Goal: Information Seeking & Learning: Learn about a topic

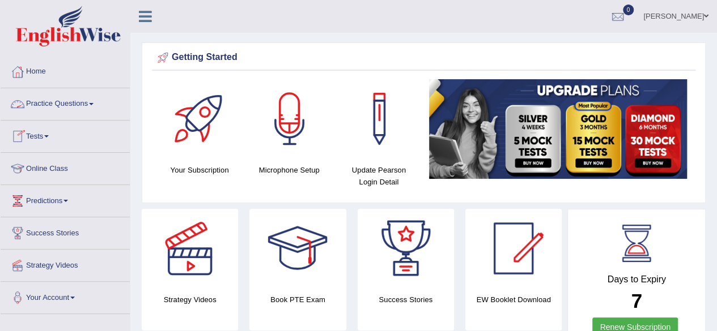
drag, startPoint x: 0, startPoint y: 0, endPoint x: 72, endPoint y: 105, distance: 127.6
click at [72, 105] on link "Practice Questions" at bounding box center [65, 102] width 129 height 28
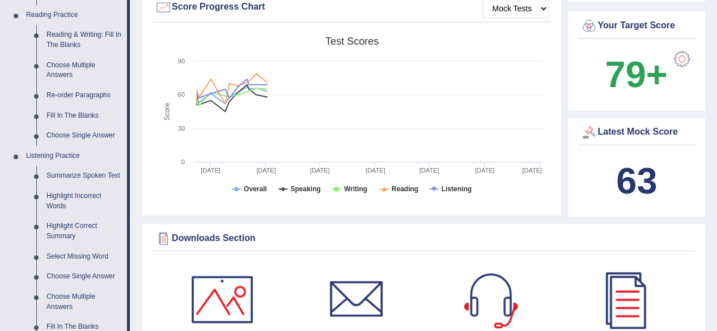
scroll to position [369, 0]
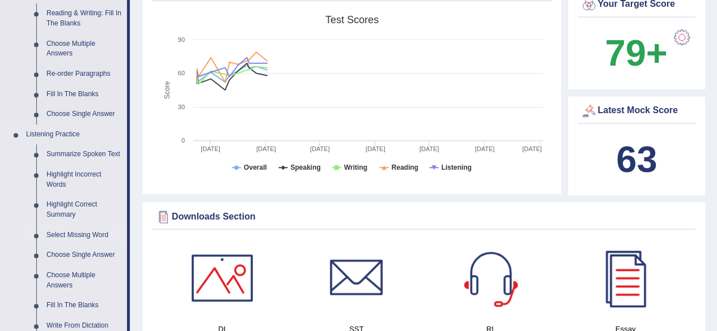
click at [93, 237] on link "Select Missing Word" at bounding box center [84, 235] width 86 height 20
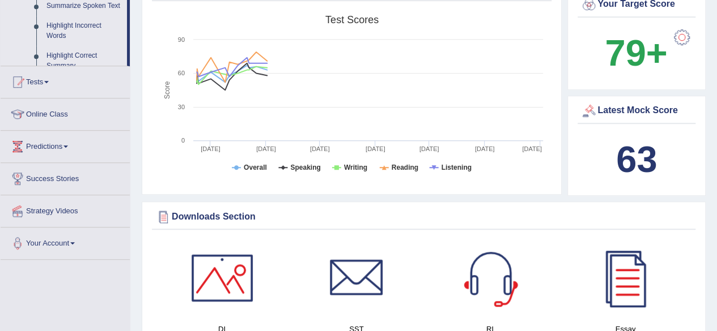
scroll to position [146, 0]
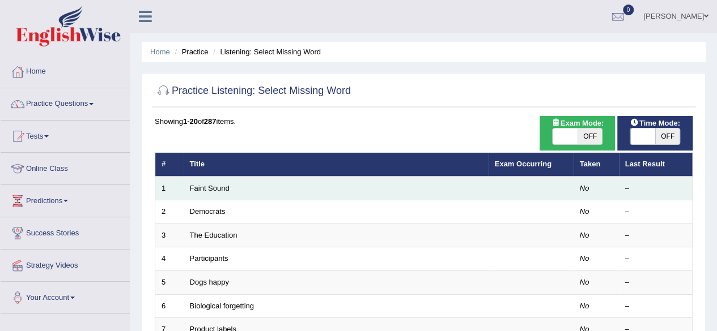
click at [256, 194] on td "Faint Sound" at bounding box center [336, 189] width 305 height 24
click at [212, 185] on link "Faint Sound" at bounding box center [210, 188] width 40 height 8
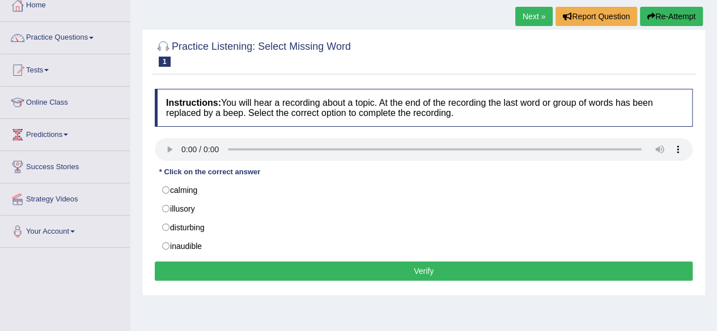
scroll to position [69, 0]
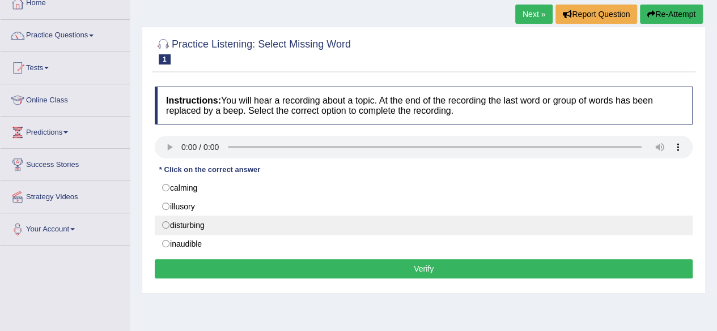
click at [222, 222] on label "disturbing" at bounding box center [424, 225] width 538 height 19
radio input "true"
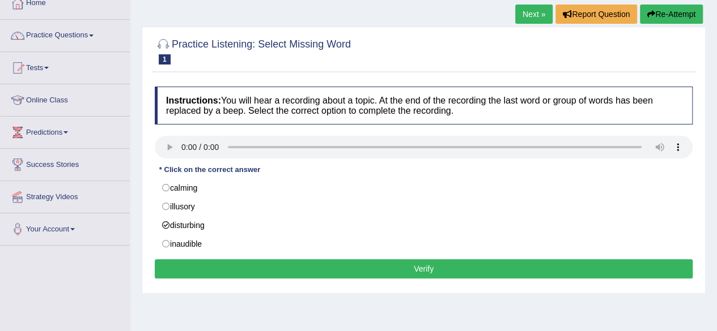
click at [267, 265] on button "Verify" at bounding box center [424, 268] width 538 height 19
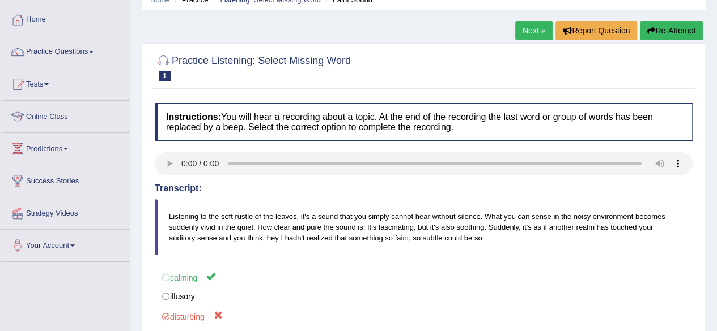
scroll to position [50, 0]
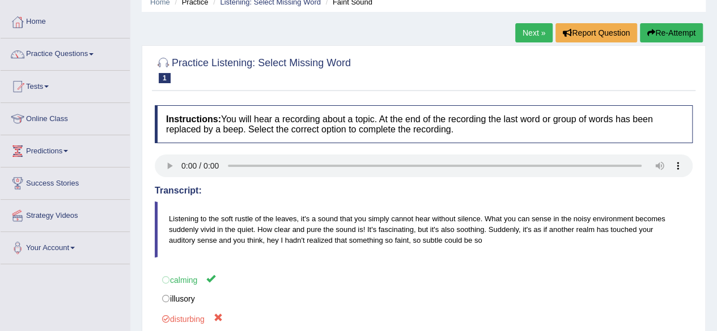
click at [537, 27] on link "Next »" at bounding box center [533, 32] width 37 height 19
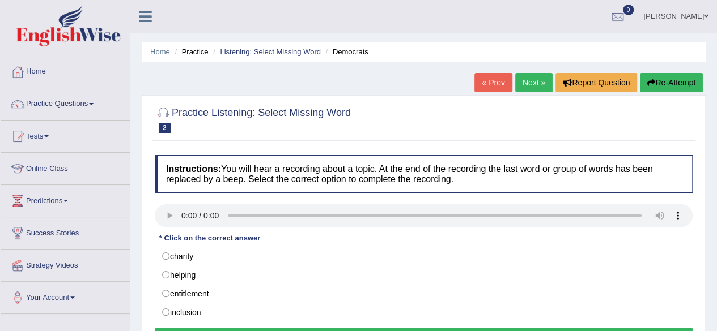
scroll to position [56, 0]
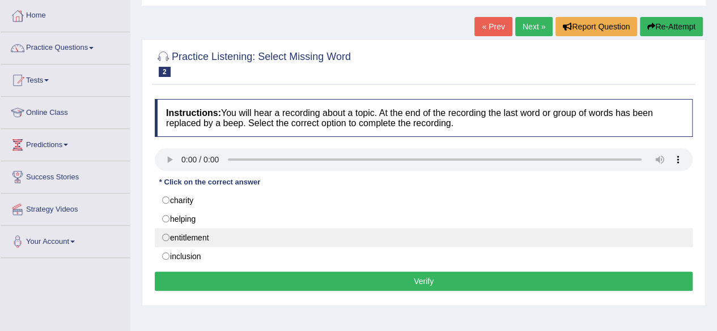
click at [180, 232] on label "entitlement" at bounding box center [424, 237] width 538 height 19
radio input "true"
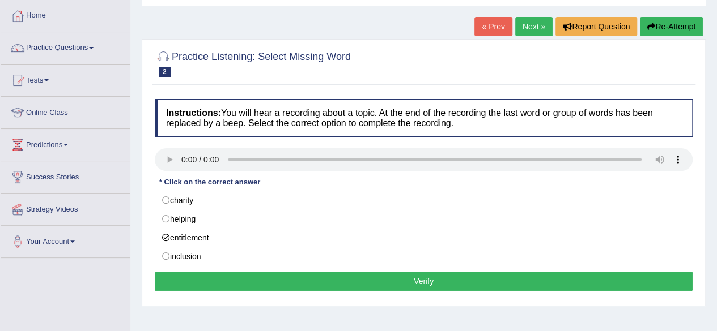
click at [273, 282] on button "Verify" at bounding box center [424, 281] width 538 height 19
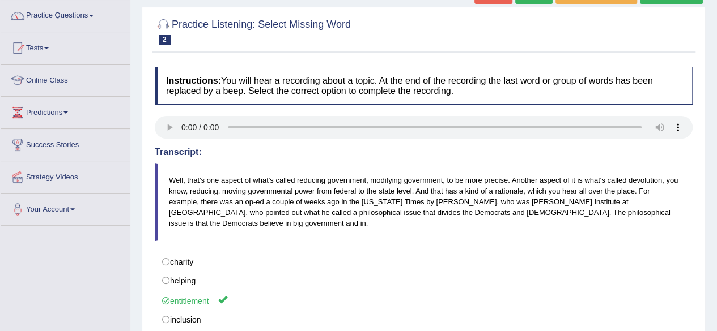
scroll to position [0, 0]
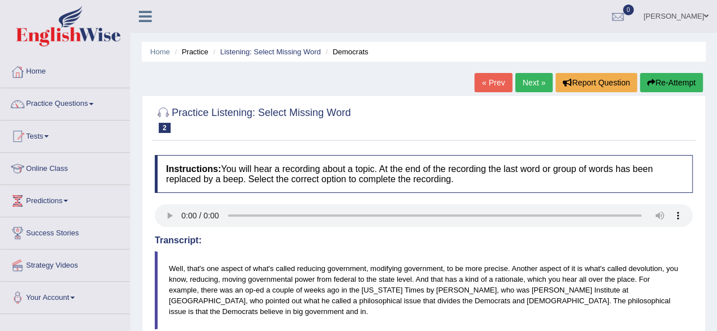
click at [537, 80] on link "Next »" at bounding box center [533, 82] width 37 height 19
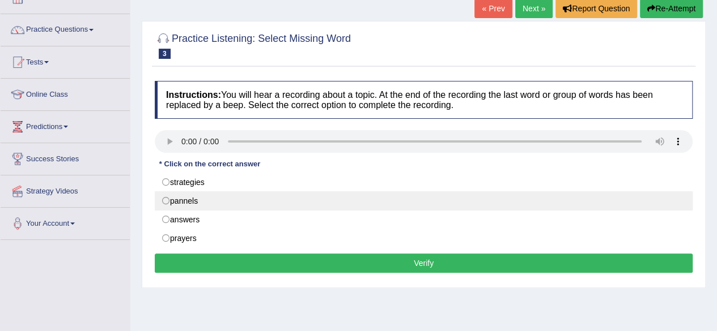
click at [179, 198] on label "pannels" at bounding box center [424, 201] width 538 height 19
radio input "true"
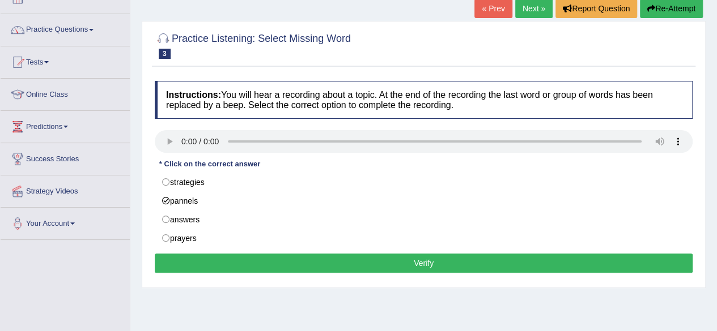
click at [282, 263] on button "Verify" at bounding box center [424, 263] width 538 height 19
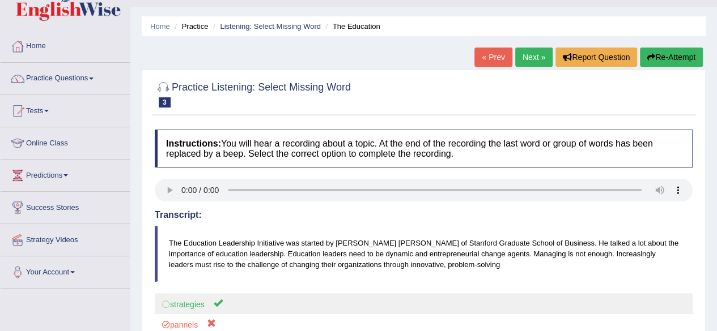
scroll to position [23, 0]
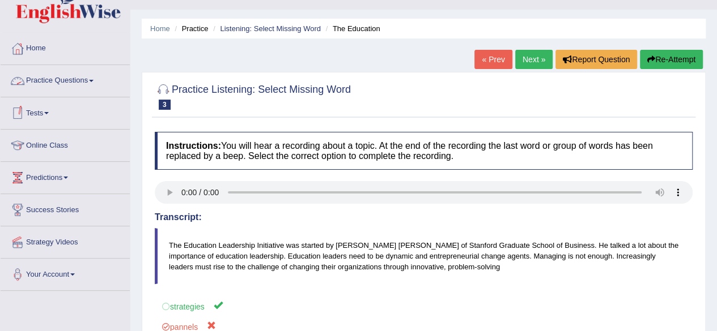
click at [77, 86] on link "Practice Questions" at bounding box center [65, 79] width 129 height 28
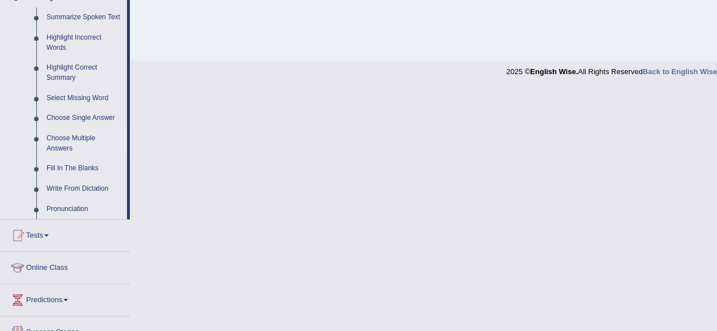
scroll to position [507, 0]
click at [61, 37] on link "Highlight Incorrect Words" at bounding box center [84, 42] width 86 height 30
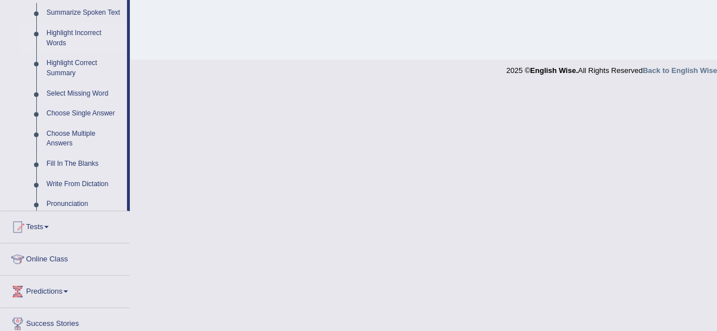
scroll to position [263, 0]
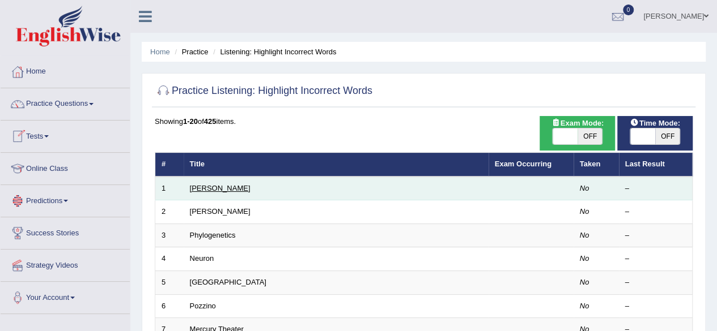
click at [204, 189] on link "Harold" at bounding box center [220, 188] width 61 height 8
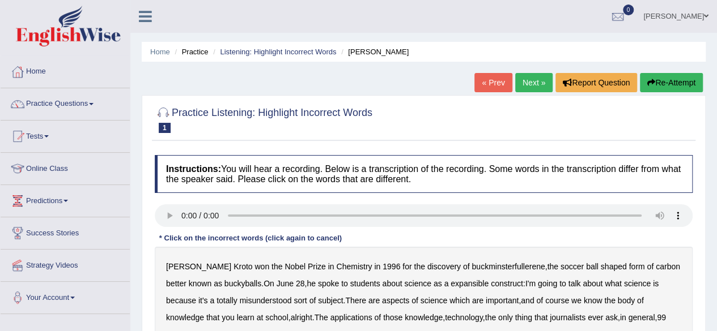
scroll to position [57, 0]
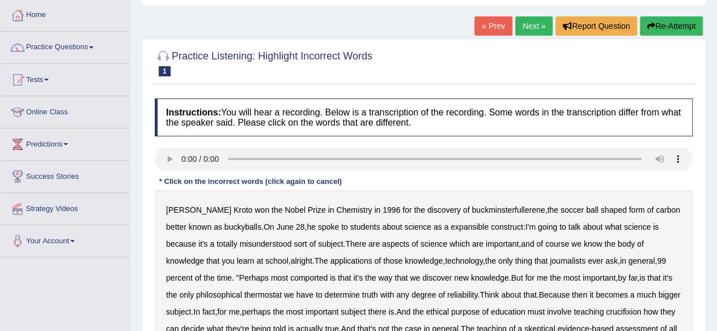
click at [459, 227] on b "expansible" at bounding box center [469, 227] width 38 height 9
click at [290, 279] on b "comported" at bounding box center [308, 278] width 37 height 9
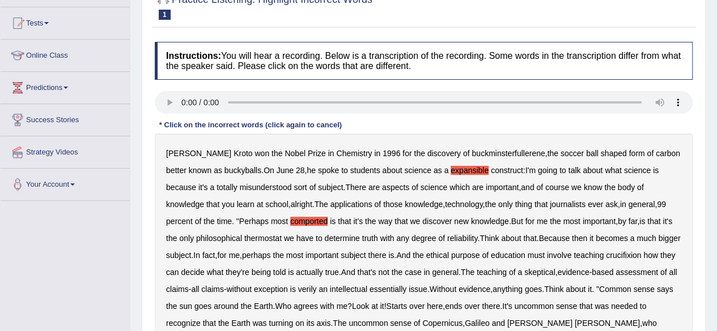
click at [244, 235] on b "thermostat" at bounding box center [262, 238] width 37 height 9
click at [632, 256] on b "crucifixion" at bounding box center [623, 255] width 35 height 9
click at [317, 288] on b "verily" at bounding box center [307, 289] width 19 height 9
click at [406, 289] on b "essentially" at bounding box center [387, 289] width 37 height 9
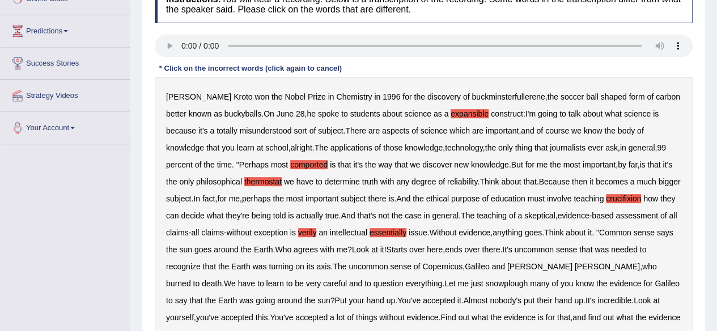
scroll to position [227, 0]
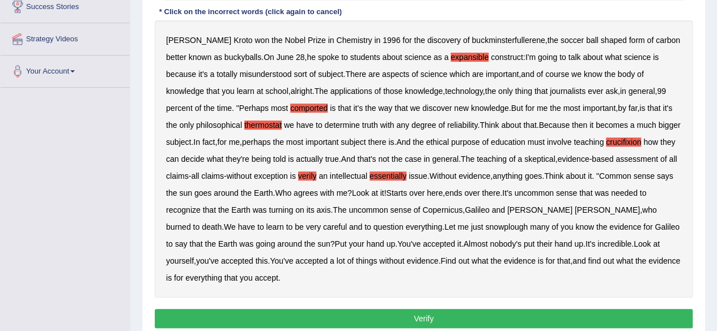
click at [485, 227] on b "snowplough" at bounding box center [506, 227] width 42 height 9
click at [392, 313] on button "Verify" at bounding box center [424, 318] width 538 height 19
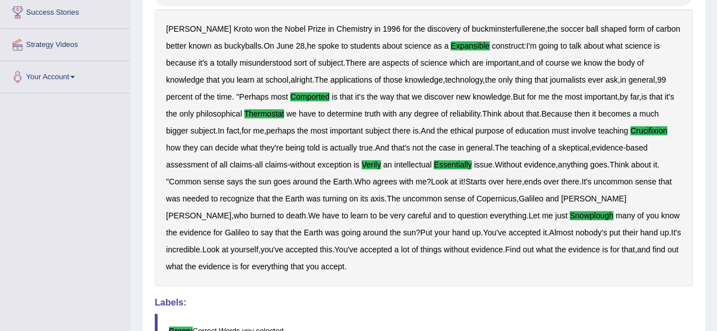
scroll to position [51, 0]
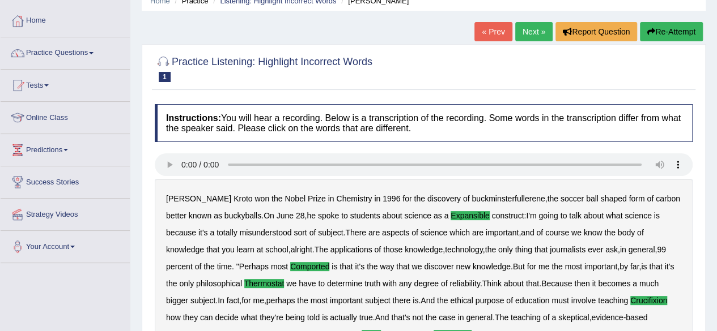
click at [535, 28] on link "Next »" at bounding box center [533, 31] width 37 height 19
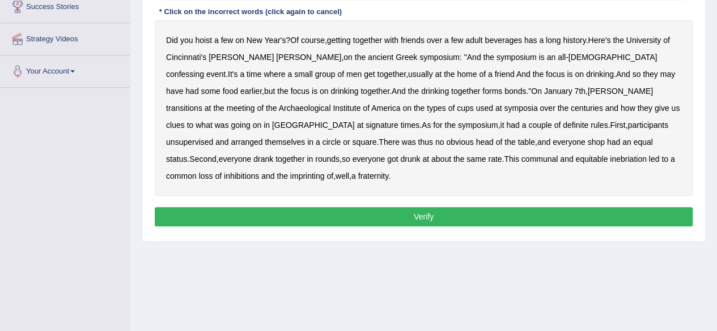
scroll to position [170, 0]
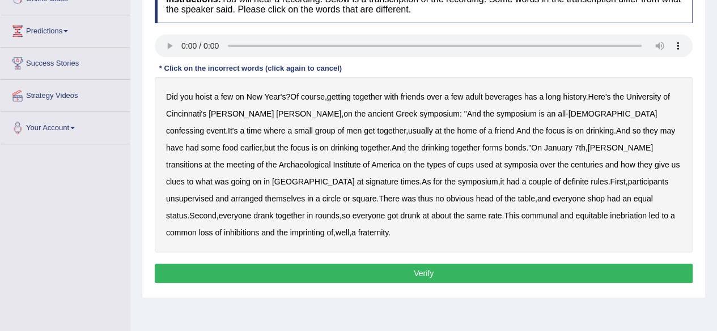
click at [204, 126] on b "confessing" at bounding box center [185, 130] width 38 height 9
click at [202, 160] on b "transitions" at bounding box center [184, 164] width 36 height 9
click at [398, 177] on b "signature" at bounding box center [381, 181] width 33 height 9
click at [213, 194] on b "unsupervised" at bounding box center [189, 198] width 47 height 9
click at [587, 199] on b "shop" at bounding box center [595, 198] width 17 height 9
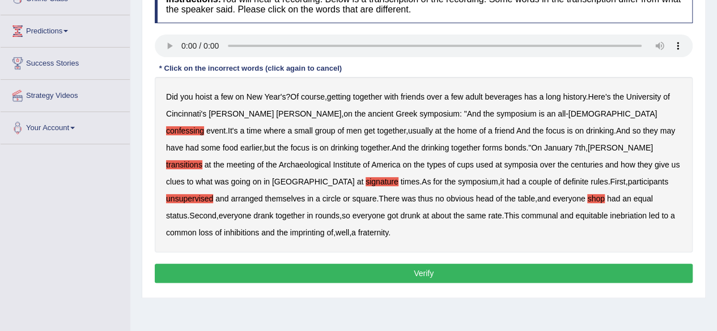
click at [325, 228] on b "imprinting" at bounding box center [307, 232] width 35 height 9
click at [432, 264] on button "Verify" at bounding box center [424, 273] width 538 height 19
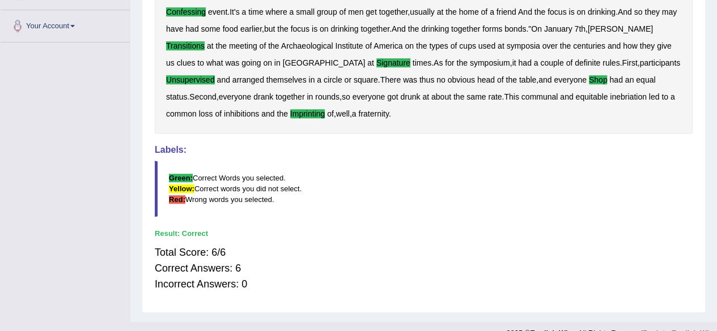
scroll to position [45, 0]
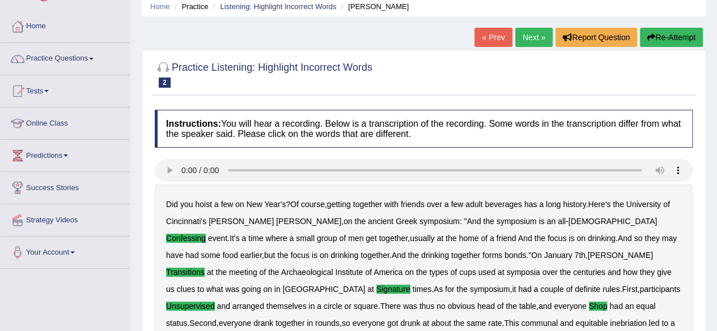
click at [522, 38] on link "Next »" at bounding box center [533, 37] width 37 height 19
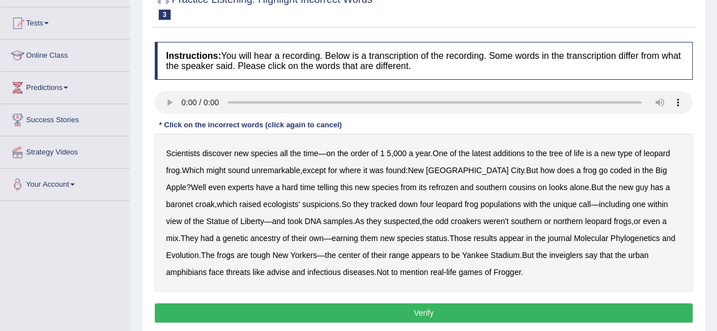
click at [610, 170] on b "coded" at bounding box center [621, 170] width 22 height 9
click at [429, 184] on b "refrozen" at bounding box center [443, 187] width 29 height 9
click at [193, 200] on b "baronet" at bounding box center [179, 204] width 27 height 9
click at [549, 254] on b "inveiglers" at bounding box center [565, 255] width 33 height 9
click at [266, 271] on b "advise" at bounding box center [277, 272] width 23 height 9
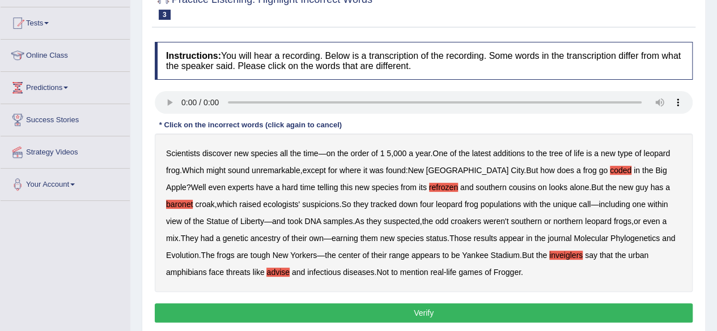
click at [440, 305] on button "Verify" at bounding box center [424, 313] width 538 height 19
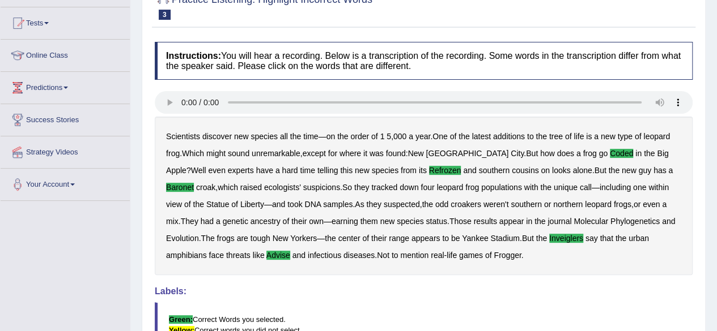
scroll to position [272, 0]
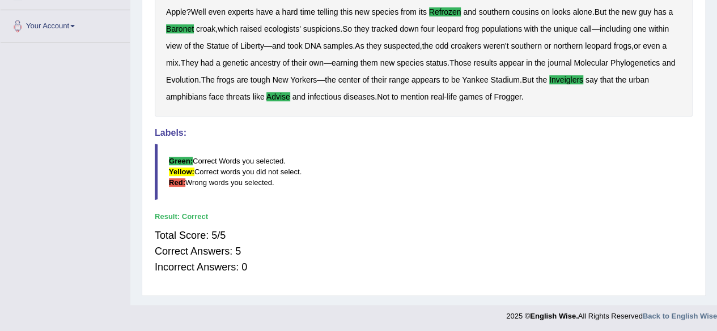
click at [266, 97] on b "advise" at bounding box center [278, 96] width 24 height 9
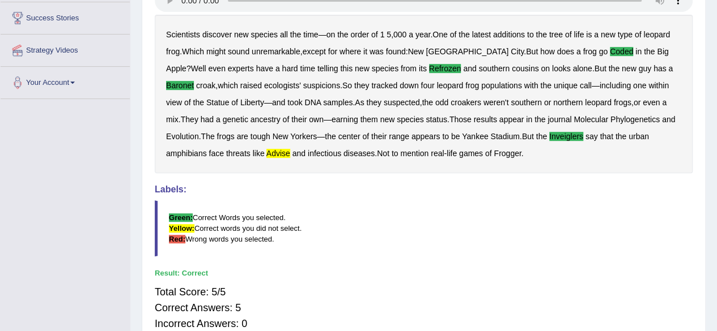
click at [266, 152] on b "advise" at bounding box center [278, 153] width 24 height 9
click at [401, 32] on b "000" at bounding box center [399, 34] width 13 height 9
click at [402, 35] on b "000" at bounding box center [399, 34] width 13 height 9
click at [383, 35] on b "1" at bounding box center [382, 34] width 5 height 9
click at [385, 35] on div "Scientists discover new species all the time — on the order of 1 5 , 000 a year…" at bounding box center [424, 94] width 538 height 159
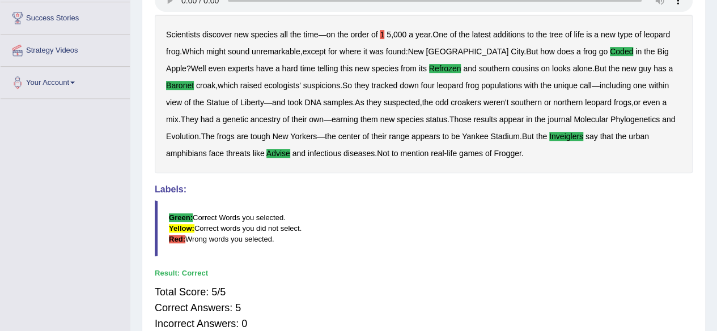
click at [388, 35] on b "5" at bounding box center [388, 34] width 5 height 9
click at [389, 35] on b "5" at bounding box center [388, 34] width 5 height 9
click at [385, 36] on div "Scientists discover new species all the time — on the order of 1 5 , 000 a year…" at bounding box center [424, 94] width 538 height 159
click at [383, 36] on b "1" at bounding box center [382, 34] width 5 height 9
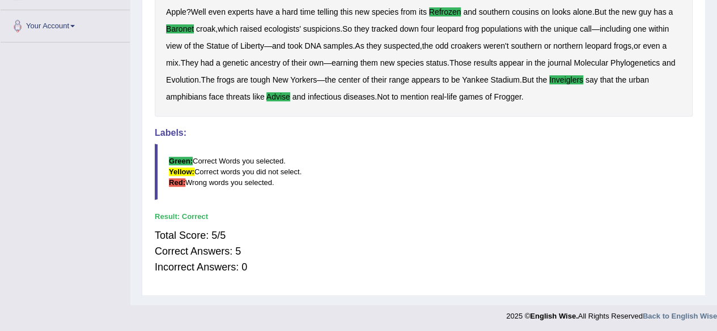
scroll to position [0, 0]
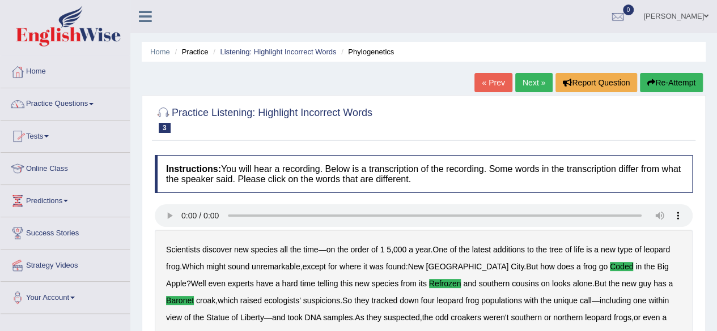
click at [62, 103] on link "Practice Questions" at bounding box center [65, 102] width 129 height 28
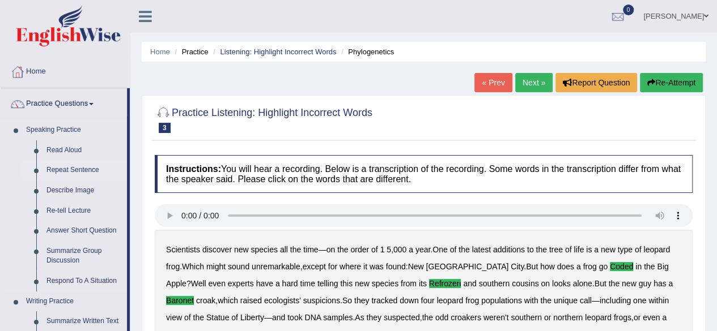
click at [77, 165] on link "Repeat Sentence" at bounding box center [84, 170] width 86 height 20
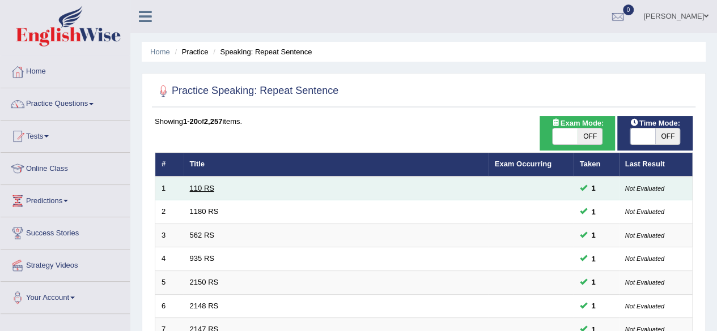
click at [212, 190] on link "110 RS" at bounding box center [202, 188] width 24 height 8
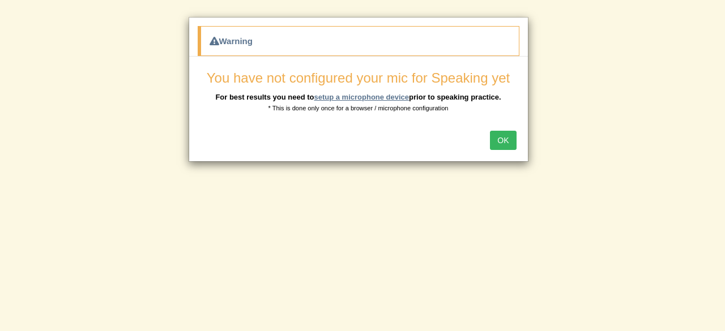
click at [349, 95] on link "setup a microphone device" at bounding box center [361, 97] width 95 height 8
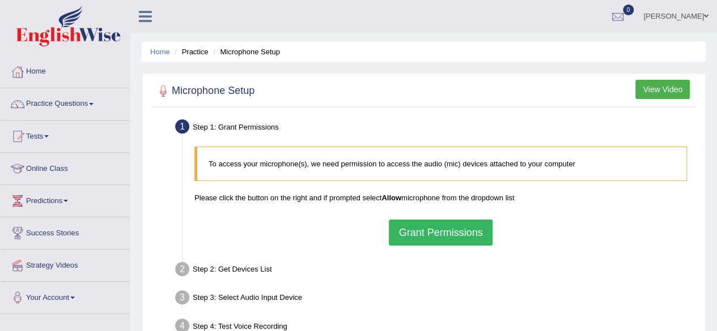
click at [440, 233] on button "Grant Permissions" at bounding box center [440, 233] width 103 height 26
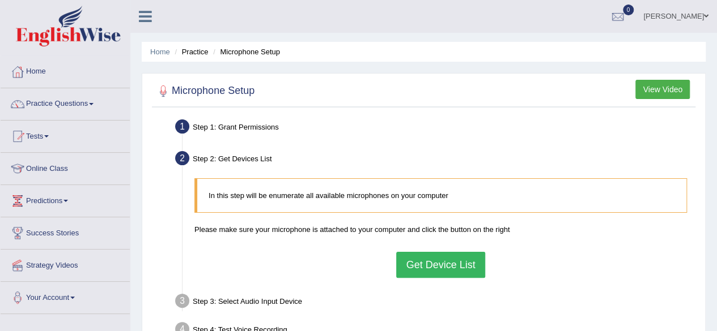
click at [442, 263] on button "Get Device List" at bounding box center [440, 265] width 88 height 26
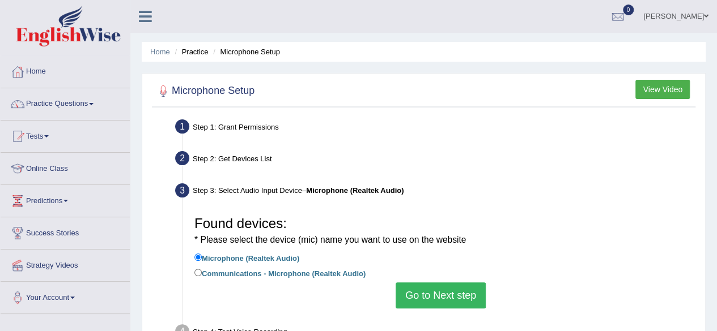
click at [424, 299] on button "Go to Next step" at bounding box center [440, 296] width 90 height 26
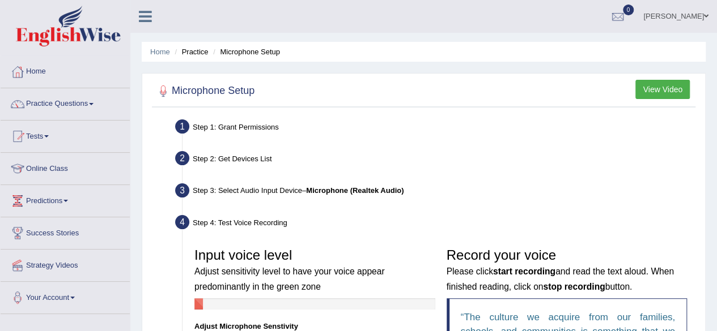
scroll to position [170, 0]
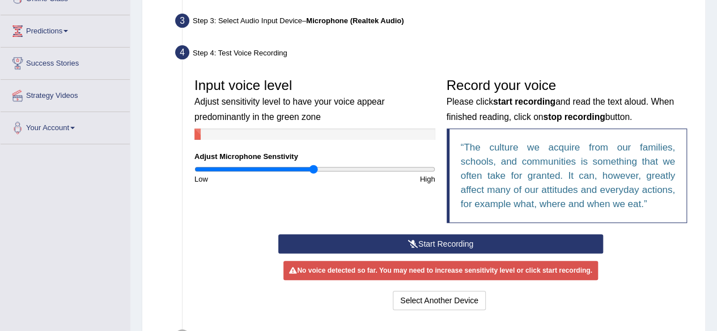
click at [406, 238] on button "Start Recording" at bounding box center [440, 244] width 325 height 19
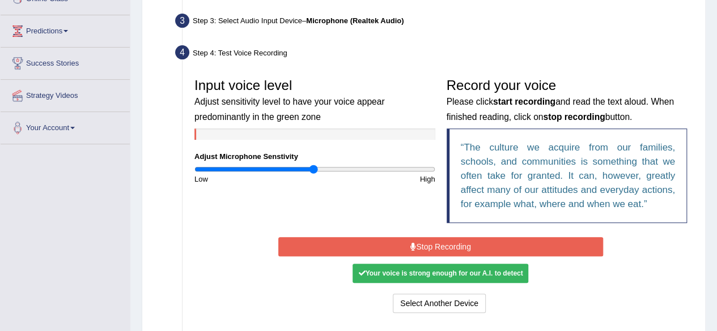
click at [433, 273] on div "Your voice is strong enough for our A.I. to detect" at bounding box center [440, 273] width 176 height 19
click at [440, 240] on button "Stop Recording" at bounding box center [440, 246] width 325 height 19
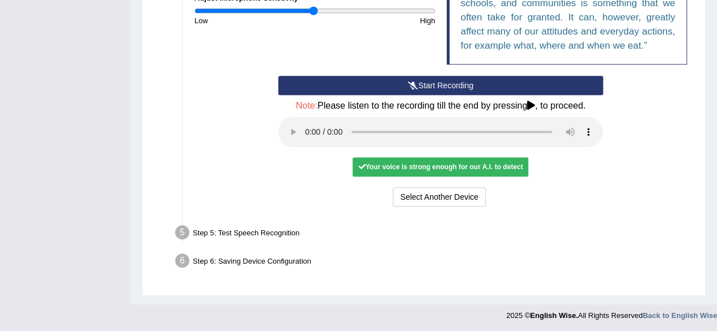
scroll to position [272, 0]
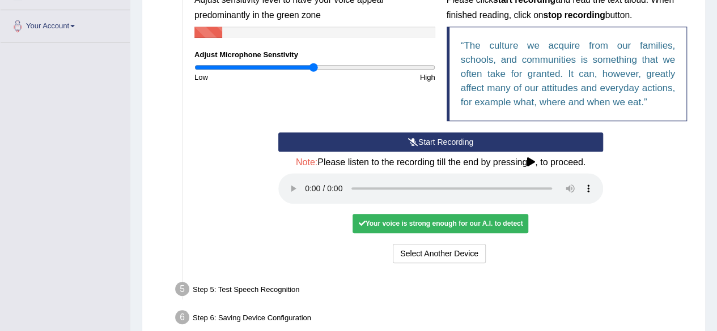
click at [235, 288] on div "Step 5: Test Speech Recognition" at bounding box center [435, 291] width 530 height 25
click at [205, 291] on div "Step 5: Test Speech Recognition" at bounding box center [435, 291] width 530 height 25
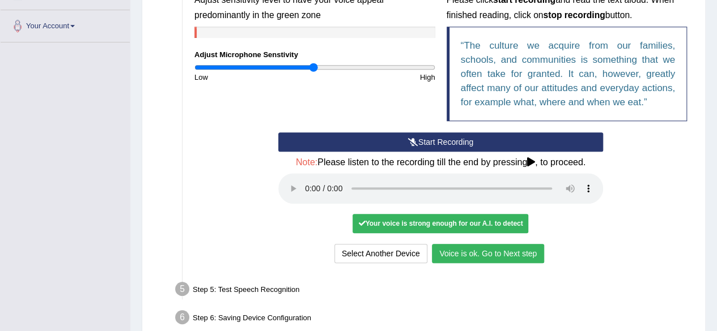
click at [479, 254] on button "Voice is ok. Go to Next step" at bounding box center [488, 253] width 112 height 19
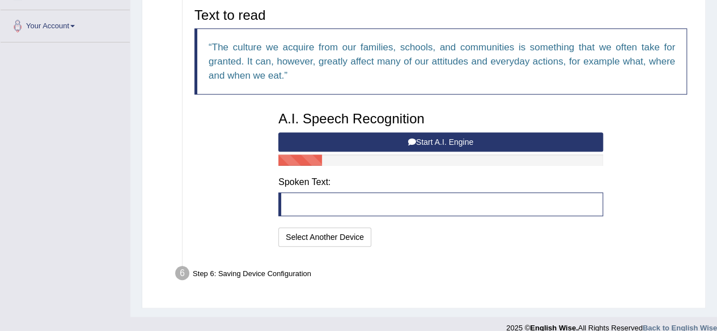
scroll to position [159, 0]
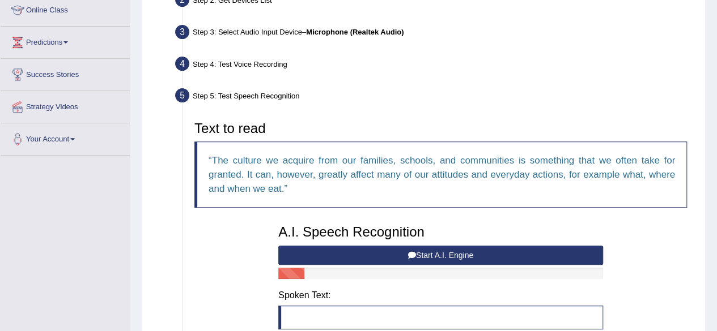
click at [278, 95] on div "Step 5: Test Speech Recognition" at bounding box center [435, 97] width 530 height 25
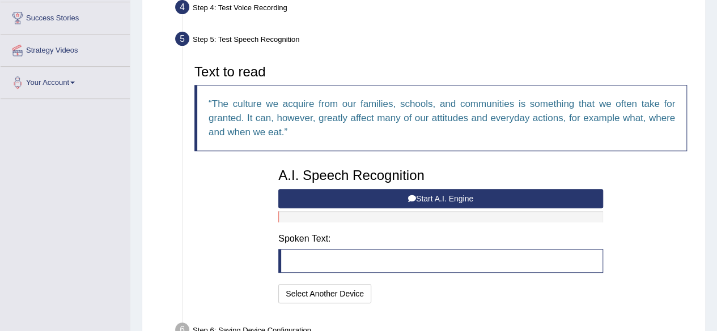
click at [423, 199] on button "Start A.I. Engine" at bounding box center [440, 198] width 325 height 19
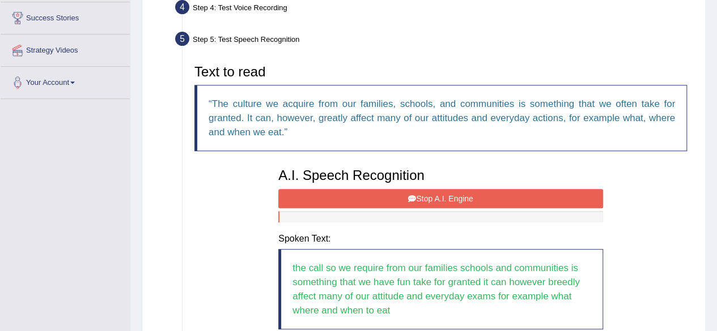
click at [442, 199] on button "Stop A.I. Engine" at bounding box center [440, 198] width 325 height 19
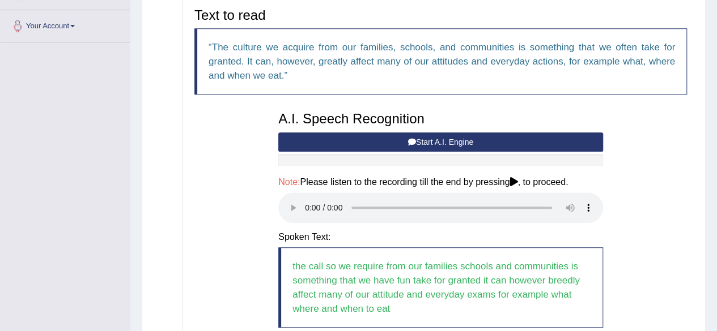
scroll to position [385, 0]
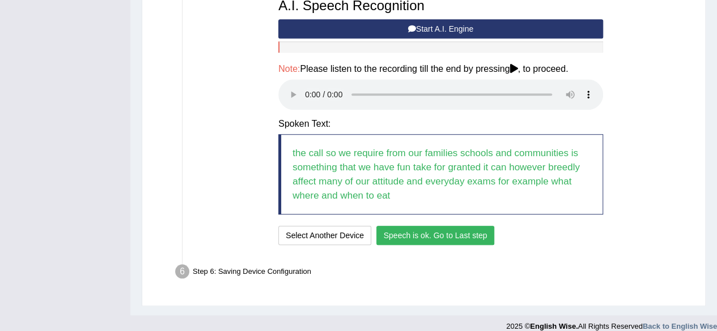
click at [480, 231] on button "Speech is ok. Go to Last step" at bounding box center [435, 235] width 118 height 19
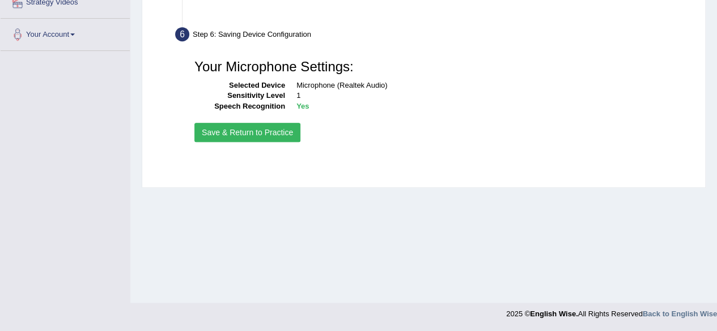
scroll to position [263, 0]
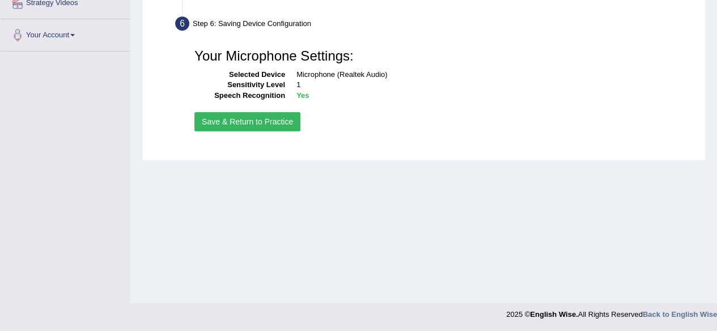
click at [279, 119] on button "Save & Return to Practice" at bounding box center [247, 121] width 106 height 19
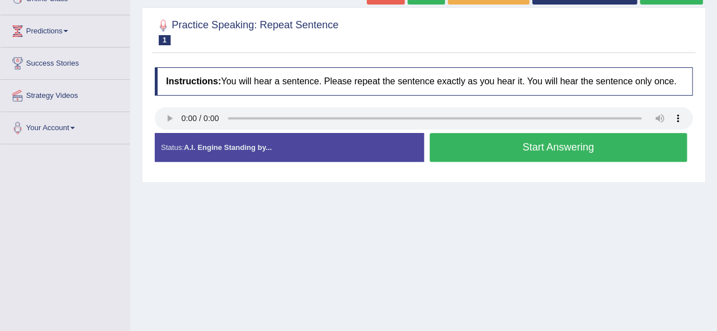
scroll to position [113, 0]
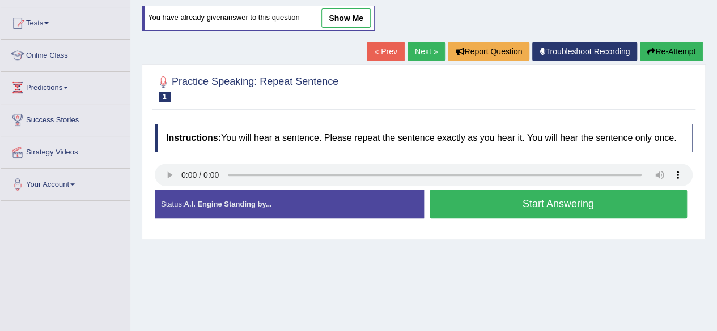
click at [505, 202] on button "Start Answering" at bounding box center [558, 204] width 258 height 29
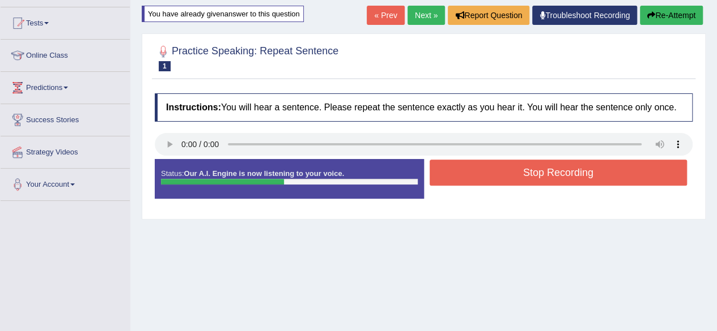
click at [522, 172] on button "Stop Recording" at bounding box center [558, 173] width 258 height 26
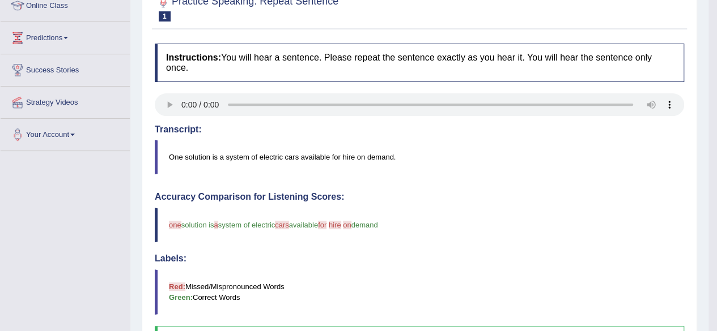
scroll to position [0, 0]
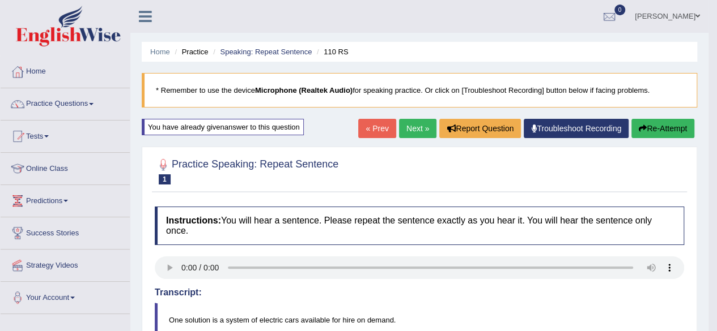
click at [411, 123] on link "Next »" at bounding box center [417, 128] width 37 height 19
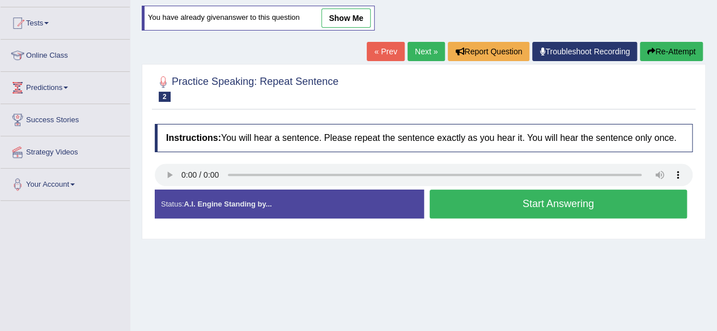
click at [548, 206] on button "Start Answering" at bounding box center [558, 204] width 258 height 29
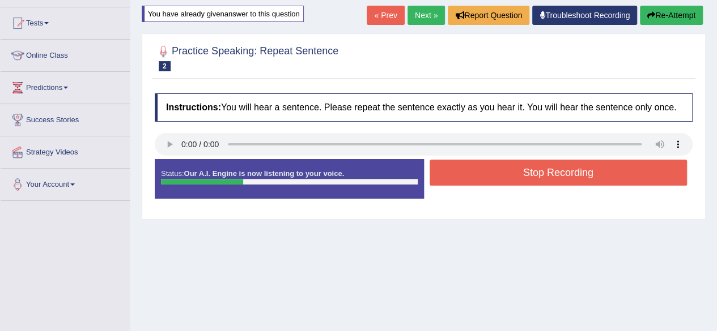
click at [541, 169] on button "Stop Recording" at bounding box center [558, 173] width 258 height 26
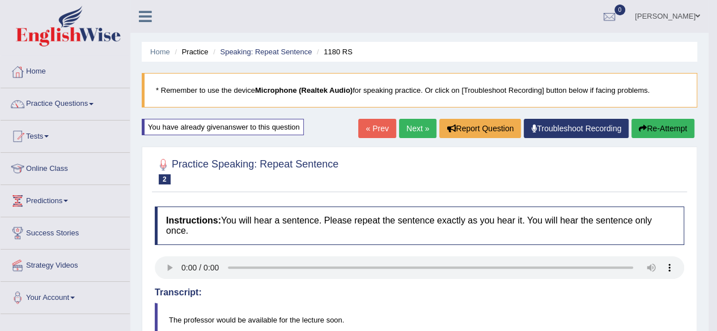
click at [416, 122] on link "Next »" at bounding box center [417, 128] width 37 height 19
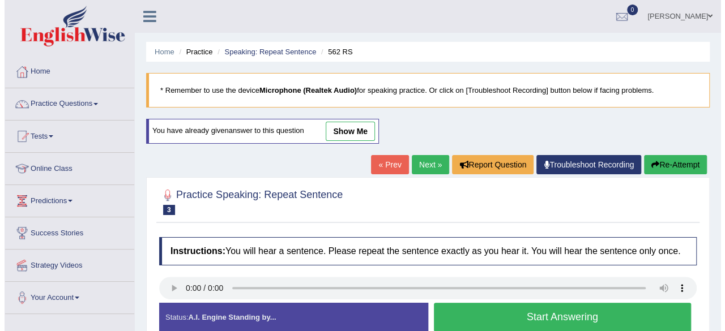
scroll to position [57, 0]
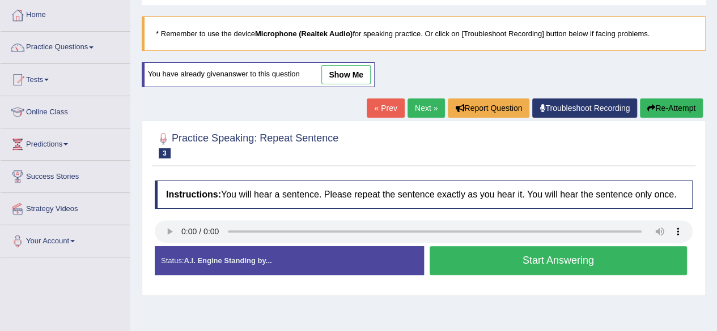
click at [504, 258] on button "Start Answering" at bounding box center [558, 260] width 258 height 29
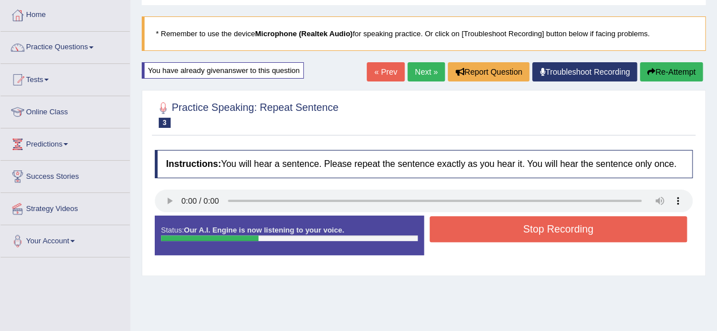
click at [507, 229] on button "Stop Recording" at bounding box center [558, 229] width 258 height 26
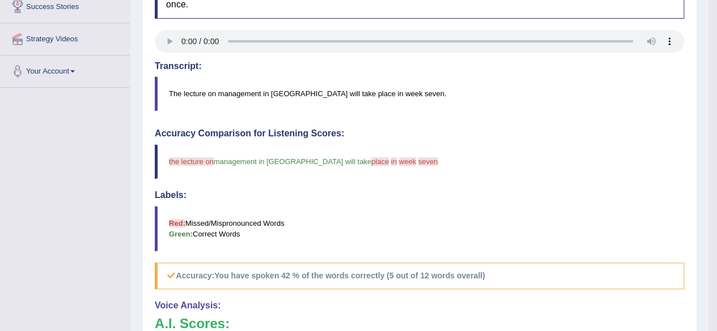
scroll to position [446, 0]
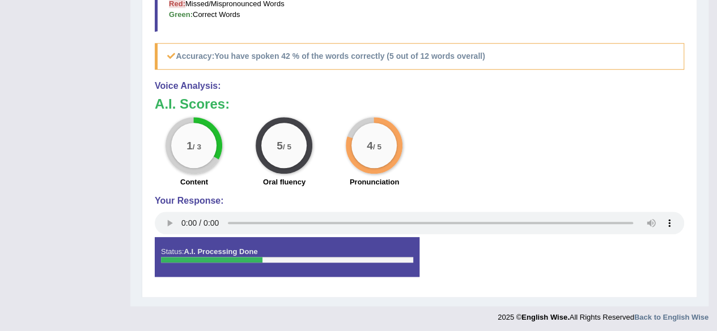
click at [262, 257] on div at bounding box center [287, 260] width 252 height 6
click at [245, 248] on strong "A.I. Processing Done" at bounding box center [221, 252] width 74 height 8
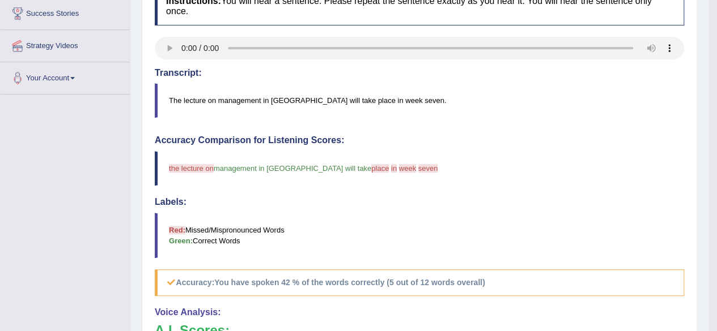
scroll to position [50, 0]
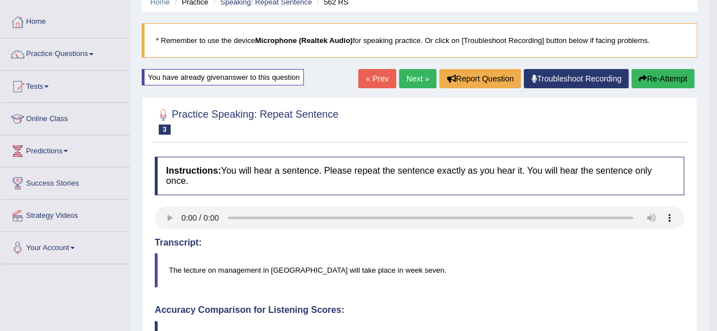
click at [415, 78] on link "Next »" at bounding box center [417, 78] width 37 height 19
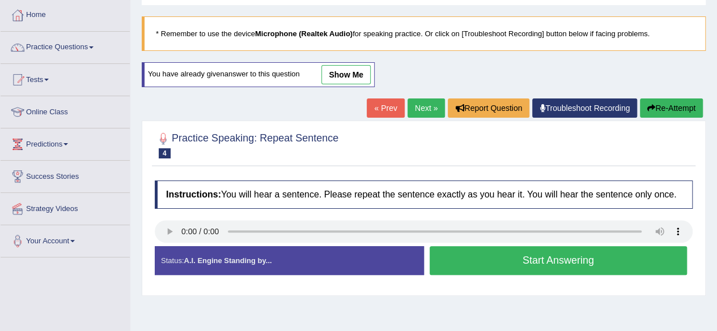
click at [581, 256] on button "Start Answering" at bounding box center [558, 260] width 258 height 29
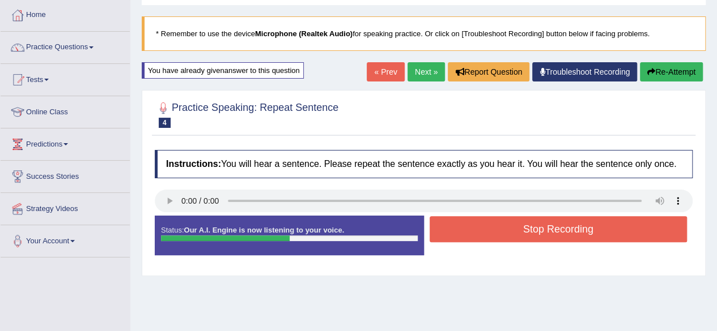
click at [567, 230] on button "Stop Recording" at bounding box center [558, 229] width 258 height 26
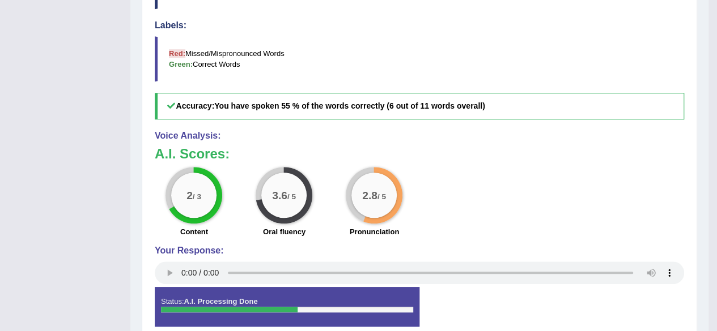
scroll to position [446, 0]
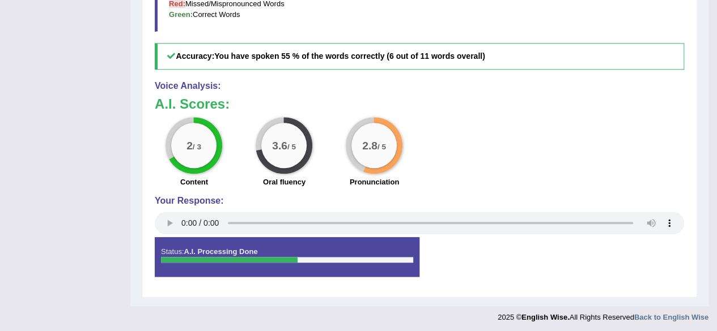
click at [417, 249] on div "Status: A.I. Processing Done" at bounding box center [287, 257] width 265 height 40
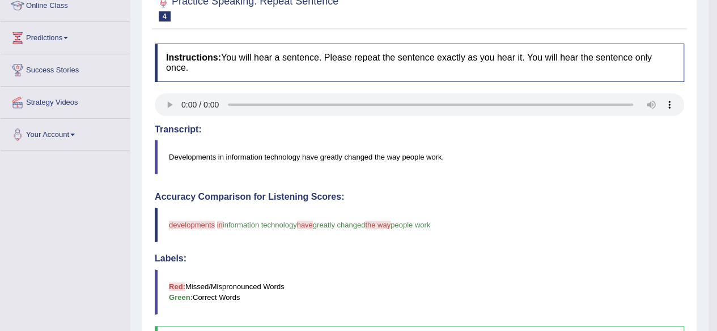
scroll to position [0, 0]
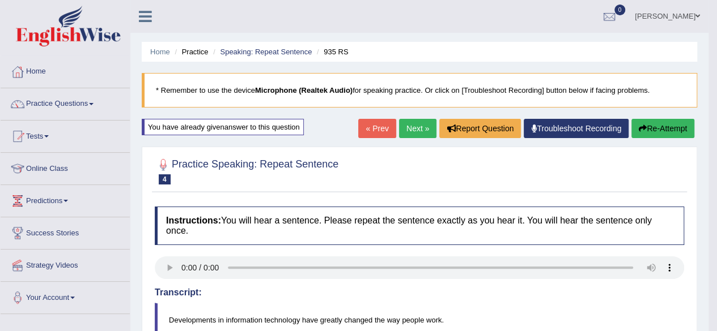
click at [425, 125] on link "Next »" at bounding box center [417, 128] width 37 height 19
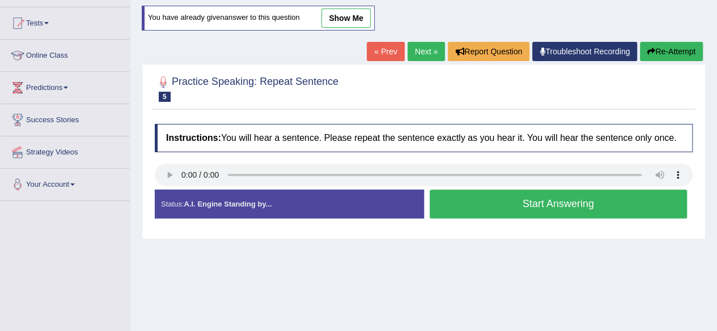
click at [624, 202] on button "Start Answering" at bounding box center [558, 204] width 258 height 29
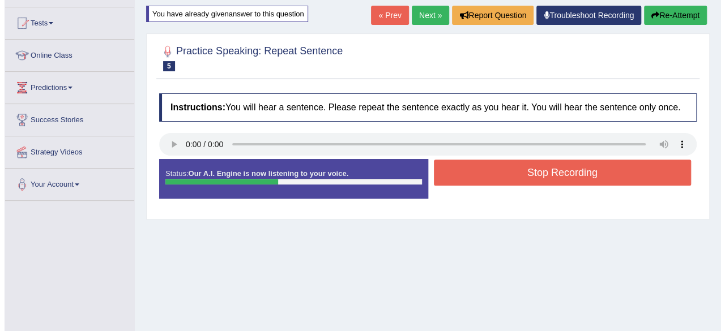
scroll to position [263, 0]
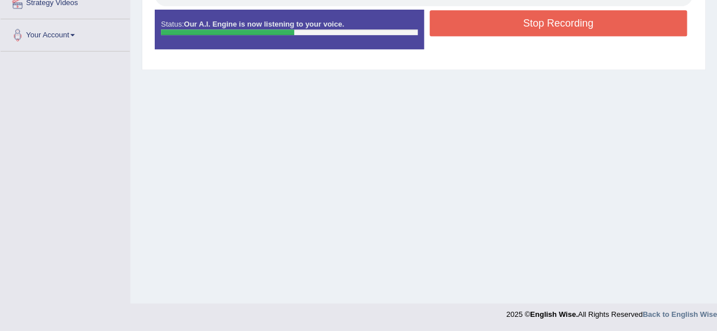
click at [573, 29] on button "Stop Recording" at bounding box center [558, 23] width 258 height 26
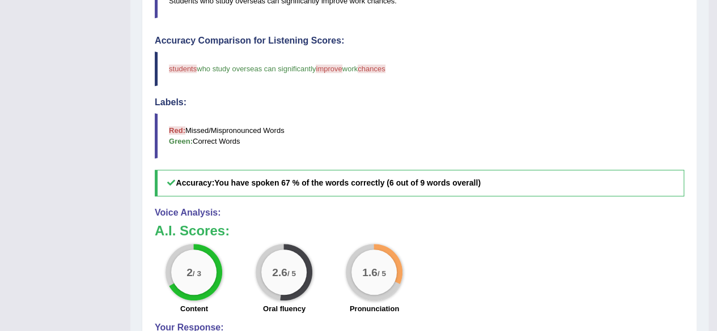
scroll to position [206, 0]
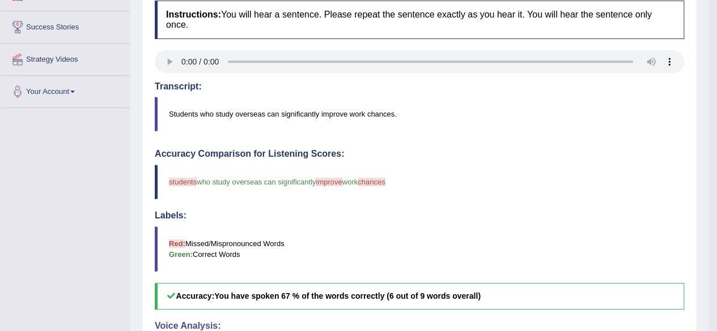
click at [186, 178] on span "students" at bounding box center [183, 182] width 28 height 8
click at [188, 182] on span "students" at bounding box center [183, 182] width 28 height 8
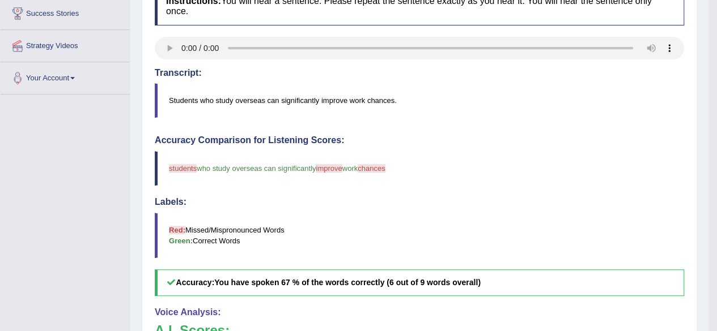
scroll to position [50, 0]
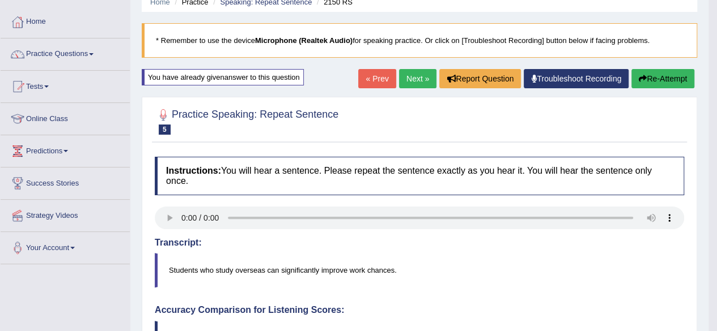
click at [419, 81] on link "Next »" at bounding box center [417, 78] width 37 height 19
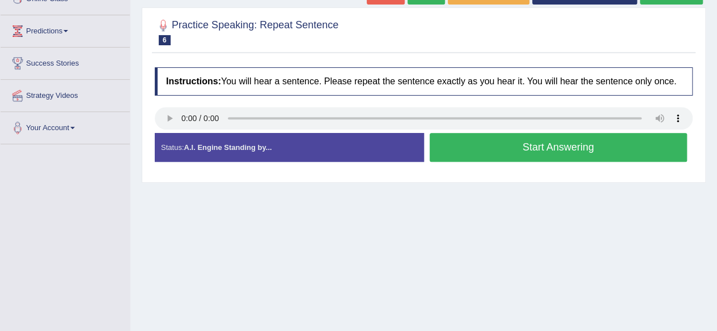
scroll to position [170, 0]
click at [568, 151] on button "Start Answering" at bounding box center [558, 147] width 258 height 29
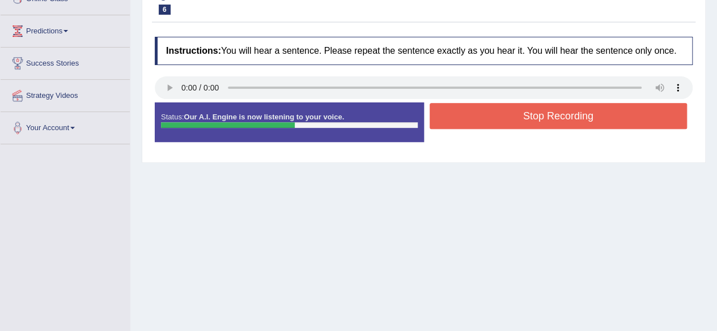
click at [540, 116] on button "Stop Recording" at bounding box center [558, 116] width 258 height 26
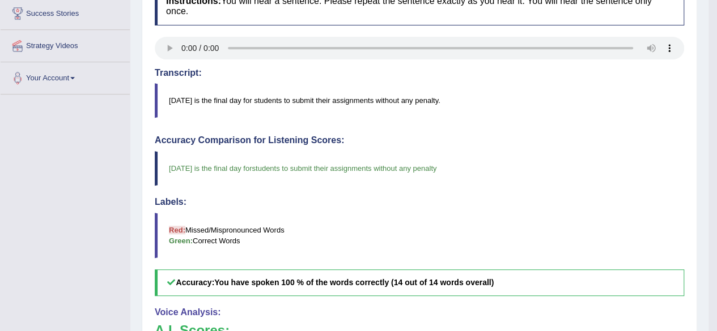
scroll to position [0, 0]
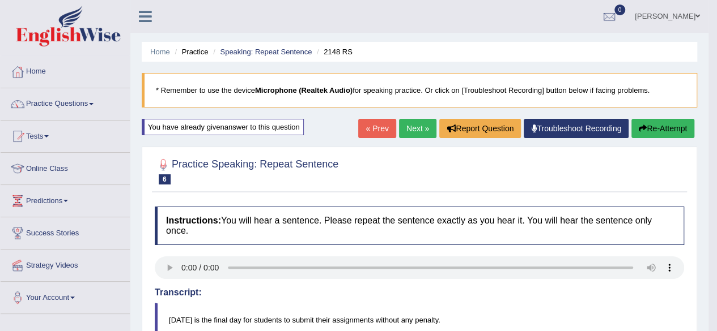
click at [399, 126] on link "Next »" at bounding box center [417, 128] width 37 height 19
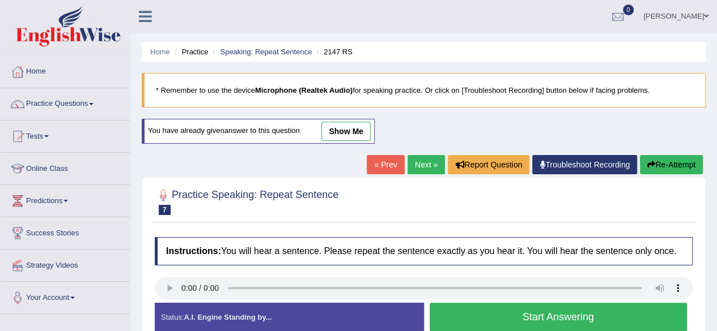
scroll to position [57, 0]
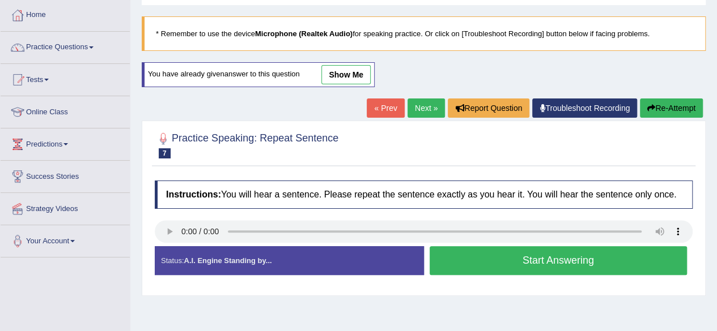
click at [554, 263] on button "Start Answering" at bounding box center [558, 260] width 258 height 29
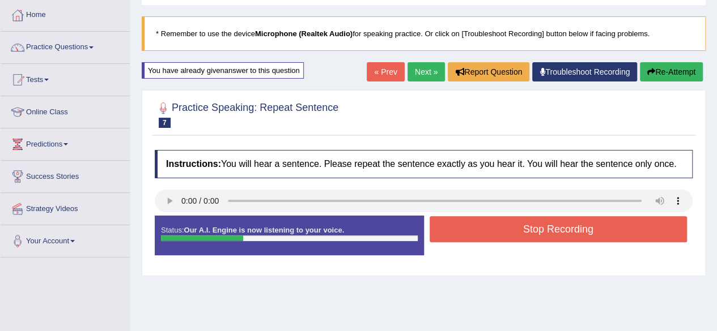
click at [545, 224] on button "Stop Recording" at bounding box center [558, 229] width 258 height 26
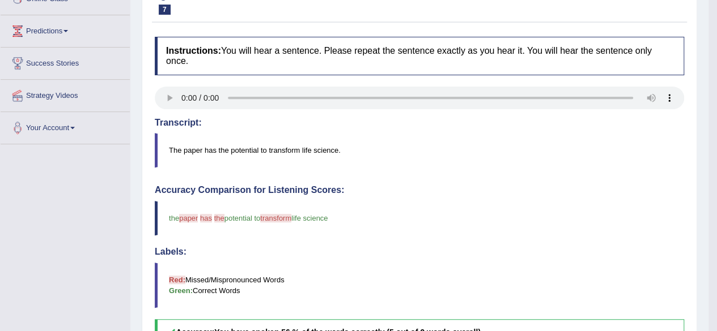
scroll to position [0, 0]
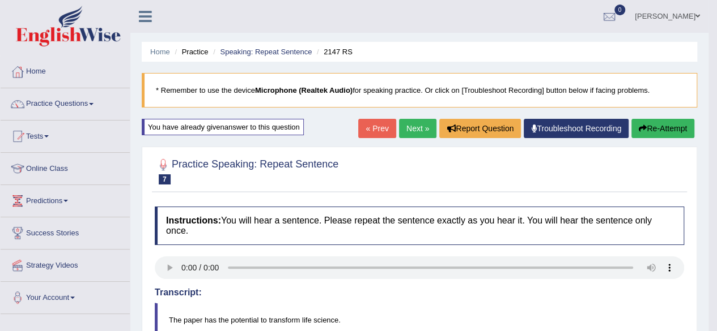
click at [412, 129] on link "Next »" at bounding box center [417, 128] width 37 height 19
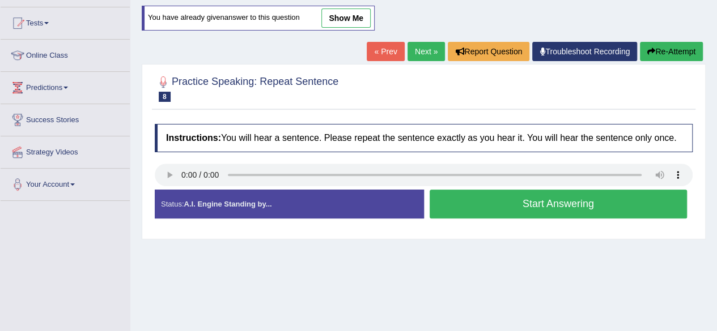
click at [493, 198] on button "Start Answering" at bounding box center [558, 204] width 258 height 29
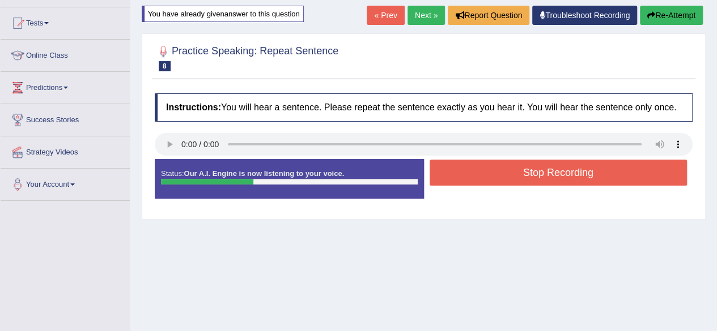
click at [518, 169] on button "Stop Recording" at bounding box center [558, 173] width 258 height 26
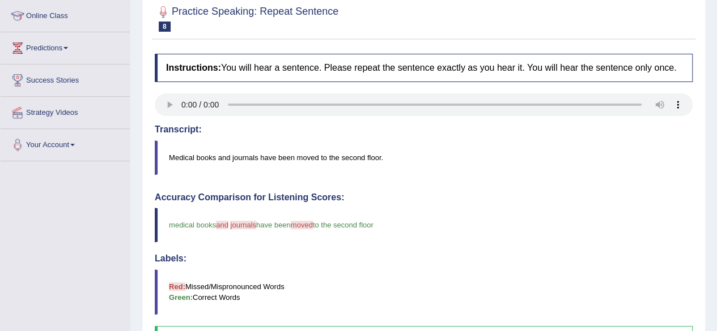
scroll to position [96, 0]
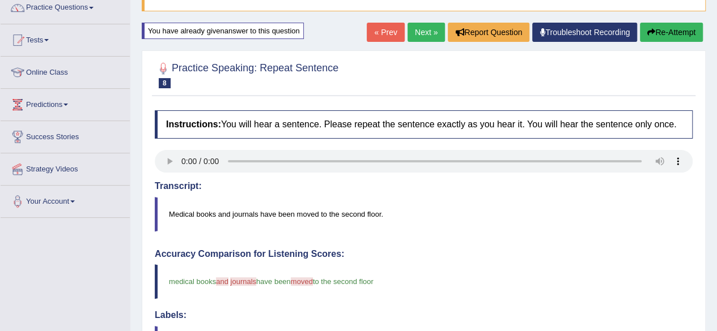
click at [419, 28] on link "Next »" at bounding box center [425, 32] width 37 height 19
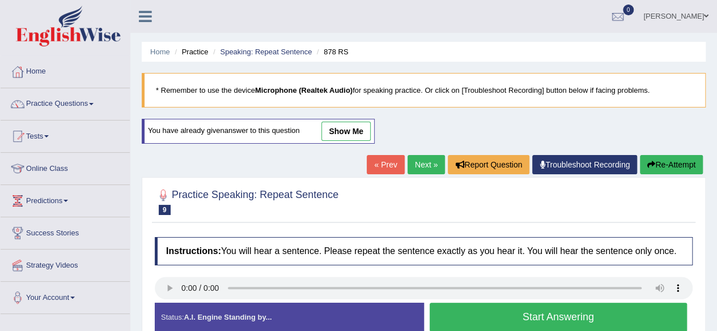
scroll to position [57, 0]
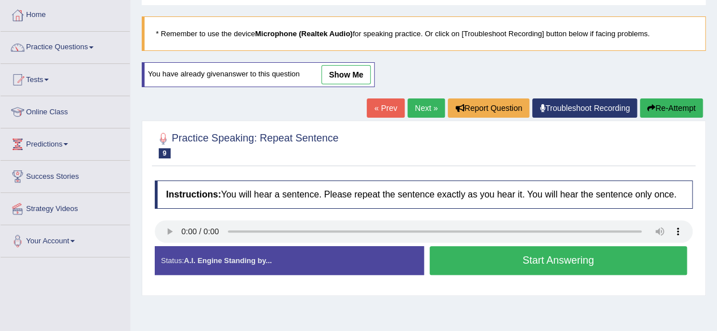
click at [517, 254] on button "Start Answering" at bounding box center [558, 260] width 258 height 29
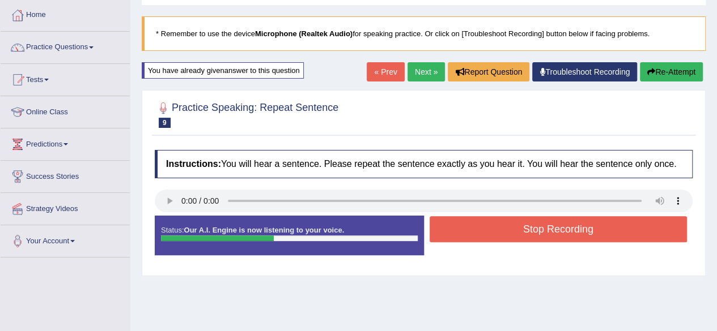
click at [528, 228] on button "Stop Recording" at bounding box center [558, 229] width 258 height 26
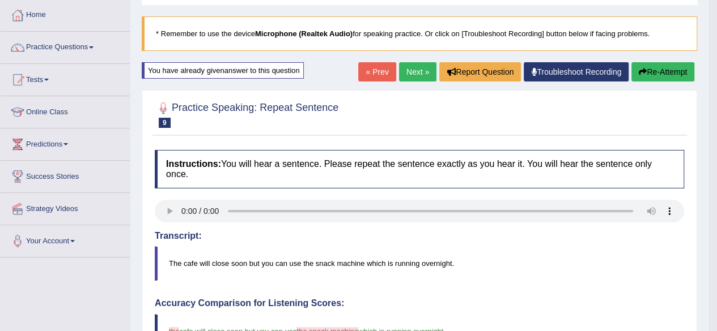
click at [409, 78] on link "Next »" at bounding box center [417, 71] width 37 height 19
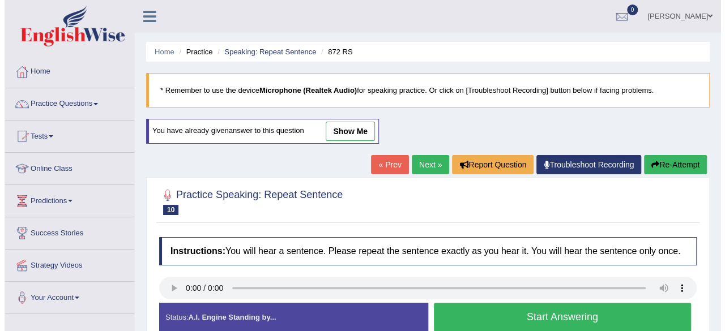
scroll to position [57, 0]
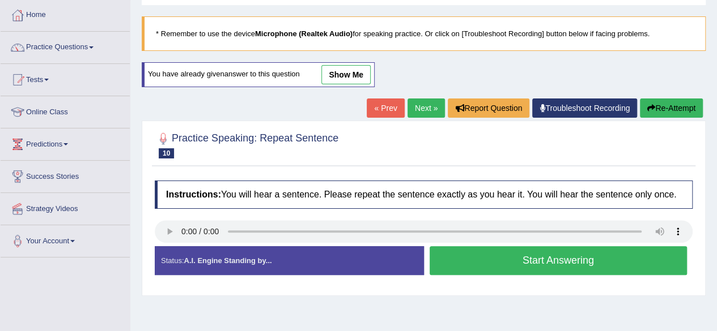
click at [519, 251] on button "Start Answering" at bounding box center [558, 260] width 258 height 29
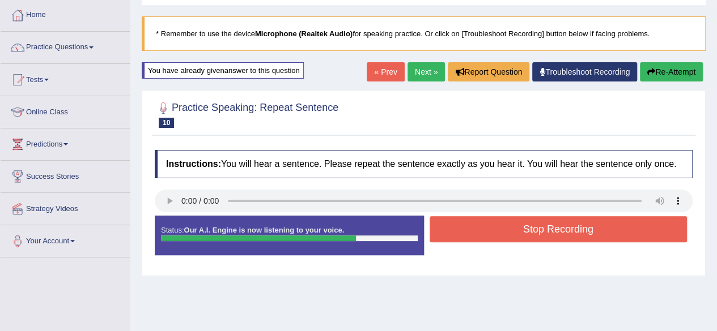
click at [531, 227] on button "Stop Recording" at bounding box center [558, 229] width 258 height 26
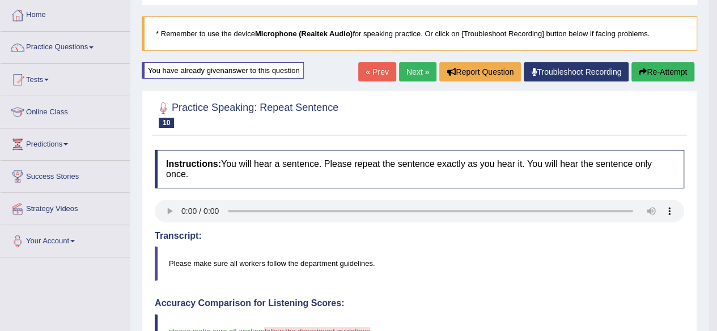
click at [661, 73] on button "Re-Attempt" at bounding box center [662, 71] width 63 height 19
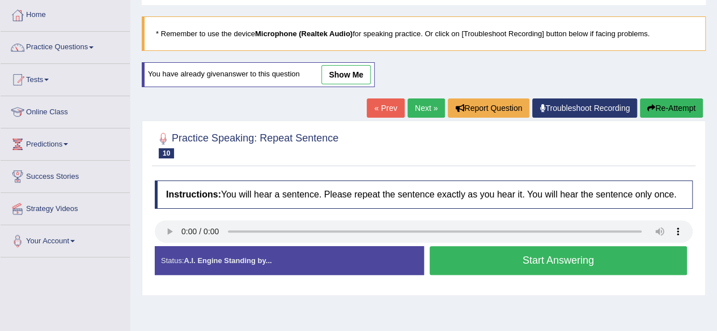
click at [556, 256] on button "Start Answering" at bounding box center [558, 260] width 258 height 29
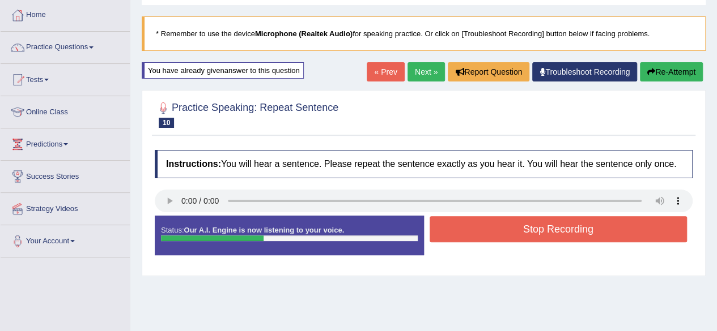
click at [527, 219] on button "Stop Recording" at bounding box center [558, 229] width 258 height 26
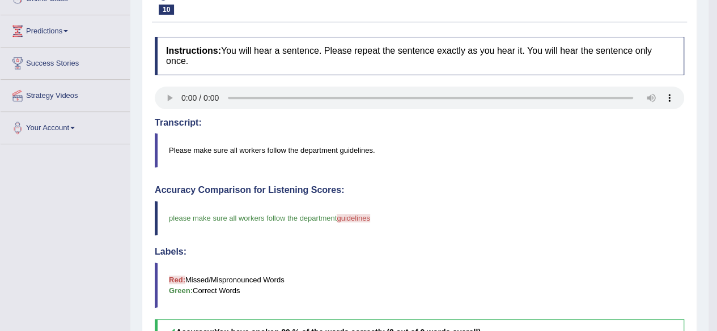
scroll to position [57, 0]
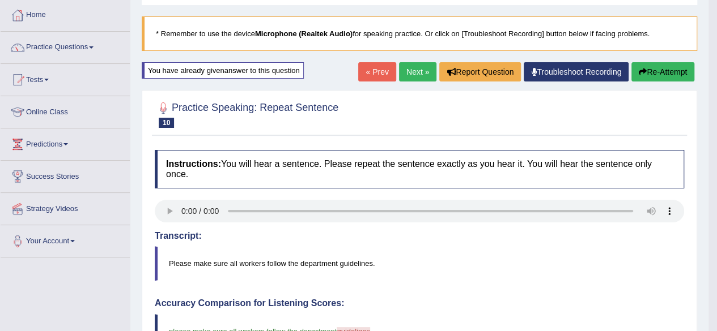
click at [415, 74] on link "Next »" at bounding box center [417, 71] width 37 height 19
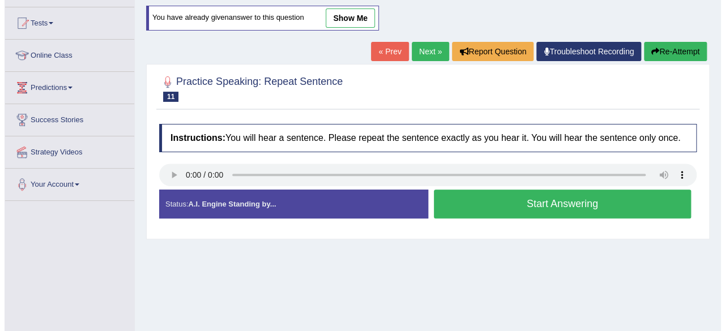
scroll to position [57, 0]
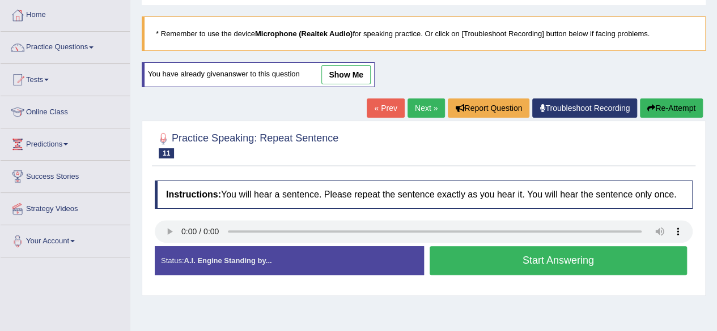
click at [547, 257] on button "Start Answering" at bounding box center [558, 260] width 258 height 29
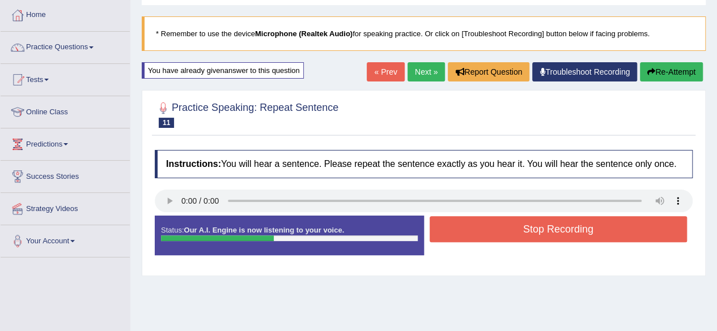
click at [552, 227] on button "Stop Recording" at bounding box center [558, 229] width 258 height 26
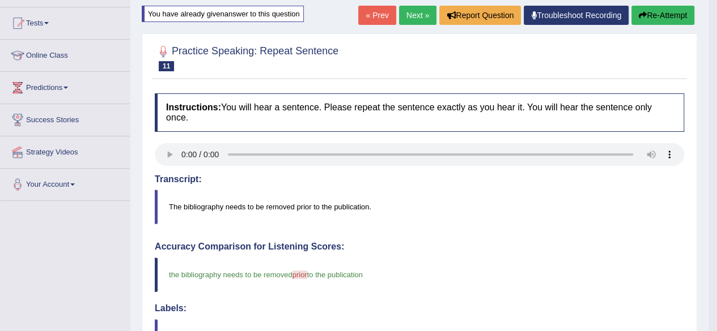
scroll to position [0, 0]
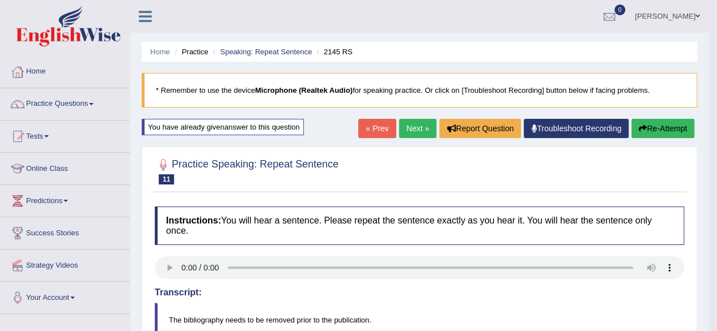
click at [414, 126] on link "Next »" at bounding box center [417, 128] width 37 height 19
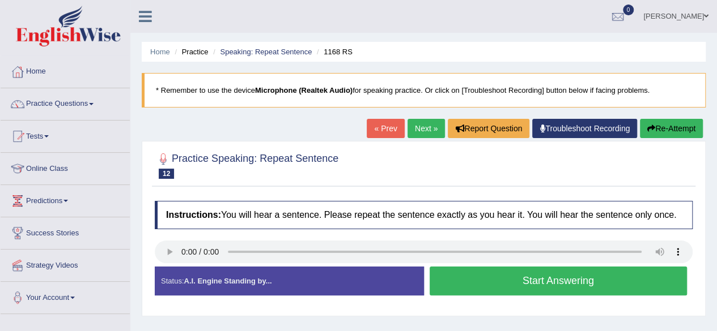
click at [517, 279] on button "Start Answering" at bounding box center [558, 281] width 258 height 29
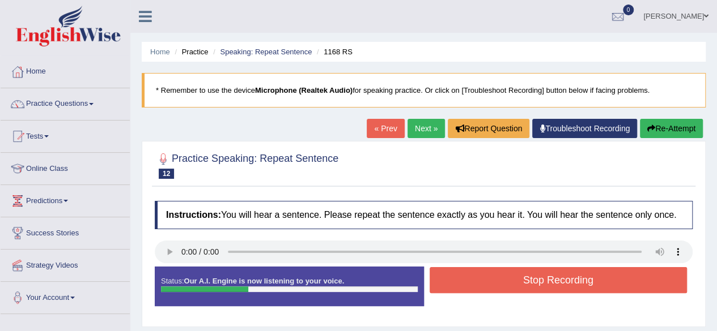
click at [517, 278] on button "Stop Recording" at bounding box center [558, 280] width 258 height 26
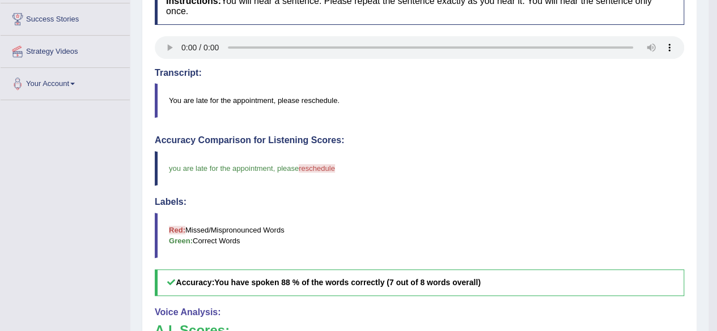
scroll to position [44, 0]
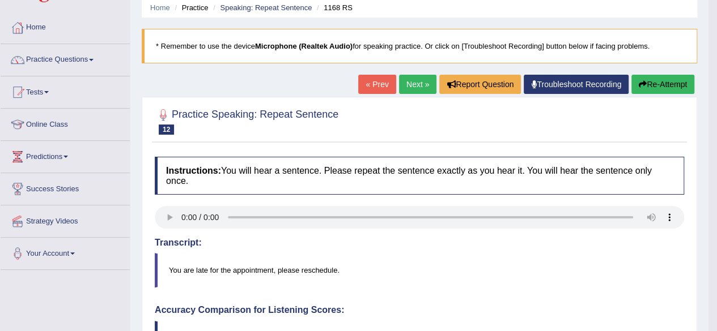
click at [412, 91] on link "Next »" at bounding box center [417, 84] width 37 height 19
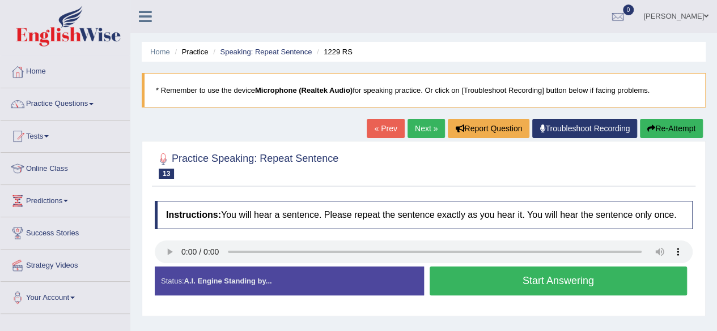
scroll to position [57, 0]
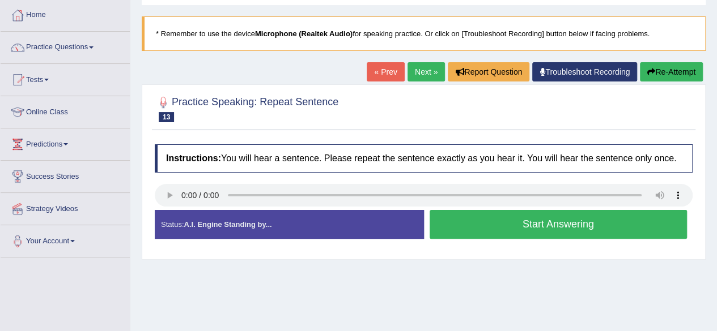
click at [521, 221] on button "Start Answering" at bounding box center [558, 224] width 258 height 29
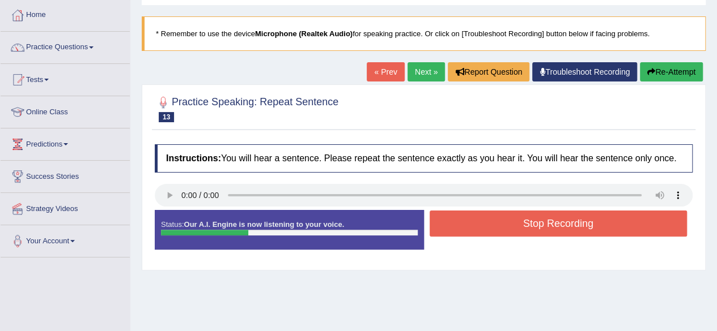
click at [520, 221] on button "Stop Recording" at bounding box center [558, 224] width 258 height 26
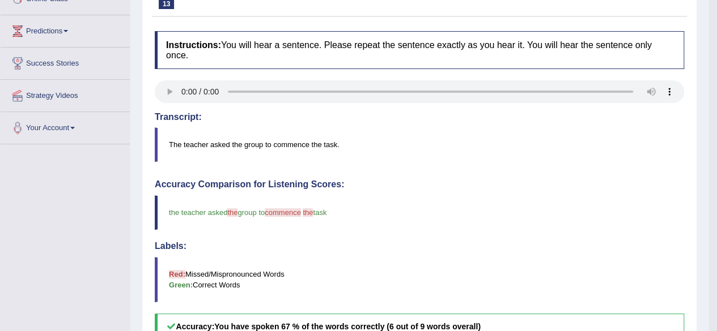
scroll to position [0, 0]
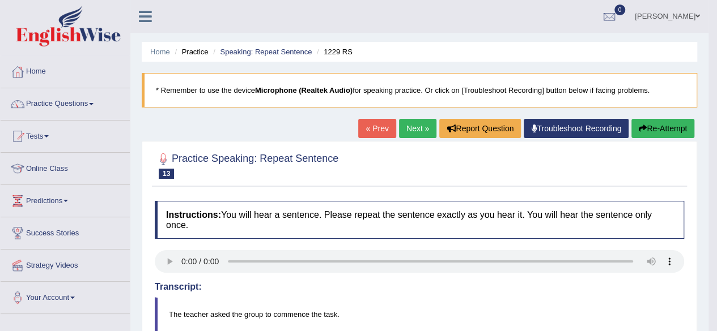
click at [661, 124] on button "Re-Attempt" at bounding box center [662, 128] width 63 height 19
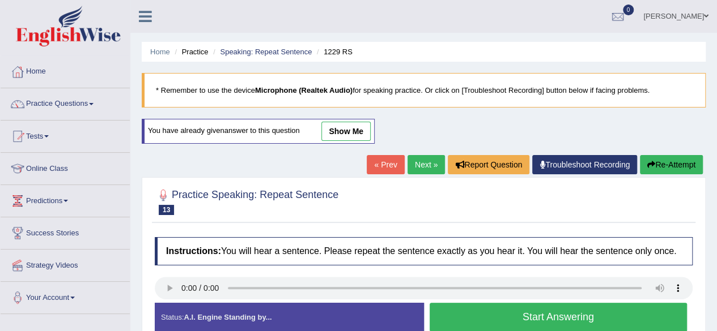
click at [579, 315] on button "Start Answering" at bounding box center [558, 317] width 258 height 29
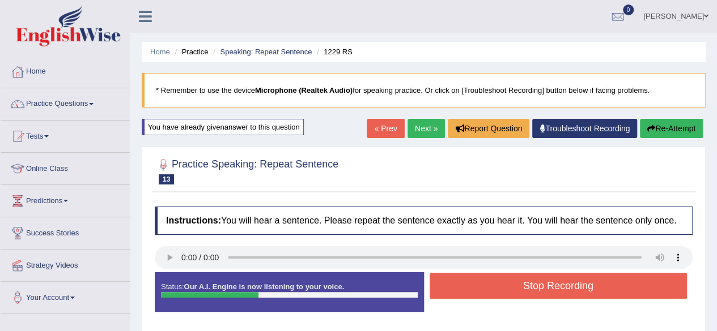
click at [571, 282] on button "Stop Recording" at bounding box center [558, 286] width 258 height 26
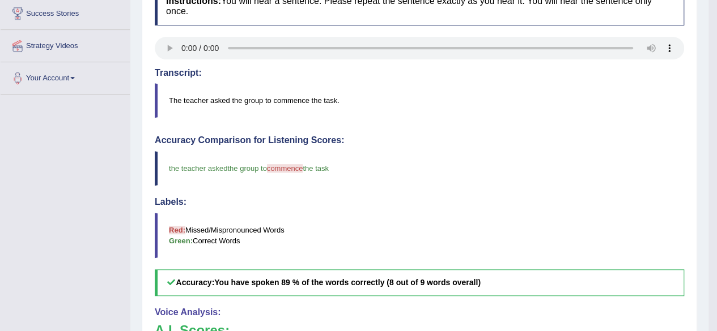
scroll to position [50, 0]
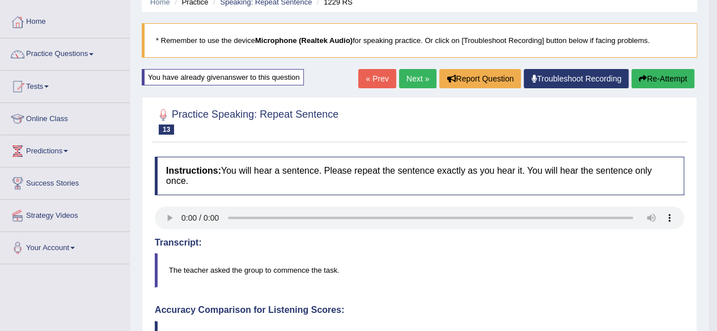
click at [654, 86] on button "Re-Attempt" at bounding box center [662, 78] width 63 height 19
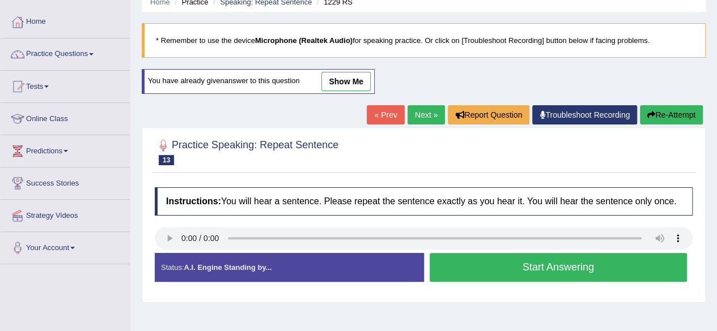
click at [569, 259] on button "Start Answering" at bounding box center [558, 267] width 258 height 29
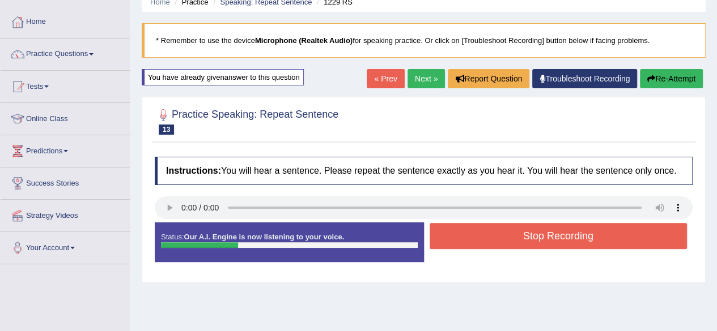
click at [567, 235] on button "Stop Recording" at bounding box center [558, 236] width 258 height 26
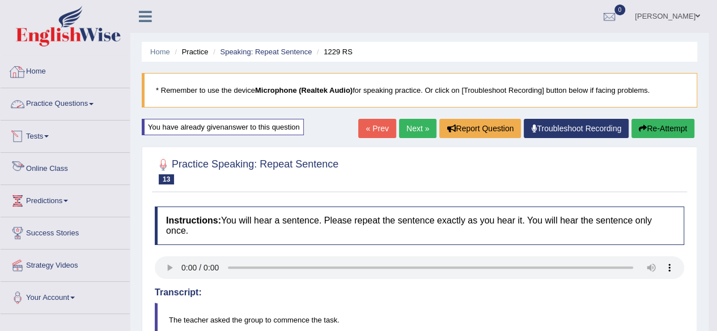
click at [50, 95] on link "Practice Questions" at bounding box center [65, 102] width 129 height 28
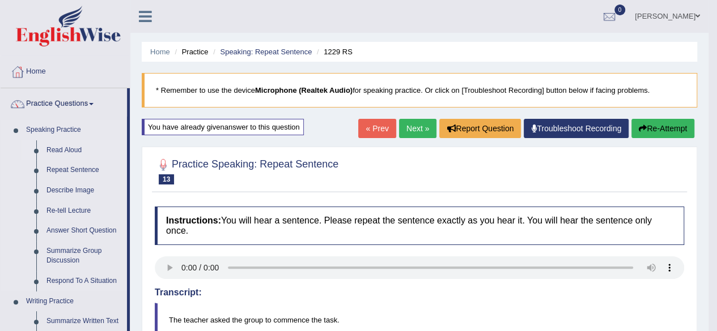
click at [70, 147] on link "Read Aloud" at bounding box center [84, 151] width 86 height 20
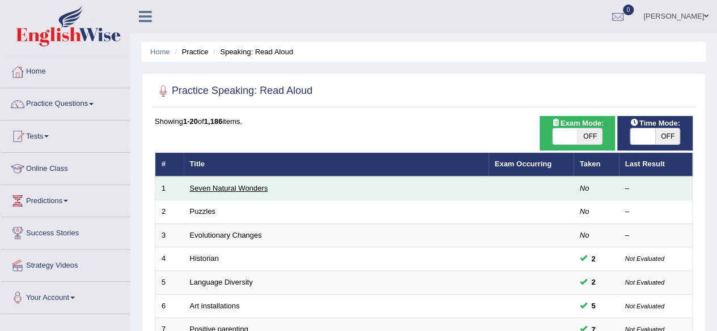
click at [236, 192] on link "Seven Natural Wonders" at bounding box center [229, 188] width 78 height 8
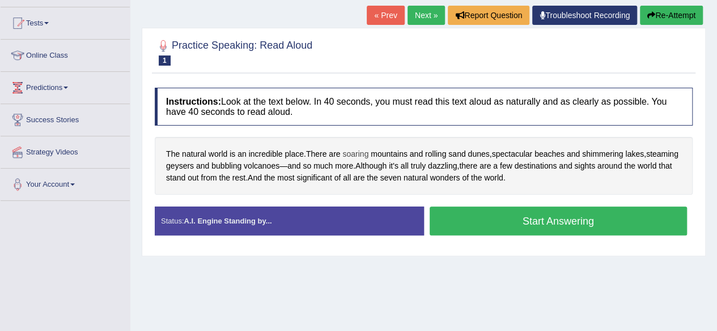
scroll to position [57, 0]
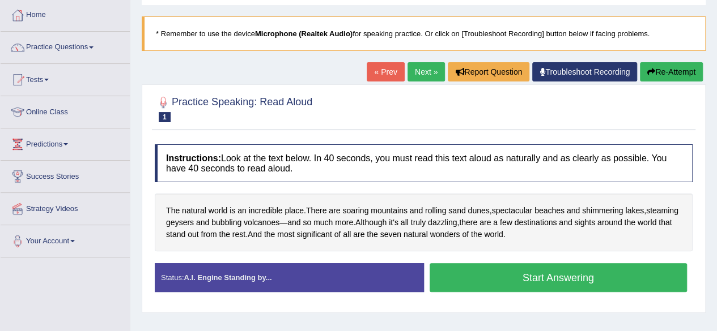
click at [341, 167] on h4 "Instructions: Look at the text below. In 40 seconds, you must read this text al…" at bounding box center [424, 163] width 538 height 38
click at [289, 159] on h4 "Instructions: Look at the text below. In 40 seconds, you must read this text al…" at bounding box center [424, 163] width 538 height 38
click at [281, 167] on h4 "Instructions: Look at the text below. In 40 seconds, you must read this text al…" at bounding box center [424, 163] width 538 height 38
click at [218, 166] on h4 "Instructions: Look at the text below. In 40 seconds, you must read this text al…" at bounding box center [424, 163] width 538 height 38
click at [0, 0] on small "Seven Natural Wonders" at bounding box center [0, 0] width 0 height 0
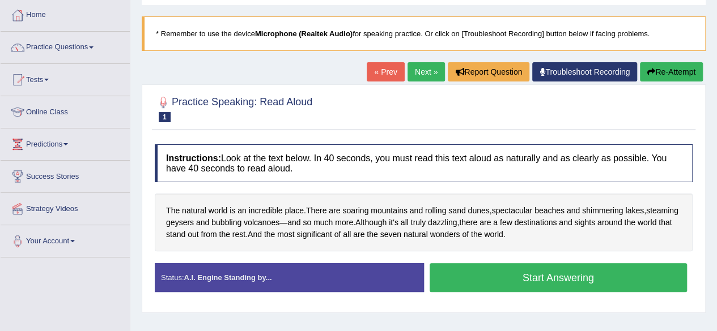
scroll to position [0, 0]
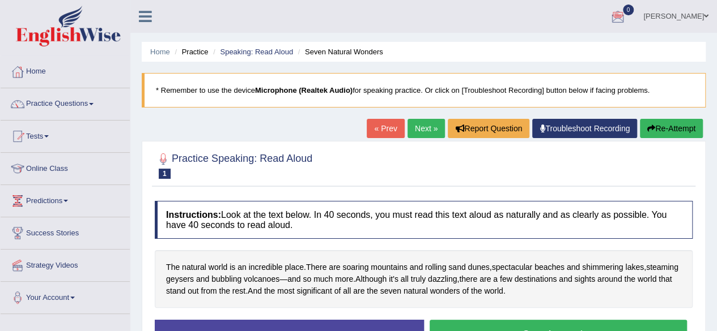
click at [611, 21] on link "0" at bounding box center [618, 14] width 34 height 29
click at [625, 21] on div at bounding box center [617, 16] width 17 height 17
click at [65, 79] on link "Home" at bounding box center [65, 70] width 129 height 28
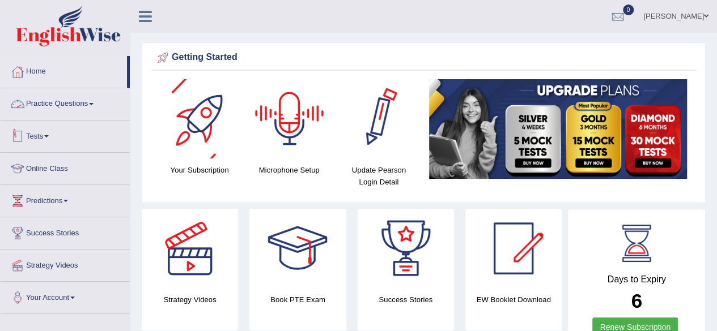
click at [65, 139] on link "Tests" at bounding box center [65, 135] width 129 height 28
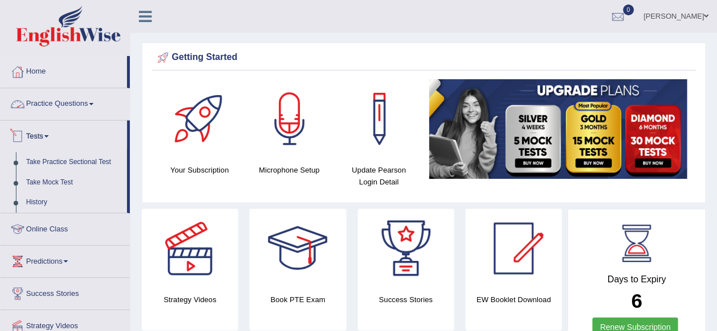
click at [53, 113] on link "Practice Questions" at bounding box center [65, 102] width 129 height 28
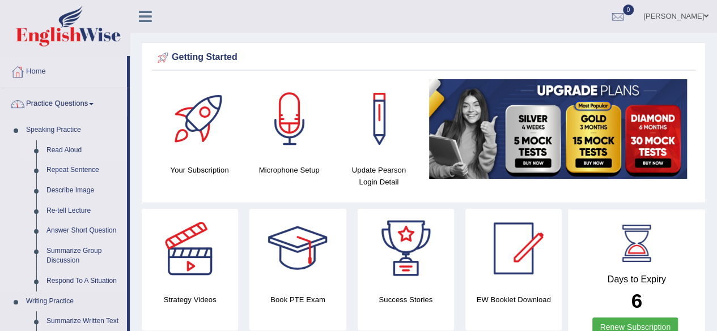
click at [66, 146] on link "Read Aloud" at bounding box center [84, 151] width 86 height 20
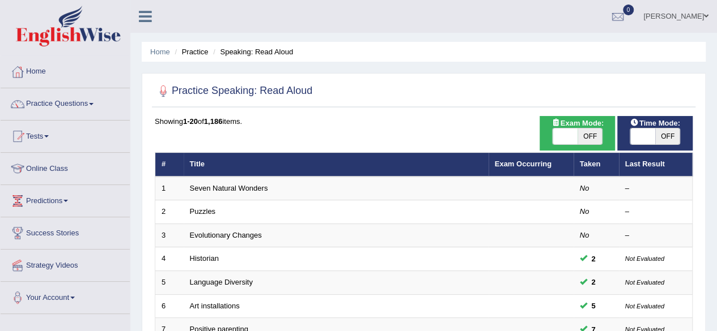
click at [637, 137] on span at bounding box center [642, 137] width 25 height 16
checkbox input "true"
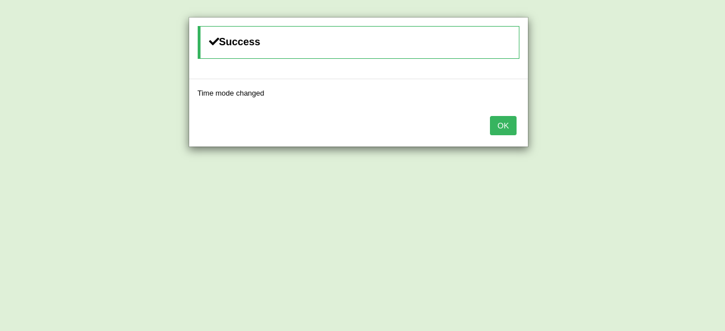
click at [505, 124] on button "OK" at bounding box center [503, 125] width 26 height 19
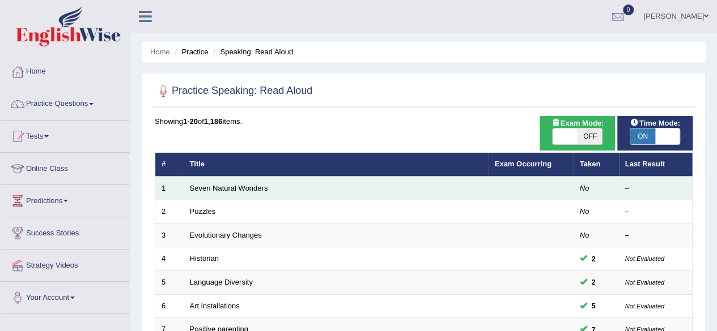
click at [243, 195] on td "Seven Natural Wonders" at bounding box center [336, 189] width 305 height 24
click at [249, 190] on link "Seven Natural Wonders" at bounding box center [229, 188] width 78 height 8
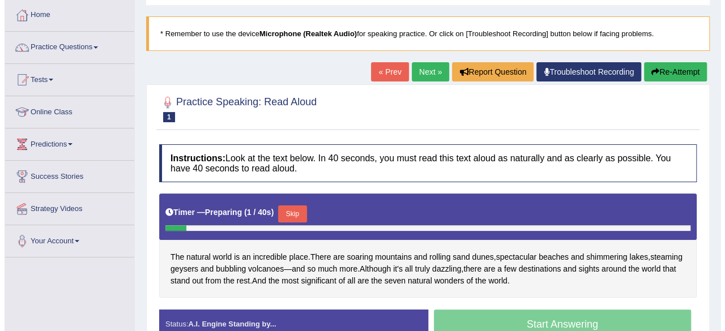
scroll to position [113, 0]
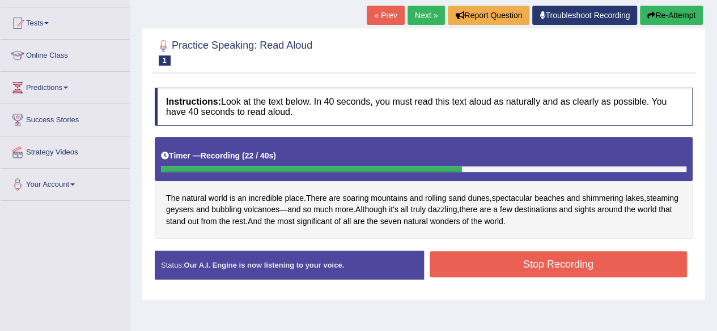
click at [559, 260] on button "Stop Recording" at bounding box center [558, 265] width 258 height 26
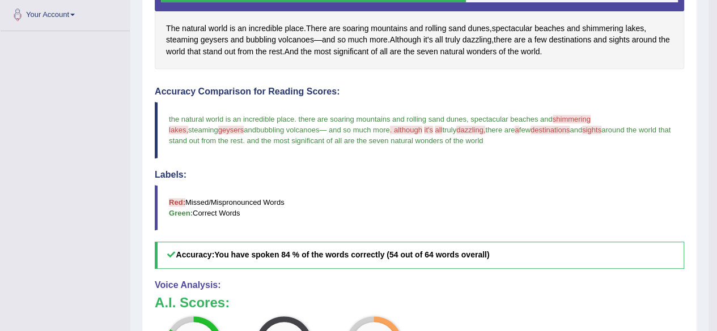
scroll to position [453, 0]
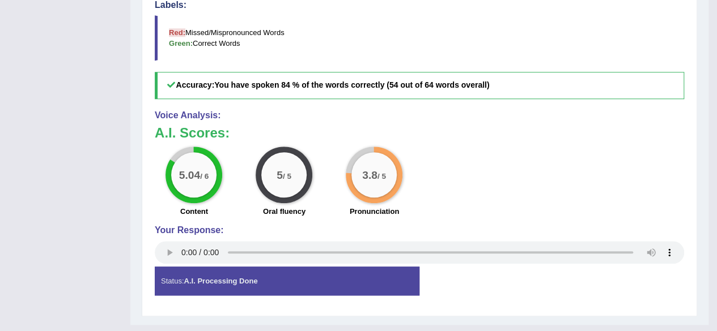
click at [247, 278] on strong "A.I. Processing Done" at bounding box center [221, 281] width 74 height 8
drag, startPoint x: 245, startPoint y: 278, endPoint x: 279, endPoint y: 278, distance: 34.6
click at [253, 278] on strong "A.I. Processing Done" at bounding box center [221, 281] width 74 height 8
click at [279, 278] on div "Status: A.I. Processing Done" at bounding box center [287, 281] width 265 height 29
click at [210, 139] on div "A.I. Scores: 5.04 / 6 Content 5 / 5 Oral fluency 3.8 / 5 Pronunciation" at bounding box center [419, 173] width 529 height 94
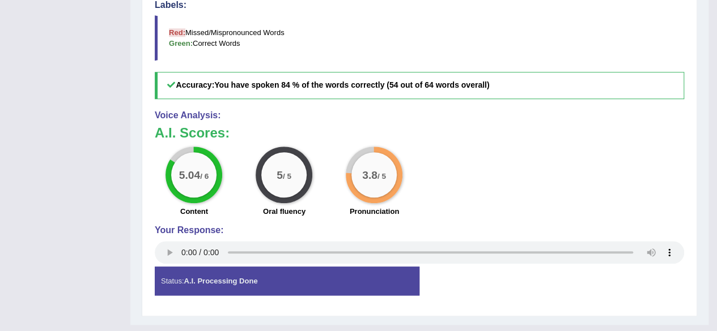
click at [201, 147] on div "5.04 / 6" at bounding box center [193, 175] width 57 height 57
click at [204, 159] on div "5.04 / 6" at bounding box center [193, 174] width 45 height 45
click at [325, 161] on div "5 / 5 Oral fluency" at bounding box center [284, 183] width 90 height 73
click at [586, 169] on div "5.04 / 6 Content 5 / 5 Oral fluency 3.8 / 5 Pronunciation" at bounding box center [419, 183] width 541 height 73
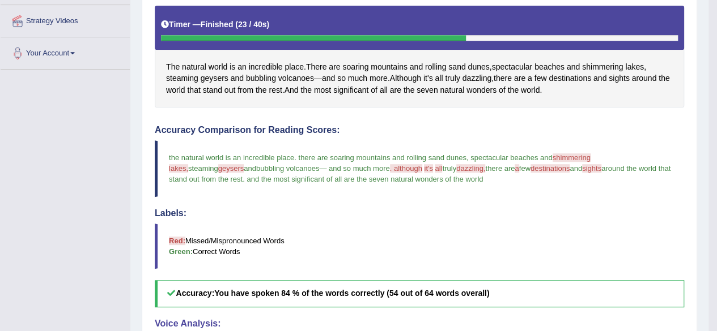
scroll to position [18, 0]
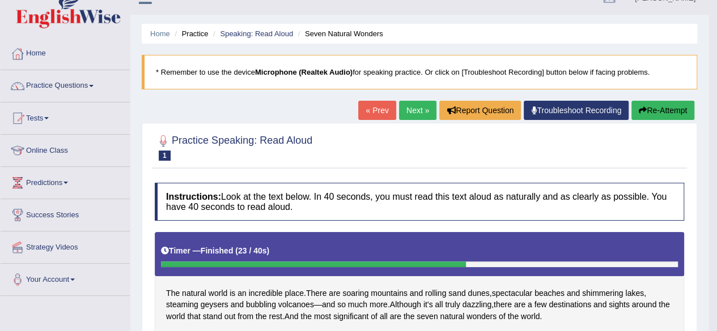
click at [416, 105] on link "Next »" at bounding box center [417, 110] width 37 height 19
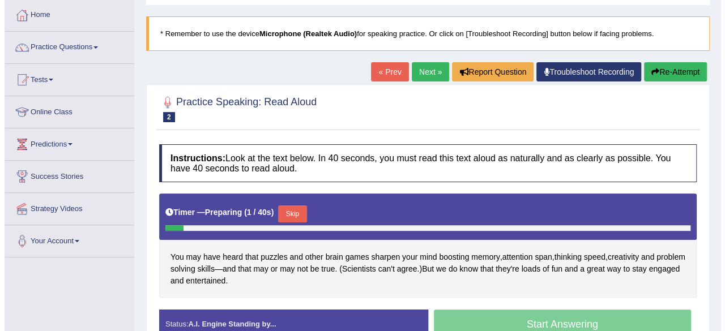
scroll to position [170, 0]
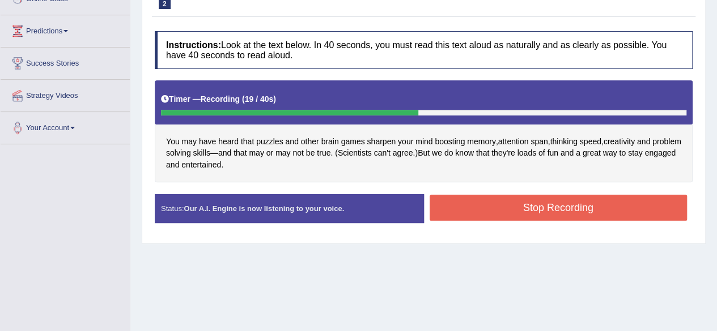
click at [580, 206] on button "Stop Recording" at bounding box center [558, 208] width 258 height 26
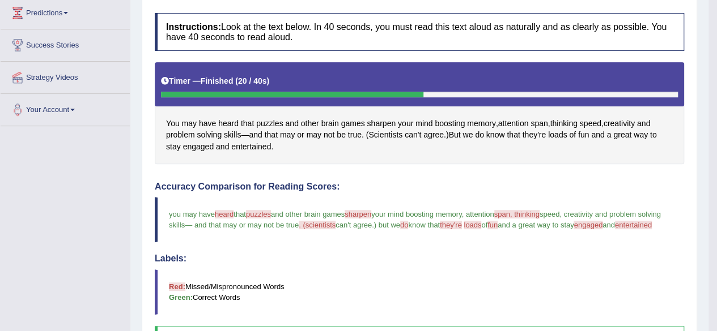
scroll to position [18, 0]
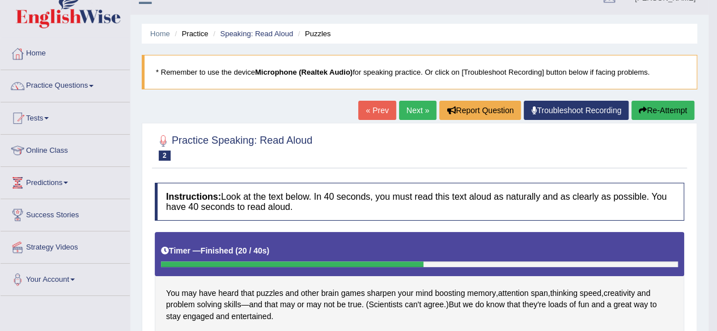
click at [644, 104] on button "Re-Attempt" at bounding box center [662, 110] width 63 height 19
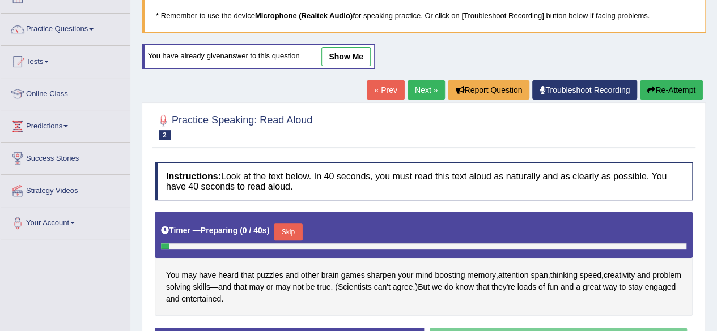
scroll to position [188, 0]
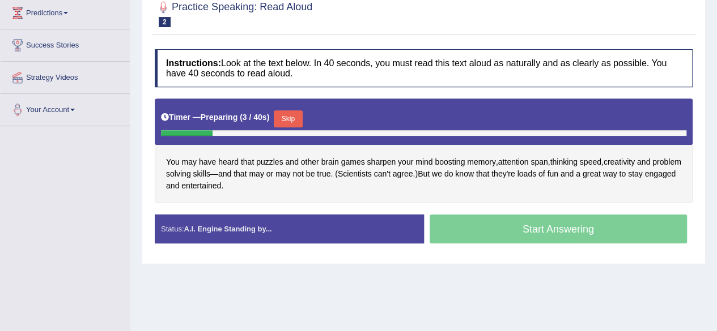
click at [301, 112] on button "Skip" at bounding box center [288, 118] width 28 height 17
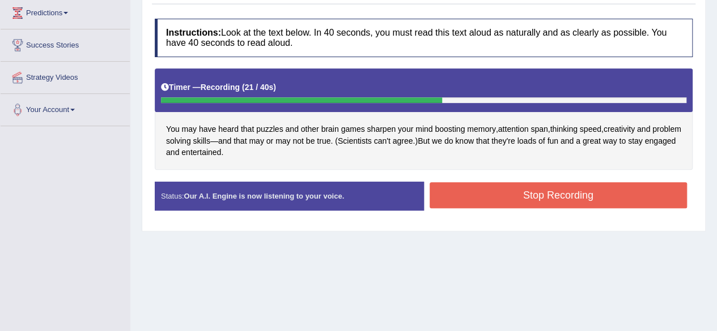
click at [522, 191] on button "Stop Recording" at bounding box center [558, 195] width 258 height 26
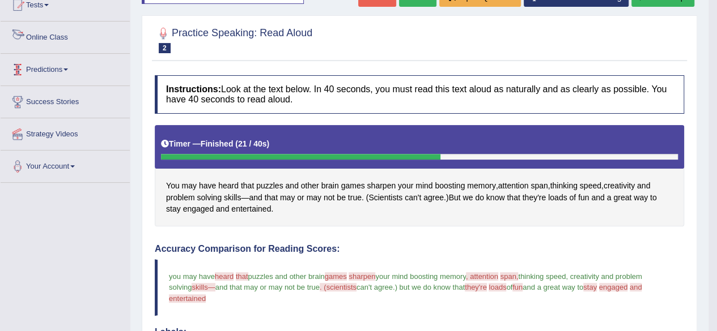
scroll to position [18, 0]
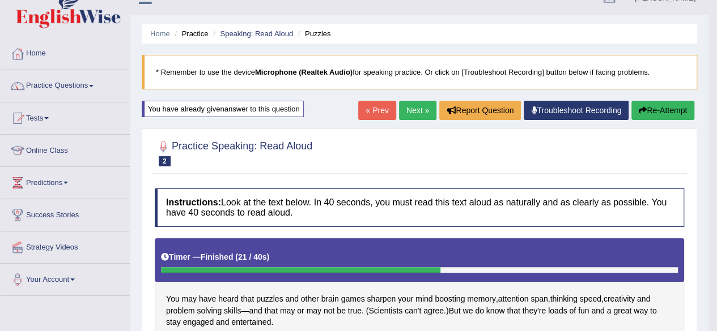
click at [406, 107] on link "Next »" at bounding box center [417, 110] width 37 height 19
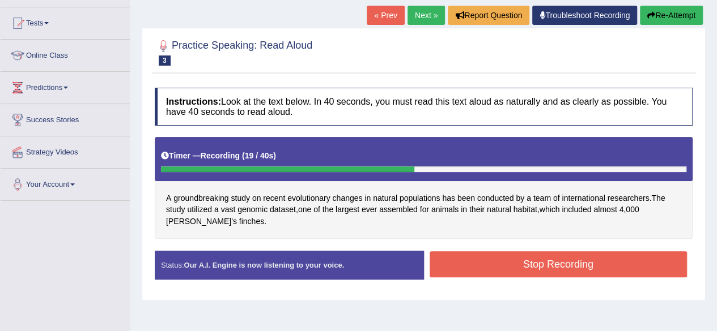
click at [521, 267] on button "Stop Recording" at bounding box center [558, 265] width 258 height 26
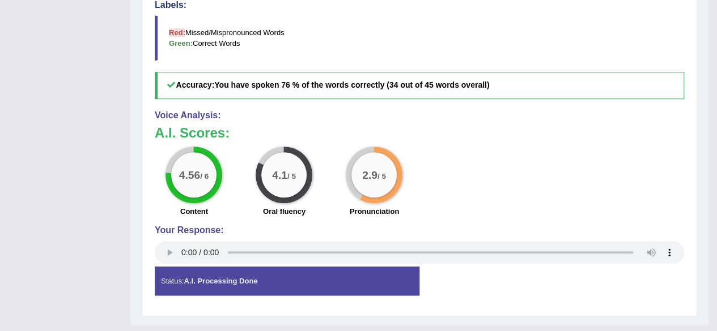
scroll to position [461, 0]
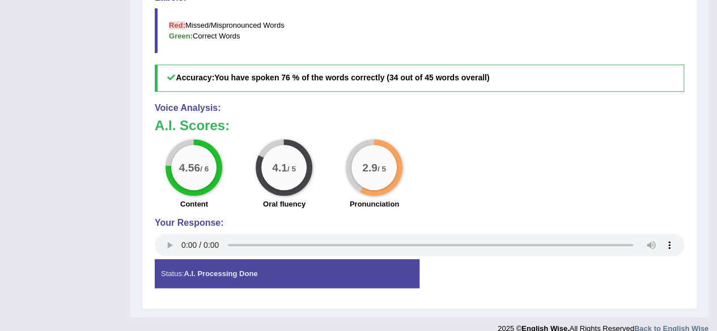
click at [169, 262] on div "Status: A.I. Processing Done" at bounding box center [287, 273] width 265 height 29
drag, startPoint x: 169, startPoint y: 262, endPoint x: 193, endPoint y: 257, distance: 24.2
click at [171, 261] on div "Status: A.I. Processing Done" at bounding box center [287, 273] width 265 height 29
click at [198, 270] on strong "A.I. Processing Done" at bounding box center [221, 274] width 74 height 8
drag, startPoint x: 199, startPoint y: 258, endPoint x: 288, endPoint y: 256, distance: 89.0
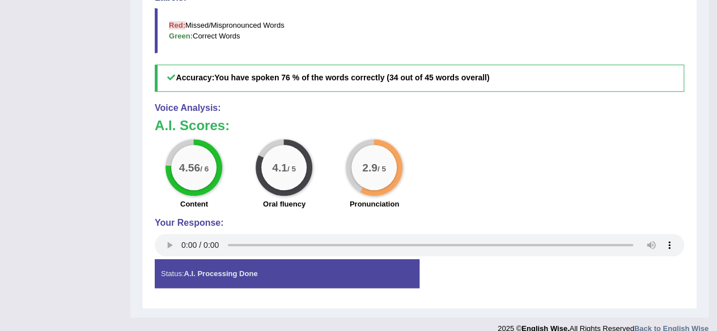
click at [219, 270] on strong "A.I. Processing Done" at bounding box center [221, 274] width 74 height 8
click at [288, 259] on div "Status: A.I. Processing Done" at bounding box center [287, 273] width 265 height 29
click at [294, 263] on div "Status: A.I. Processing Done" at bounding box center [287, 273] width 265 height 29
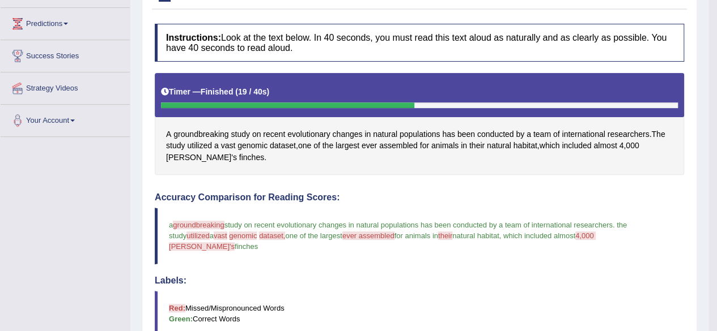
scroll to position [7, 0]
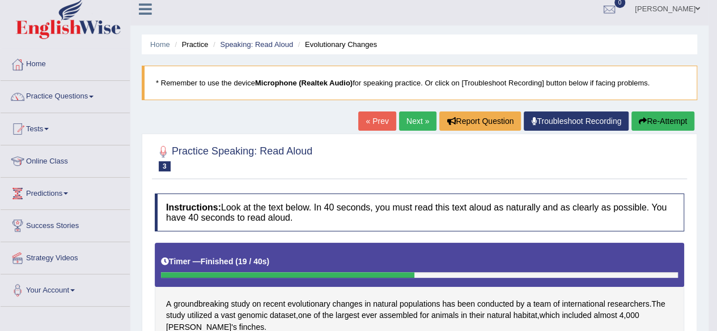
click at [407, 122] on link "Next »" at bounding box center [417, 121] width 37 height 19
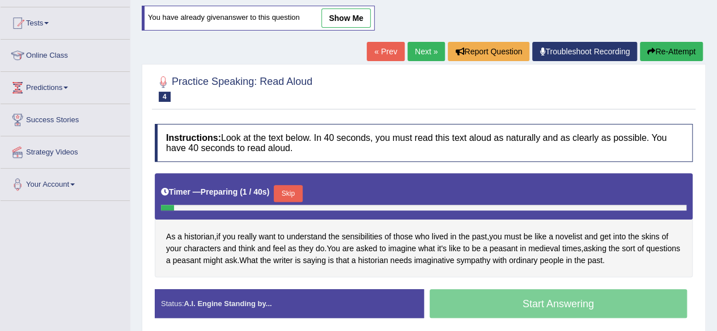
scroll to position [170, 0]
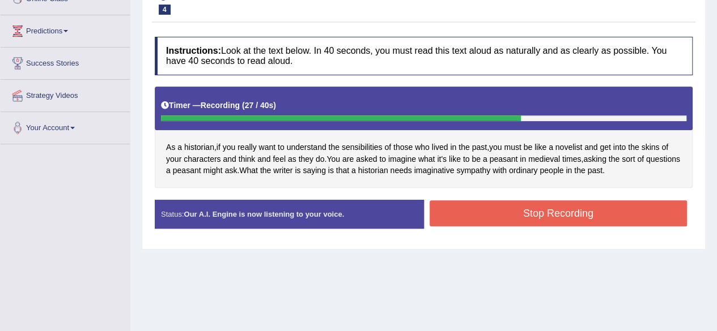
click at [597, 209] on button "Stop Recording" at bounding box center [558, 214] width 258 height 26
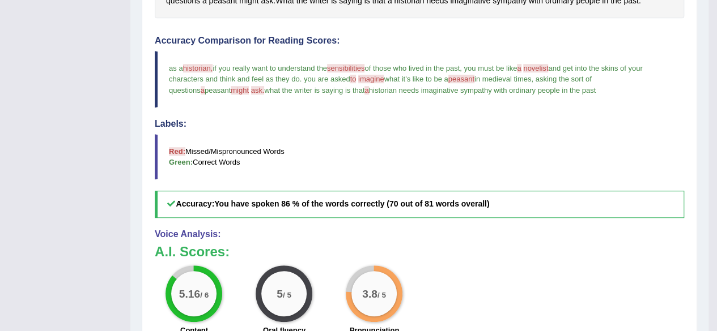
scroll to position [283, 0]
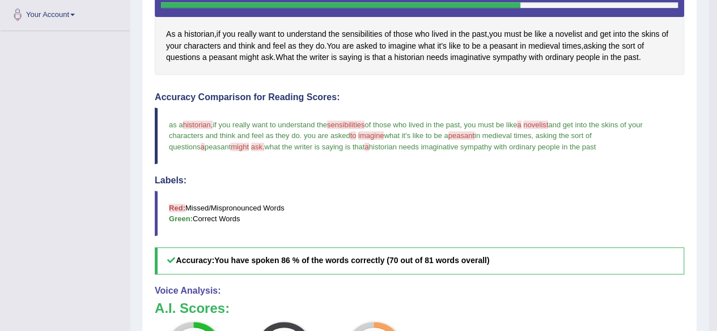
click at [199, 122] on span "historian," at bounding box center [198, 125] width 30 height 8
drag, startPoint x: 205, startPoint y: 209, endPoint x: 211, endPoint y: 195, distance: 14.2
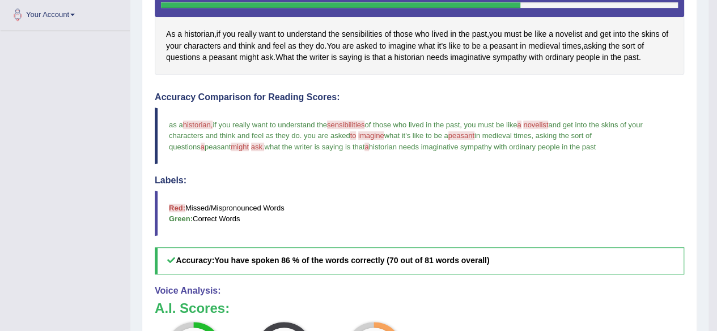
click at [206, 206] on blockquote "Red: Missed/Mispronounced Words Green: Correct Words" at bounding box center [419, 213] width 529 height 45
click at [212, 192] on blockquote "Red: Missed/Mispronounced Words Green: Correct Words" at bounding box center [419, 213] width 529 height 45
click at [209, 201] on blockquote "Red: Missed/Mispronounced Words Green: Correct Words" at bounding box center [419, 213] width 529 height 45
click at [202, 132] on blockquote "as a historian, history and if you really want to understand the sensibilities …" at bounding box center [419, 136] width 529 height 56
drag, startPoint x: 202, startPoint y: 128, endPoint x: 205, endPoint y: 112, distance: 16.2
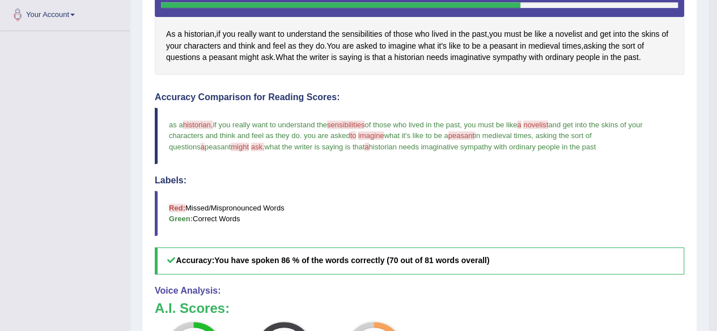
click at [202, 127] on blockquote "as a historian, history and if you really want to understand the sensibilities …" at bounding box center [419, 136] width 529 height 56
click at [205, 112] on blockquote "as a historian, history and if you really want to understand the sensibilities …" at bounding box center [419, 136] width 529 height 56
click at [342, 116] on blockquote "as a historian, history and if you really want to understand the sensibilities …" at bounding box center [419, 136] width 529 height 56
click at [465, 99] on h4 "Accuracy Comparison for Reading Scores:" at bounding box center [419, 97] width 529 height 10
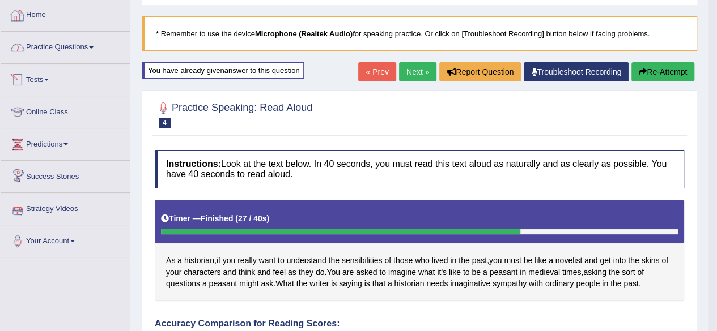
scroll to position [0, 0]
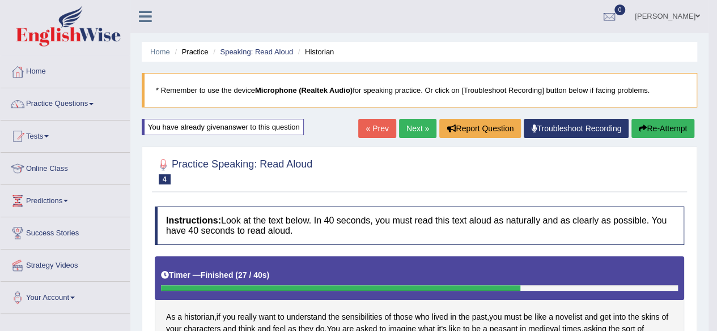
click at [405, 133] on link "Next »" at bounding box center [417, 128] width 37 height 19
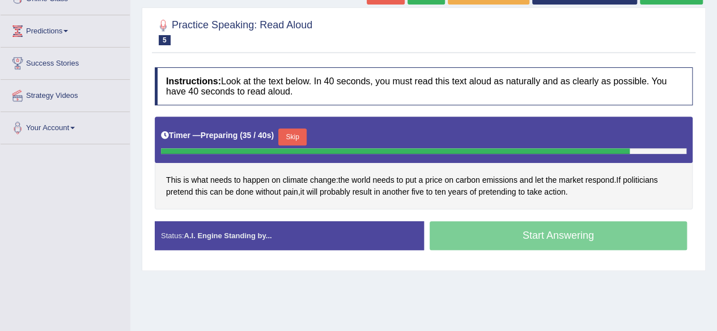
click at [294, 138] on button "Skip" at bounding box center [292, 137] width 28 height 17
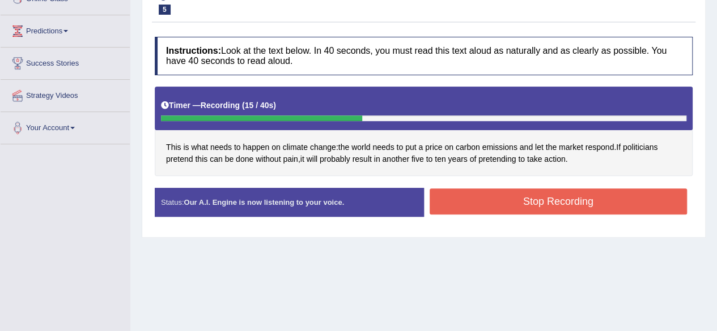
click at [553, 197] on button "Stop Recording" at bounding box center [558, 202] width 258 height 26
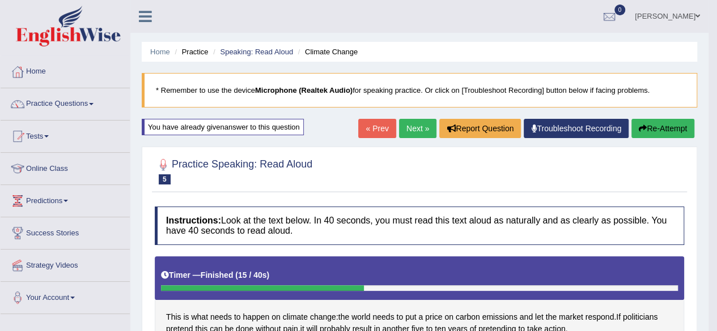
click at [411, 132] on link "Next »" at bounding box center [417, 128] width 37 height 19
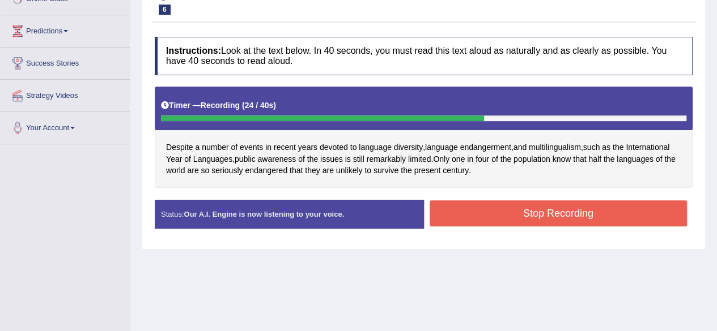
click at [508, 211] on button "Stop Recording" at bounding box center [558, 214] width 258 height 26
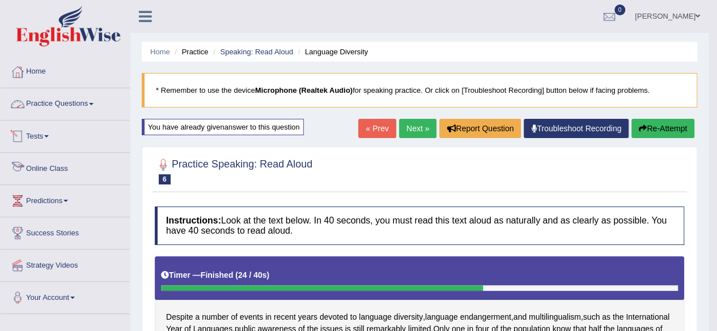
click at [61, 98] on link "Practice Questions" at bounding box center [65, 102] width 129 height 28
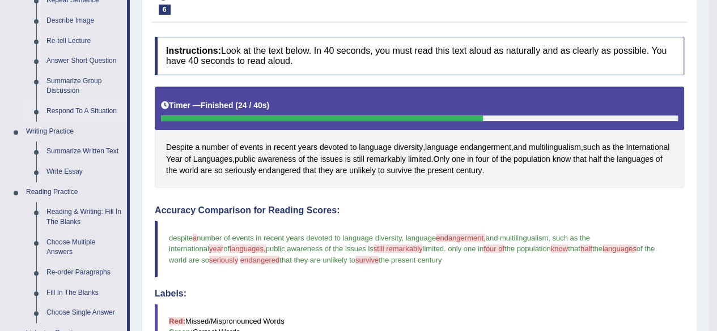
scroll to position [57, 0]
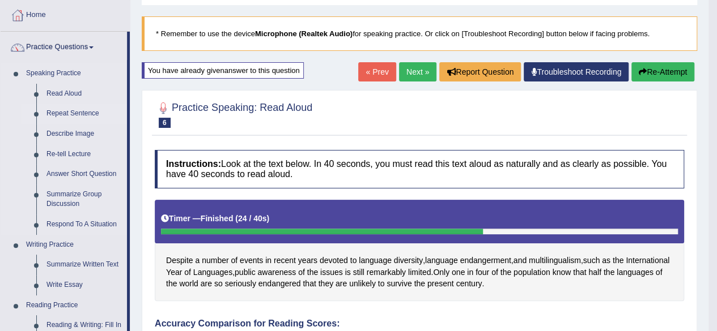
click at [81, 113] on link "Repeat Sentence" at bounding box center [84, 114] width 86 height 20
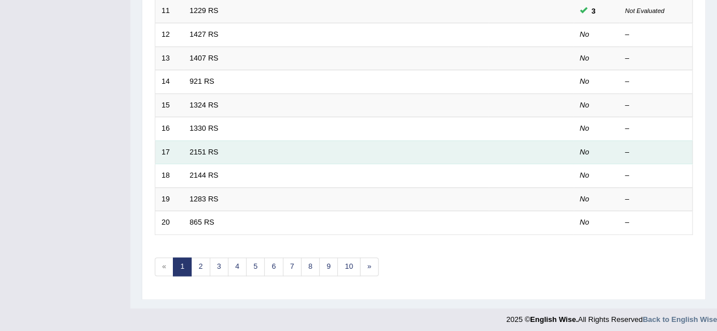
scroll to position [243, 0]
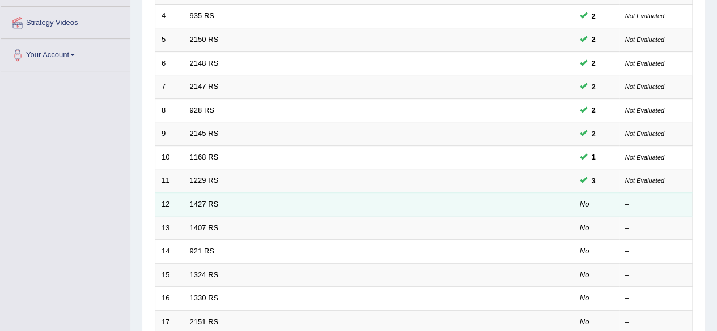
click at [355, 195] on td "1427 RS" at bounding box center [336, 205] width 305 height 24
click at [194, 201] on link "1427 RS" at bounding box center [204, 204] width 29 height 8
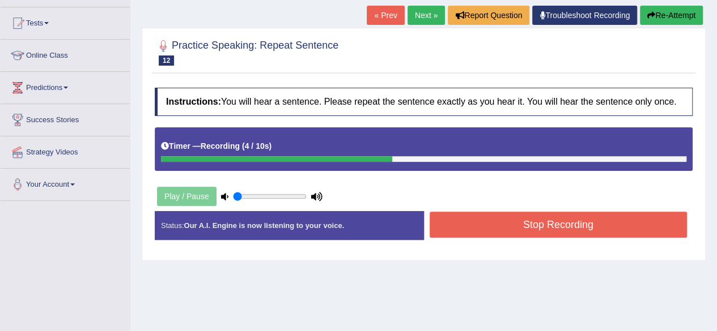
click at [569, 219] on button "Stop Recording" at bounding box center [558, 225] width 258 height 26
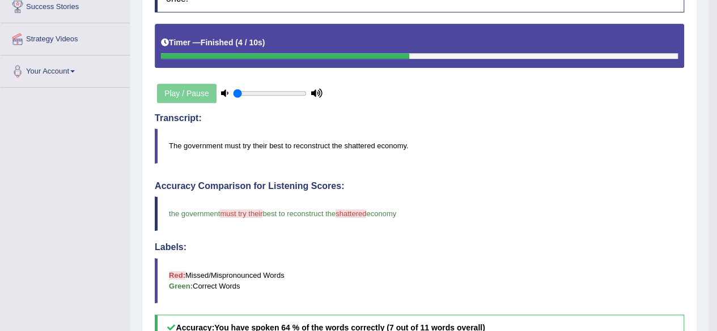
scroll to position [113, 0]
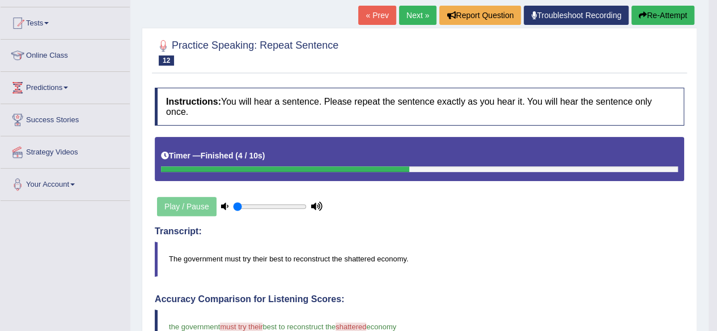
click at [424, 12] on link "Next »" at bounding box center [417, 15] width 37 height 19
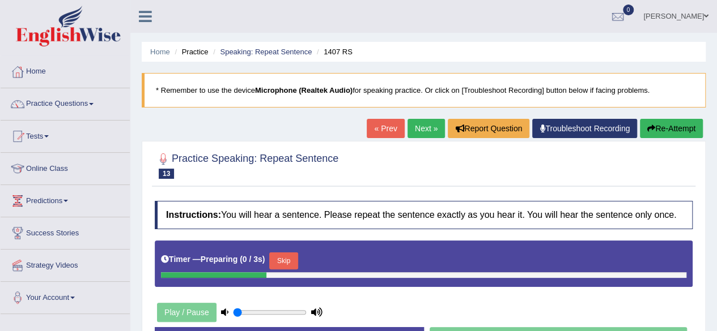
click at [381, 131] on link "« Prev" at bounding box center [385, 128] width 37 height 19
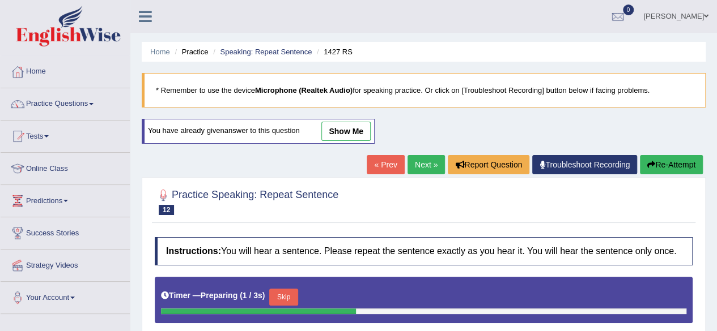
click at [656, 161] on button "Re-Attempt" at bounding box center [671, 164] width 63 height 19
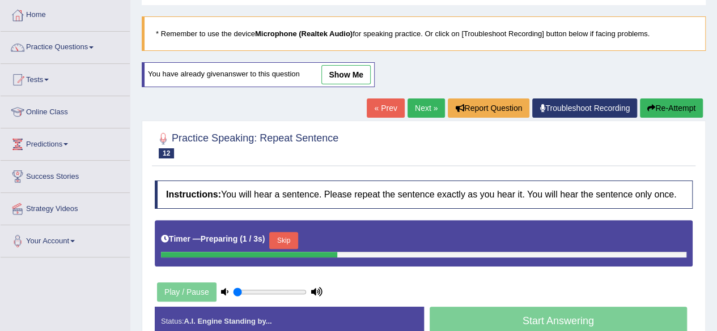
click at [296, 234] on button "Skip" at bounding box center [283, 240] width 28 height 17
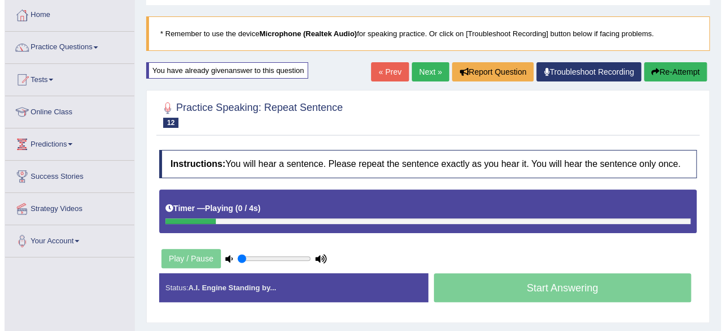
scroll to position [170, 0]
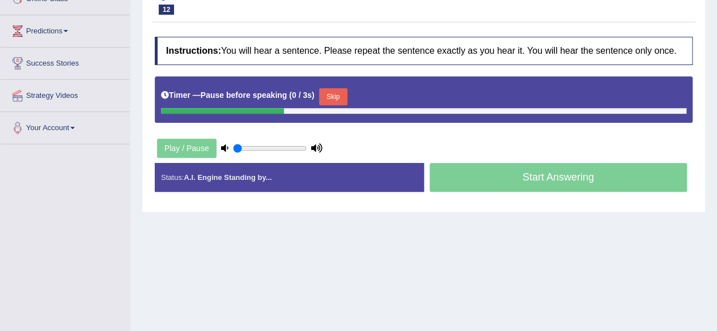
click at [331, 96] on button "Skip" at bounding box center [333, 96] width 28 height 17
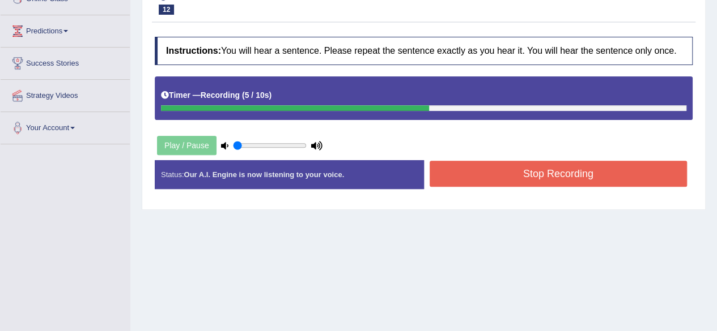
click at [539, 168] on button "Stop Recording" at bounding box center [558, 174] width 258 height 26
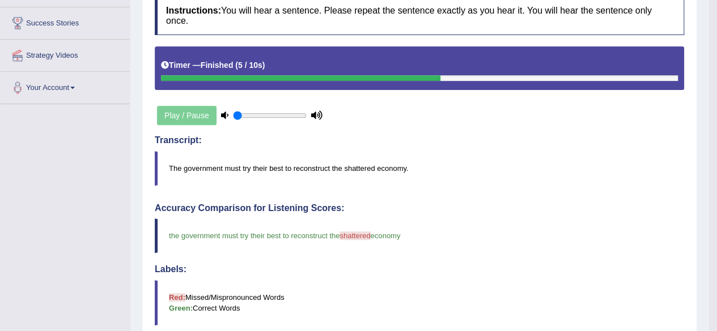
scroll to position [97, 0]
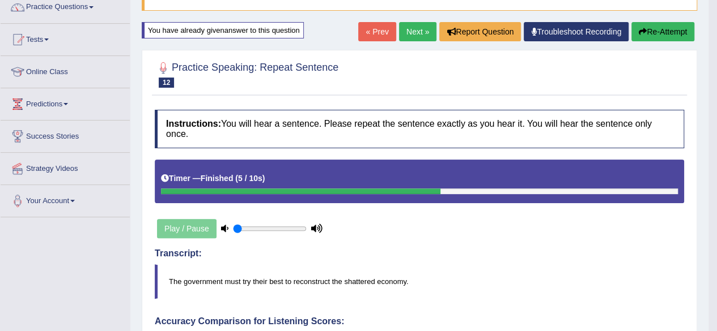
click at [682, 32] on button "Re-Attempt" at bounding box center [662, 31] width 63 height 19
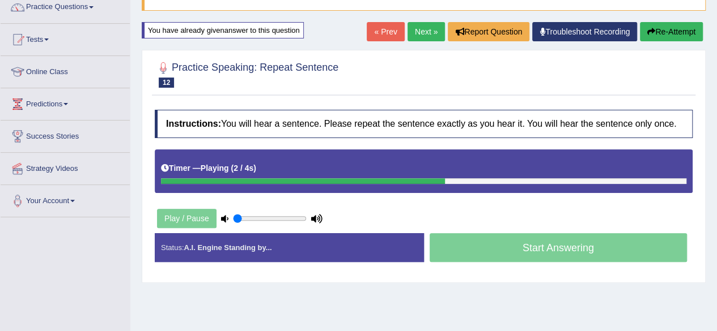
scroll to position [154, 0]
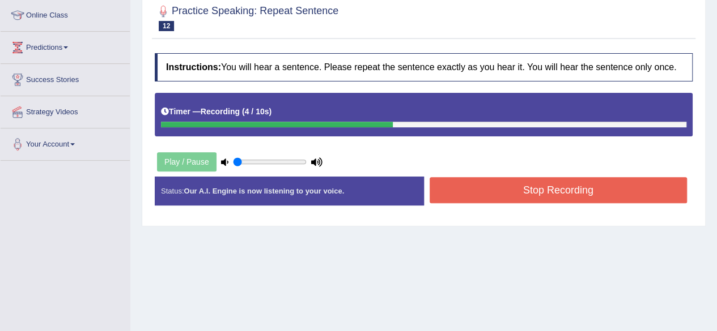
click at [602, 192] on button "Stop Recording" at bounding box center [558, 190] width 258 height 26
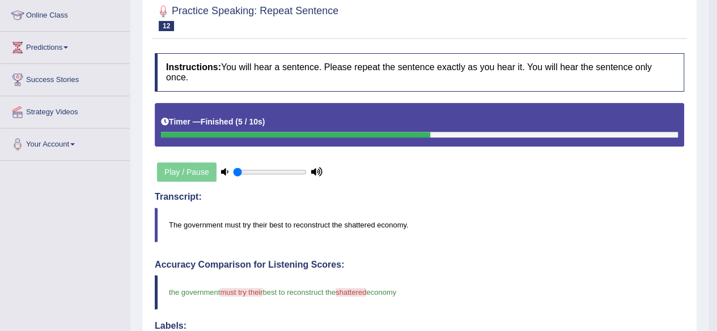
scroll to position [40, 0]
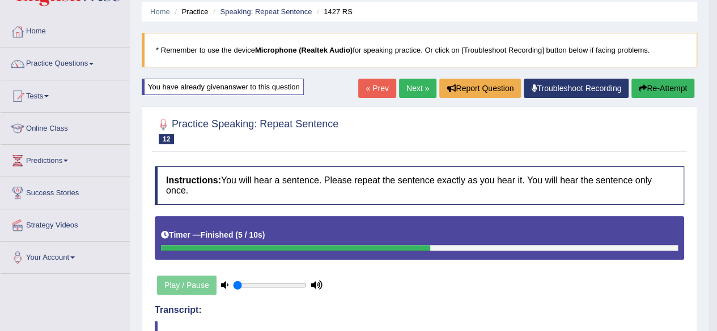
click at [412, 87] on link "Next »" at bounding box center [417, 88] width 37 height 19
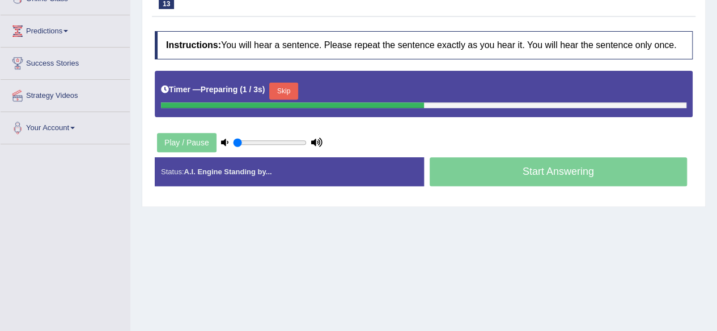
scroll to position [113, 0]
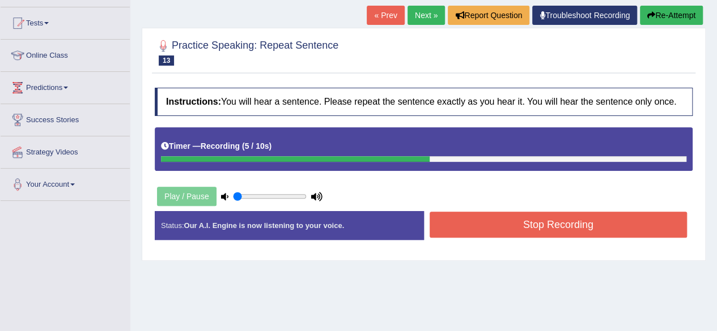
click at [571, 219] on button "Stop Recording" at bounding box center [558, 225] width 258 height 26
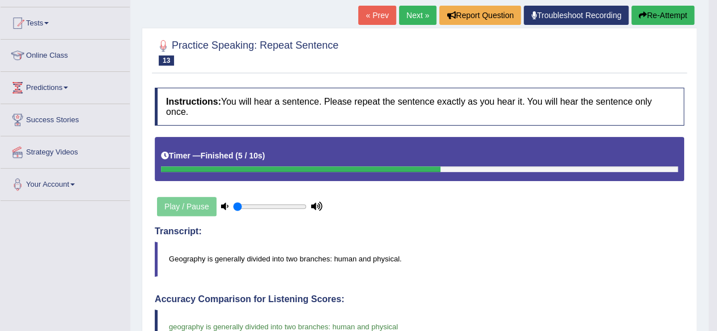
click at [662, 10] on button "Re-Attempt" at bounding box center [662, 15] width 63 height 19
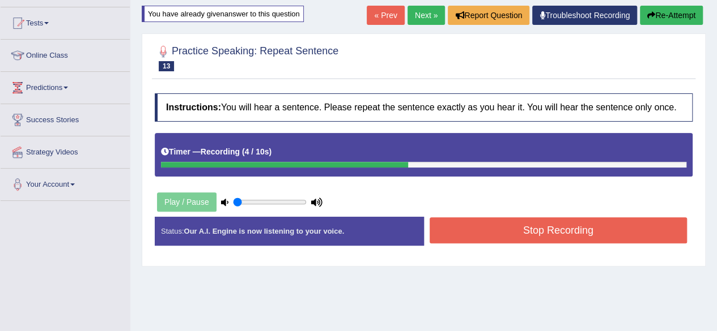
click at [517, 225] on button "Stop Recording" at bounding box center [558, 231] width 258 height 26
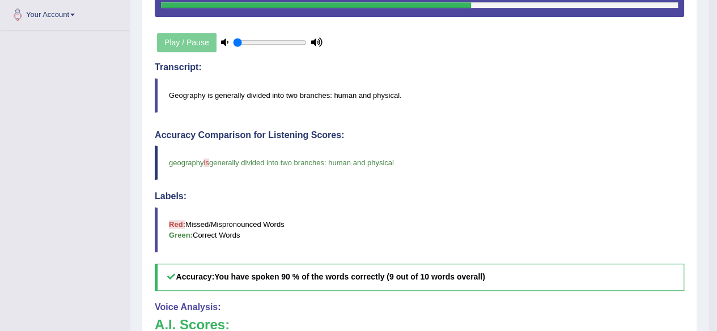
scroll to position [113, 0]
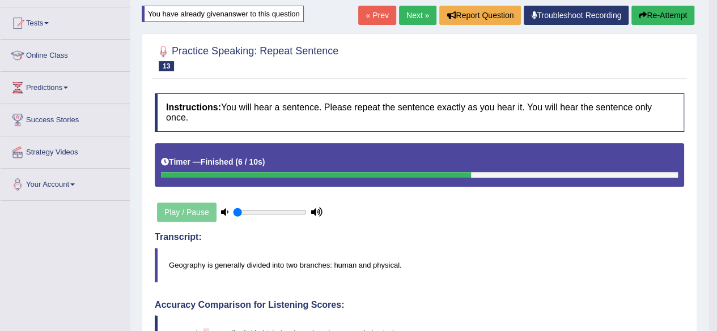
click at [409, 10] on link "Next »" at bounding box center [417, 15] width 37 height 19
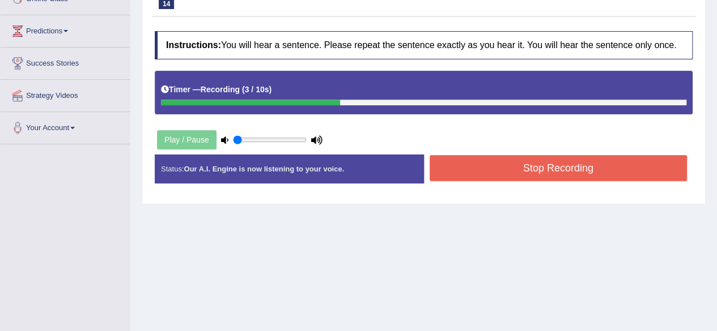
click at [494, 163] on button "Stop Recording" at bounding box center [558, 168] width 258 height 26
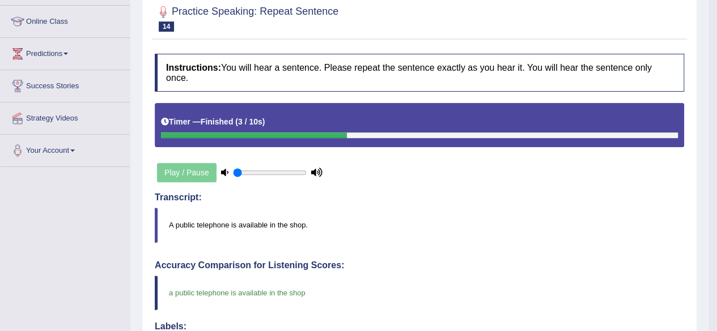
scroll to position [34, 0]
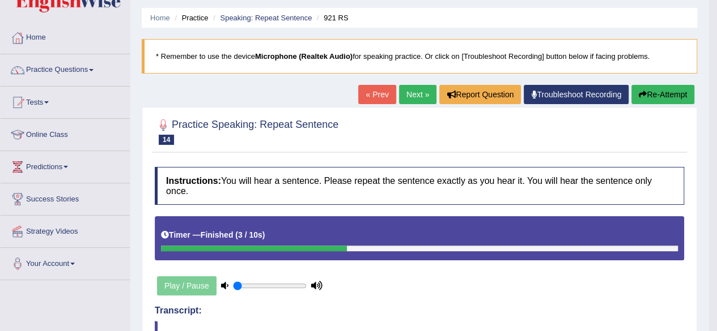
click at [415, 93] on link "Next »" at bounding box center [417, 94] width 37 height 19
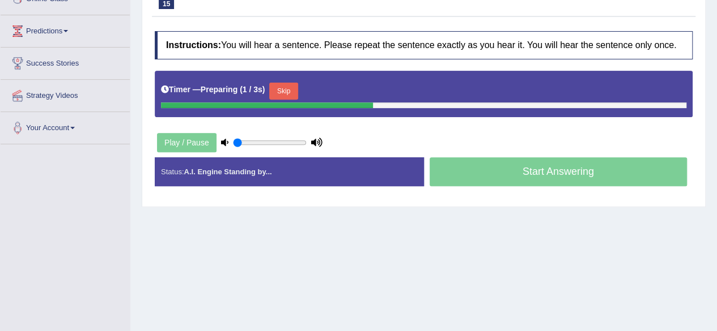
scroll to position [113, 0]
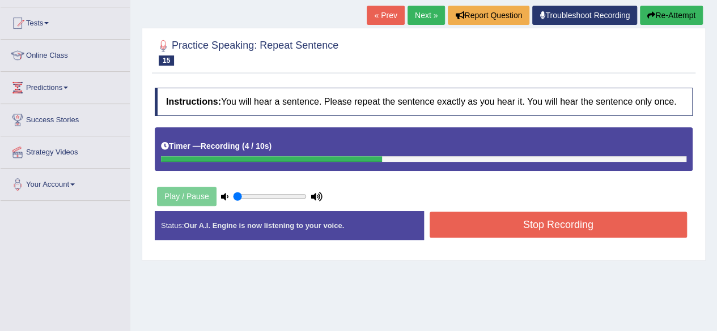
click at [544, 218] on button "Stop Recording" at bounding box center [558, 225] width 258 height 26
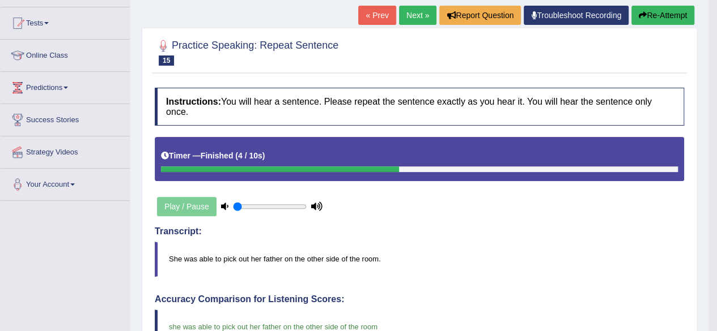
click at [411, 20] on link "Next »" at bounding box center [417, 15] width 37 height 19
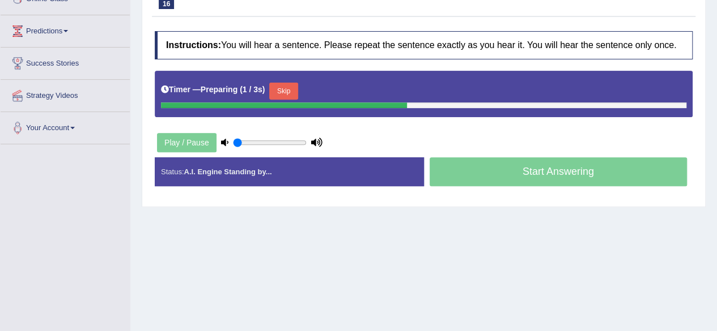
scroll to position [113, 0]
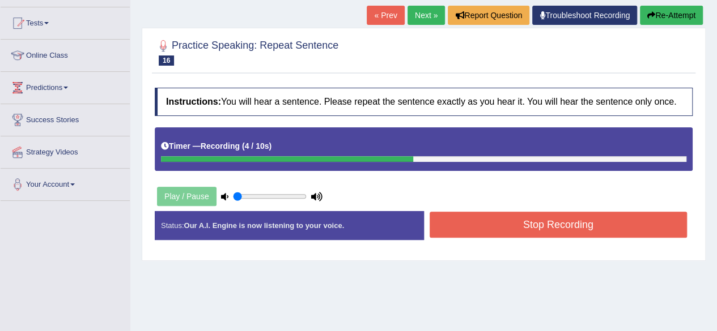
click at [533, 223] on button "Stop Recording" at bounding box center [558, 225] width 258 height 26
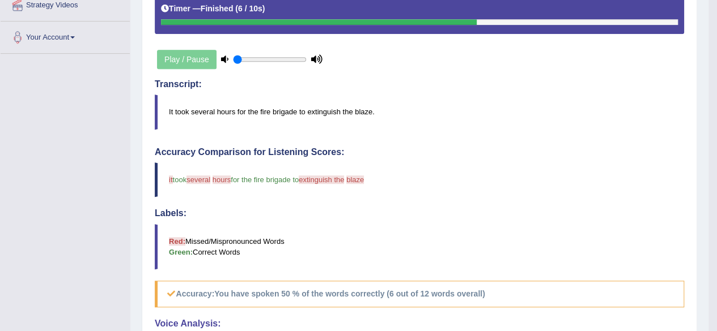
scroll to position [91, 0]
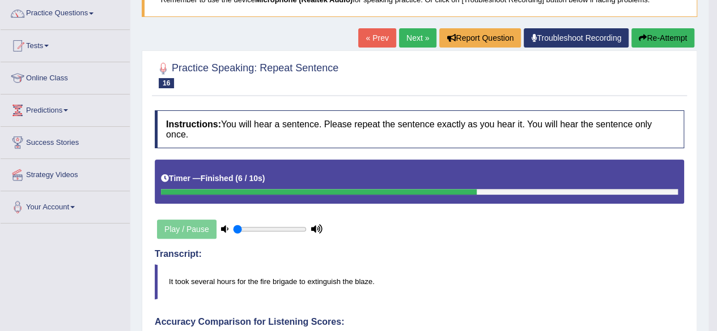
click at [414, 37] on link "Next »" at bounding box center [417, 37] width 37 height 19
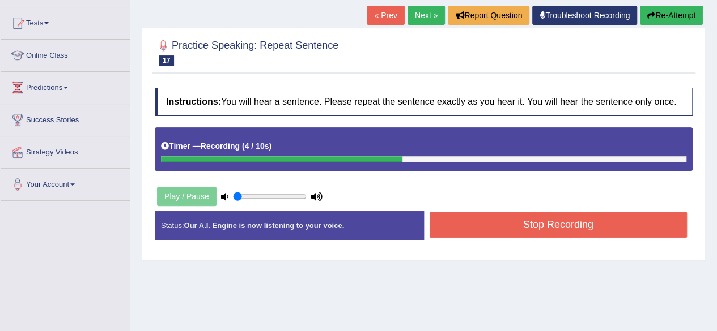
click at [567, 220] on button "Stop Recording" at bounding box center [558, 225] width 258 height 26
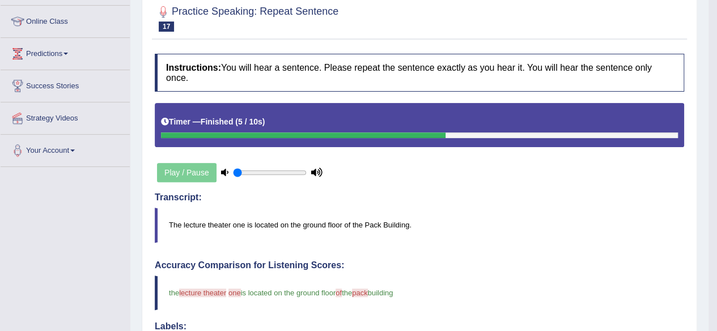
scroll to position [34, 0]
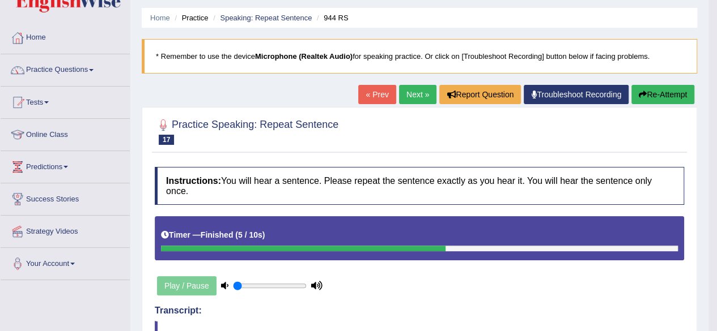
click at [411, 96] on link "Next »" at bounding box center [417, 94] width 37 height 19
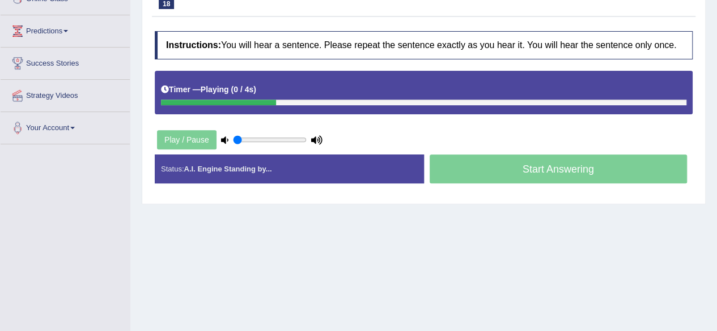
scroll to position [227, 0]
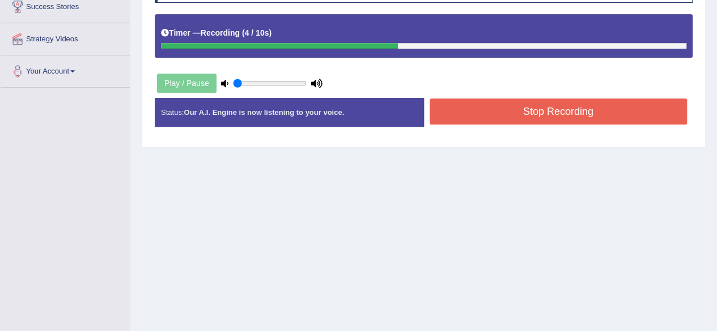
click at [522, 110] on button "Stop Recording" at bounding box center [558, 112] width 258 height 26
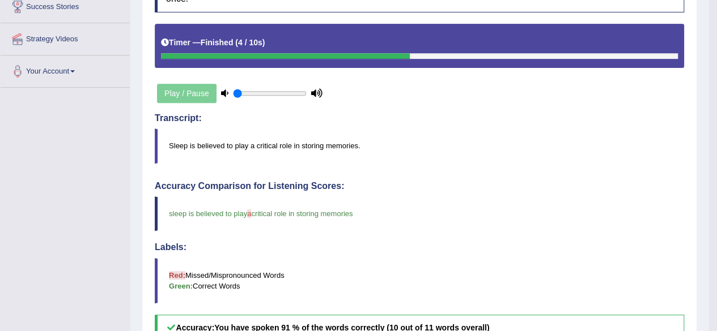
scroll to position [0, 0]
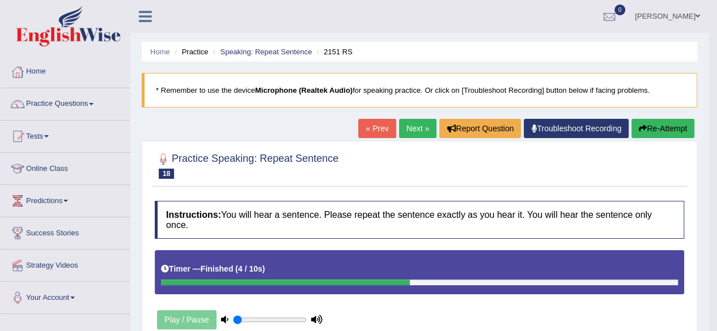
click at [655, 126] on button "Re-Attempt" at bounding box center [662, 128] width 63 height 19
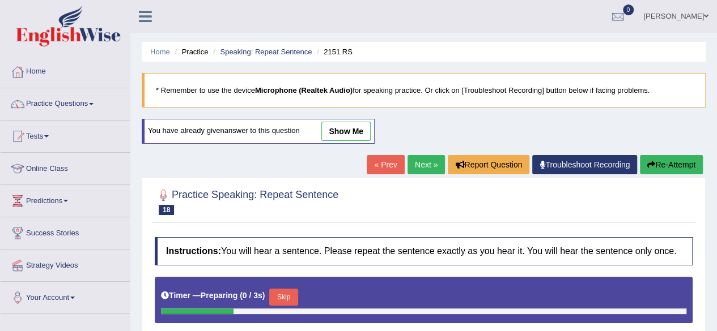
click at [427, 163] on link "Next »" at bounding box center [425, 164] width 37 height 19
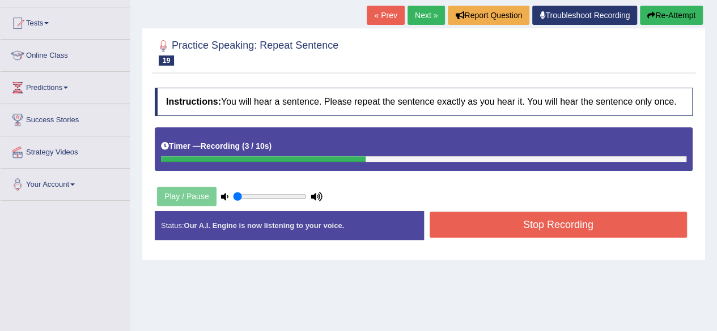
click at [546, 224] on button "Stop Recording" at bounding box center [558, 225] width 258 height 26
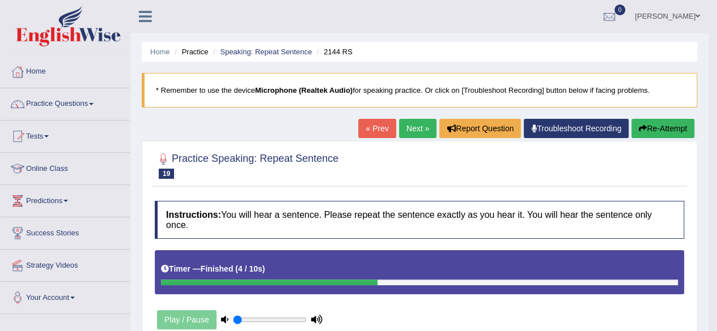
click at [408, 131] on link "Next »" at bounding box center [417, 128] width 37 height 19
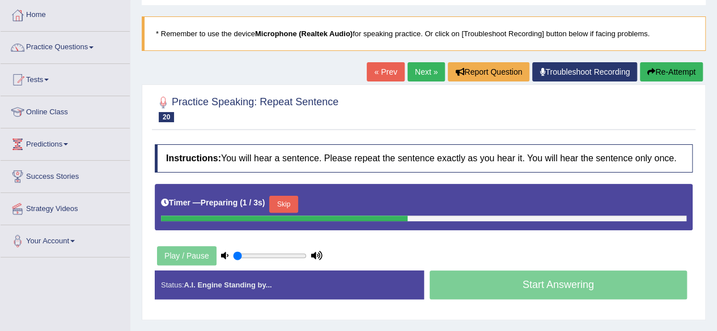
scroll to position [170, 0]
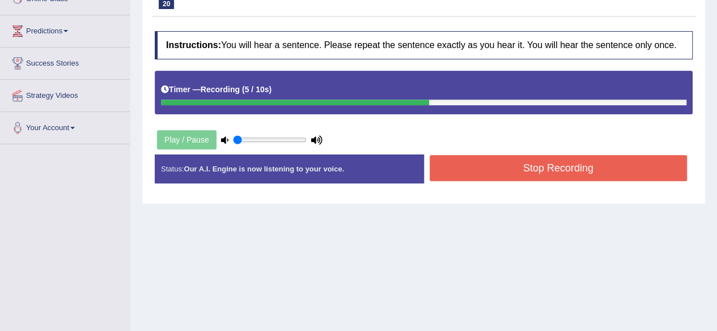
click at [544, 168] on button "Stop Recording" at bounding box center [558, 168] width 258 height 26
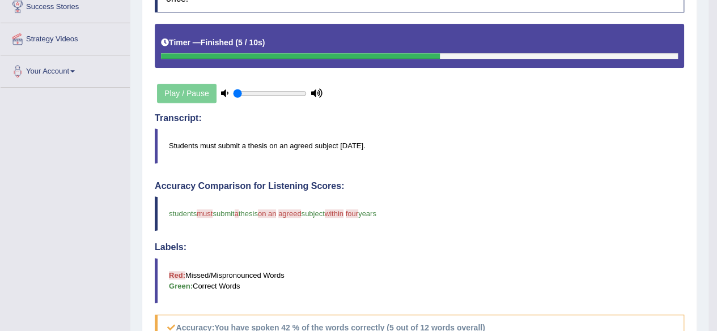
scroll to position [113, 0]
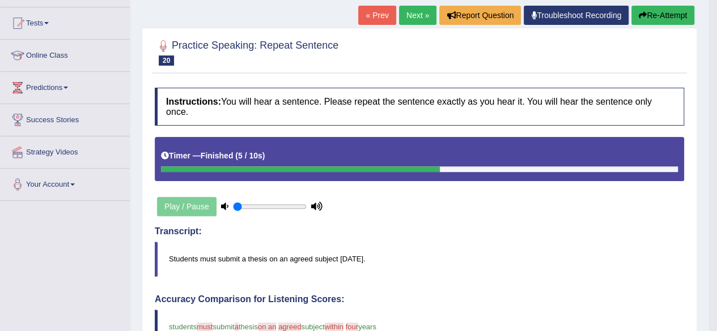
click at [414, 14] on link "Next »" at bounding box center [417, 15] width 37 height 19
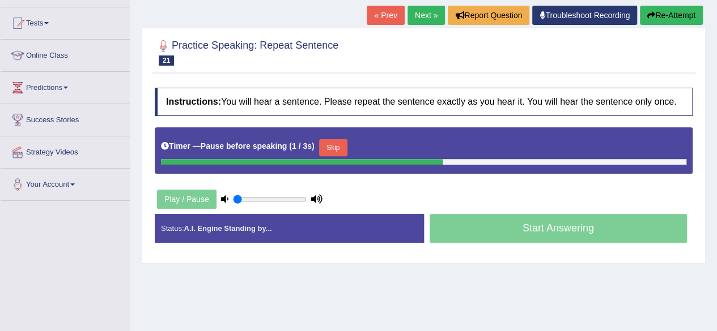
click at [339, 149] on button "Skip" at bounding box center [333, 147] width 28 height 17
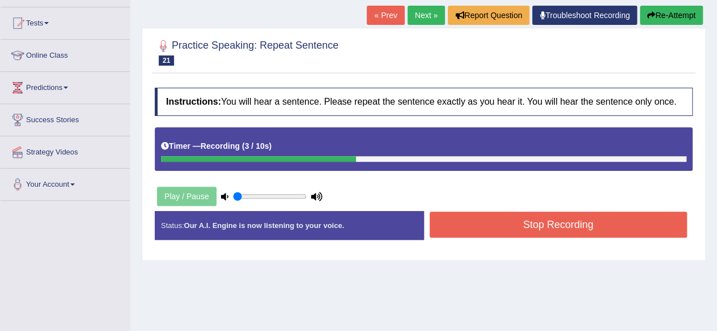
click at [534, 228] on button "Stop Recording" at bounding box center [558, 225] width 258 height 26
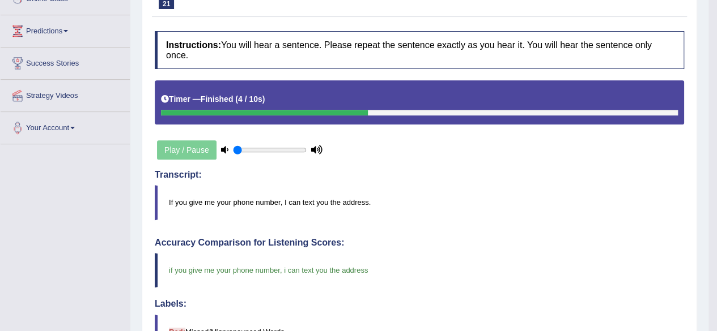
scroll to position [113, 0]
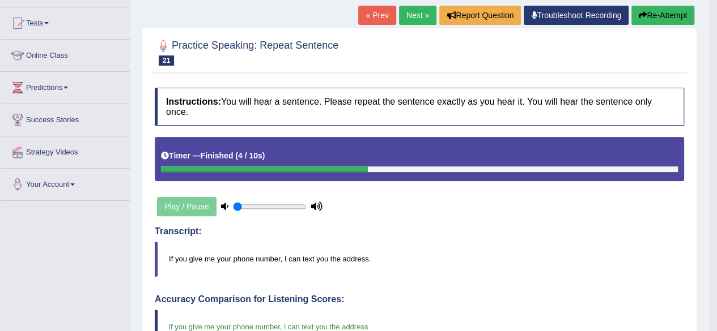
click at [403, 12] on link "Next »" at bounding box center [417, 15] width 37 height 19
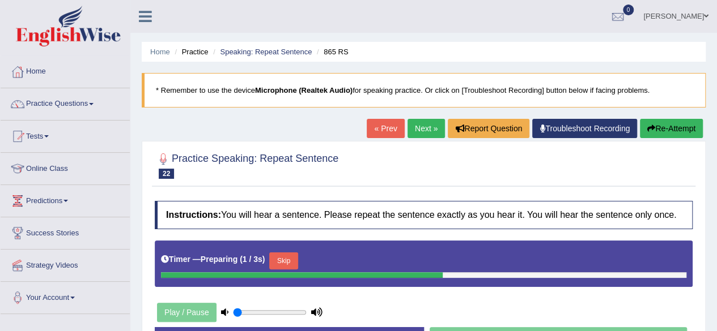
click at [291, 264] on button "Skip" at bounding box center [283, 261] width 28 height 17
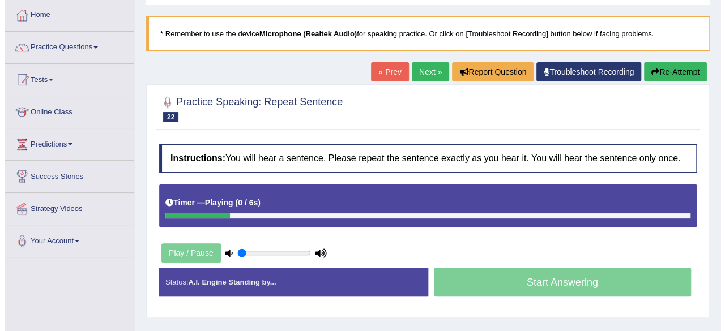
scroll to position [113, 0]
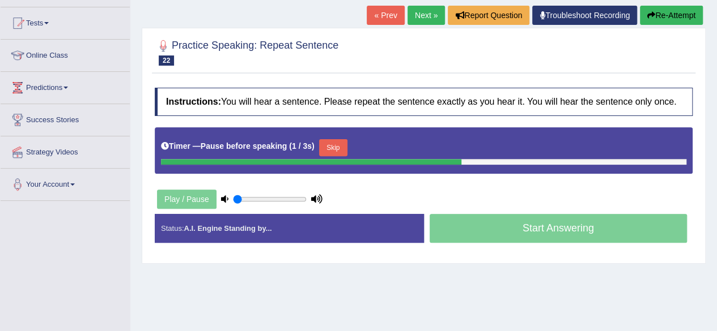
click at [345, 148] on button "Skip" at bounding box center [333, 147] width 28 height 17
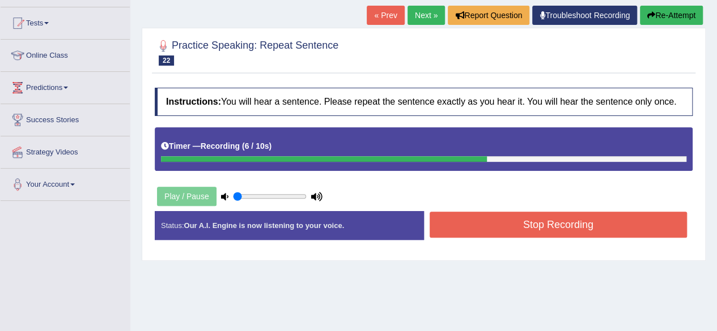
click at [556, 220] on button "Stop Recording" at bounding box center [558, 225] width 258 height 26
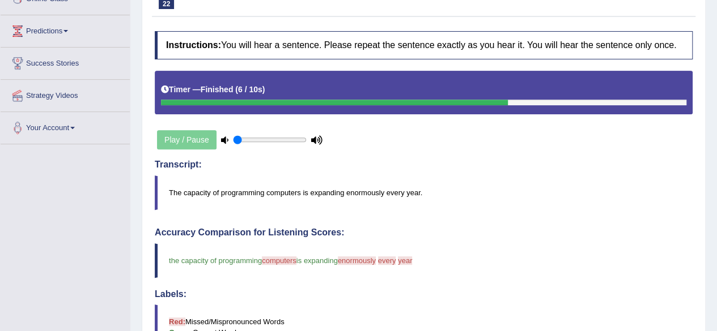
scroll to position [0, 0]
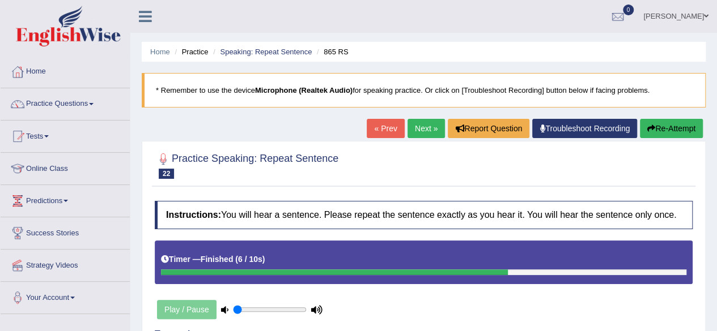
click at [418, 125] on link "Next »" at bounding box center [425, 128] width 37 height 19
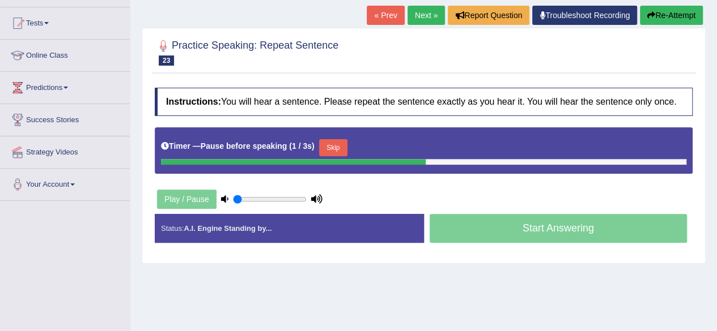
click at [339, 144] on button "Skip" at bounding box center [333, 147] width 28 height 17
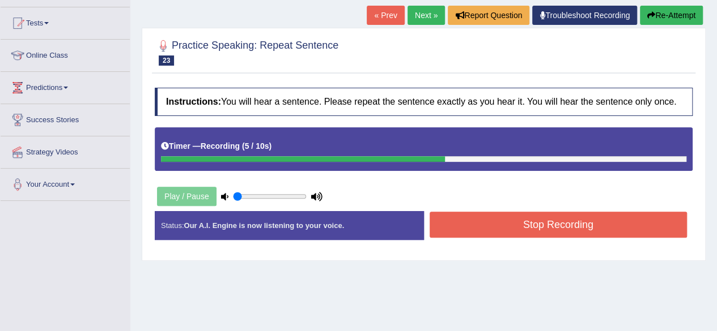
click at [554, 223] on button "Stop Recording" at bounding box center [558, 225] width 258 height 26
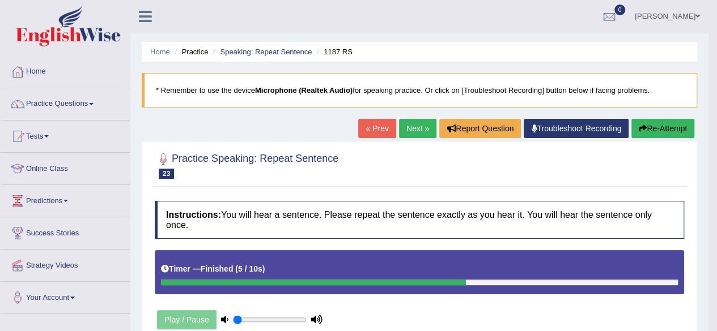
click at [410, 133] on link "Next »" at bounding box center [417, 128] width 37 height 19
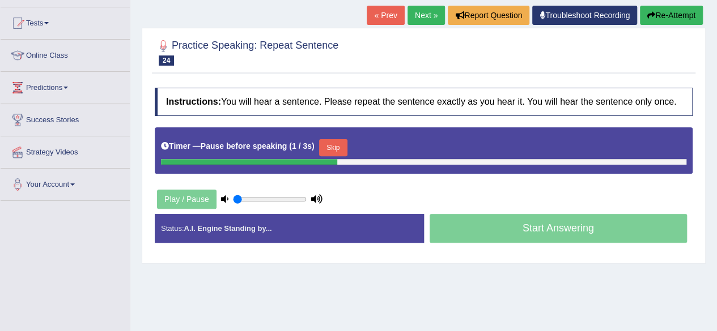
click at [333, 146] on button "Skip" at bounding box center [333, 147] width 28 height 17
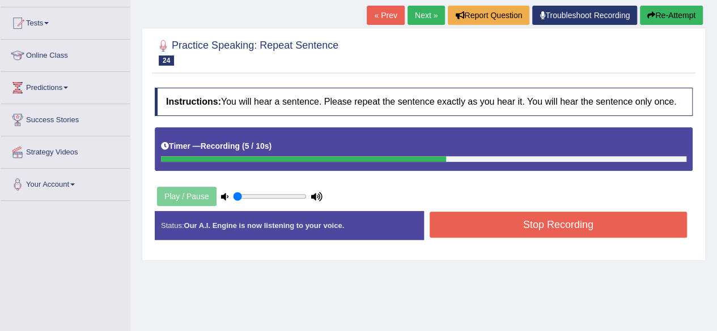
click at [517, 225] on button "Stop Recording" at bounding box center [558, 225] width 258 height 26
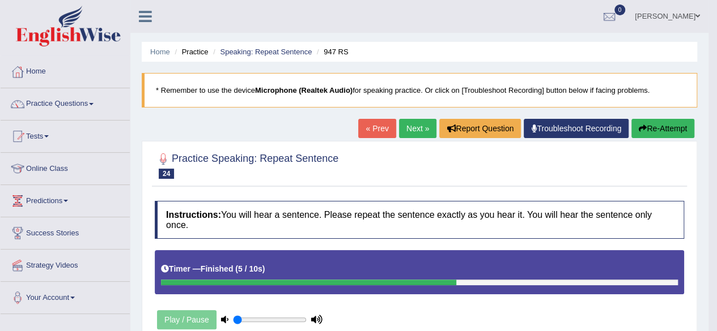
click at [412, 133] on link "Next »" at bounding box center [417, 128] width 37 height 19
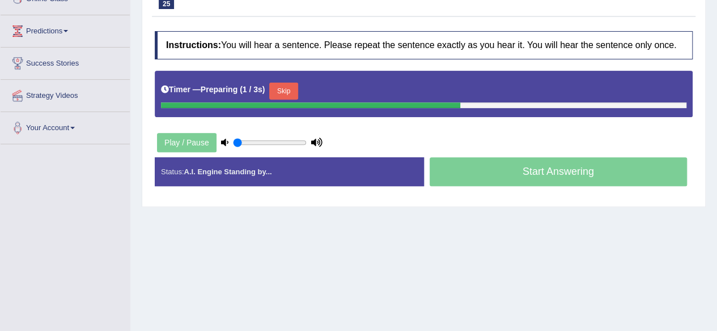
click at [277, 84] on button "Skip" at bounding box center [283, 91] width 28 height 17
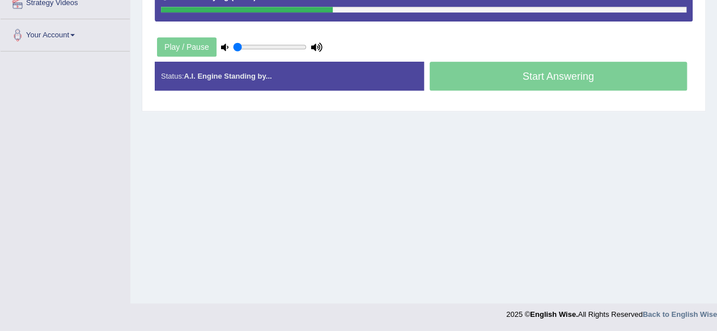
scroll to position [150, 0]
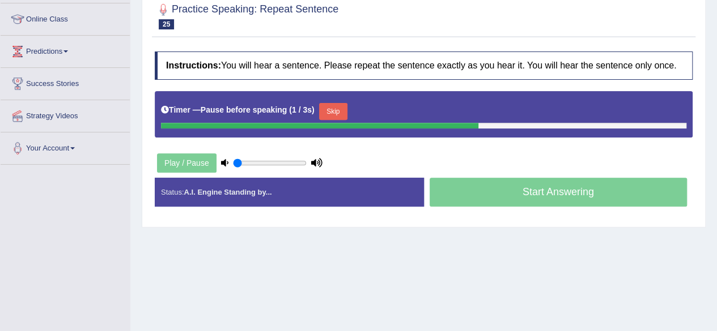
click at [338, 108] on button "Skip" at bounding box center [333, 111] width 28 height 17
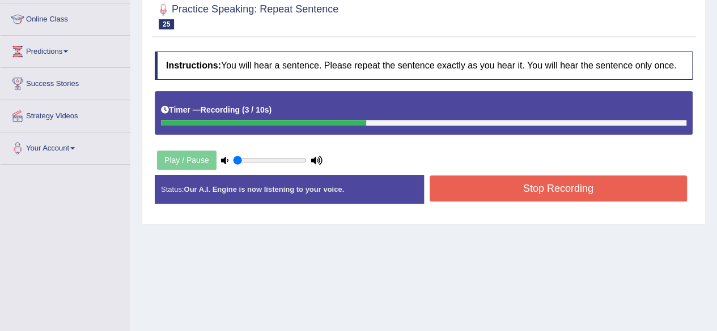
click at [533, 183] on button "Stop Recording" at bounding box center [558, 189] width 258 height 26
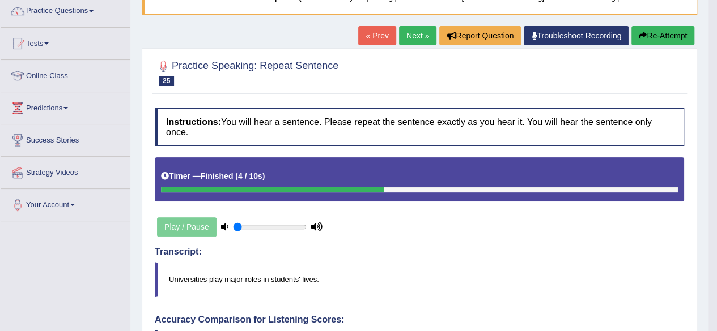
scroll to position [0, 0]
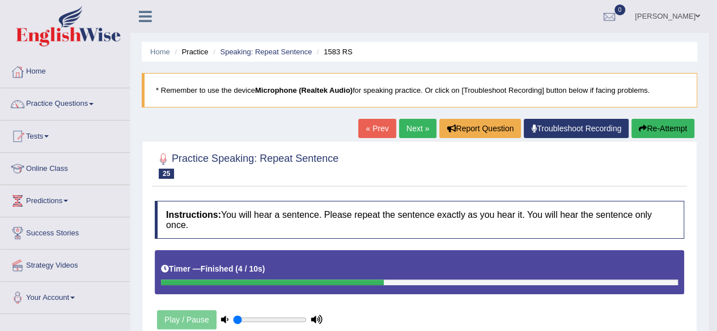
click at [670, 127] on button "Re-Attempt" at bounding box center [662, 128] width 63 height 19
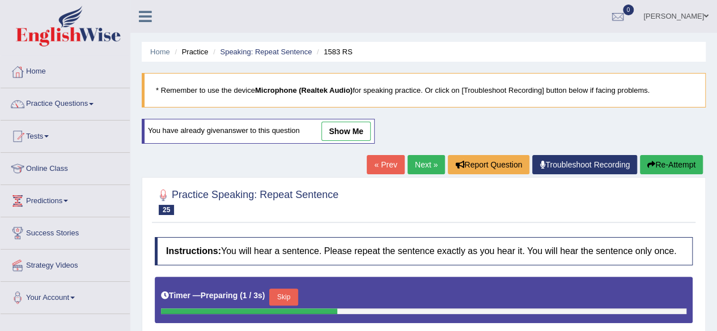
click at [296, 292] on button "Skip" at bounding box center [283, 297] width 28 height 17
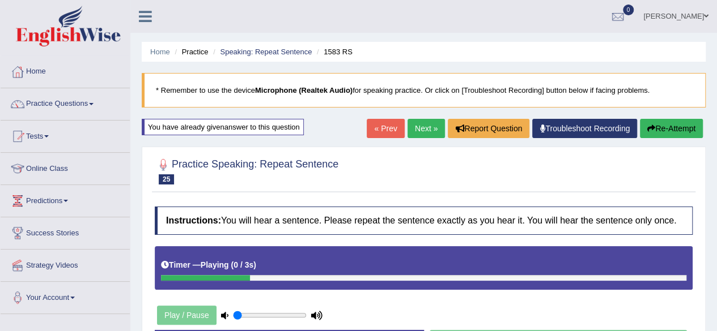
scroll to position [113, 0]
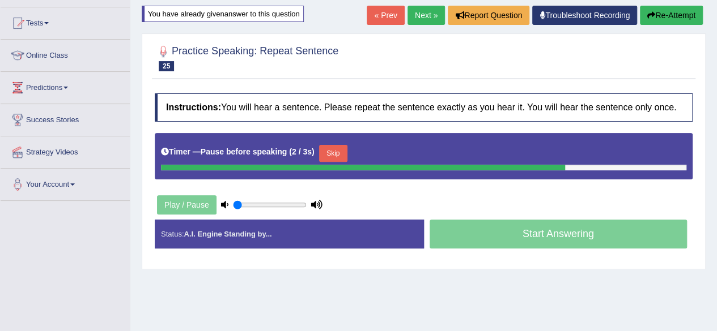
click at [329, 151] on button "Skip" at bounding box center [333, 153] width 28 height 17
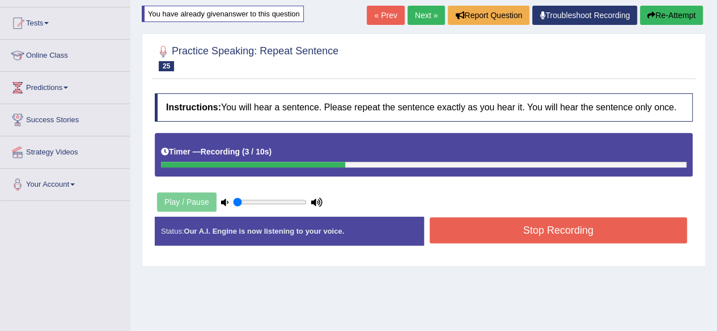
click at [418, 13] on link "Next »" at bounding box center [425, 15] width 37 height 19
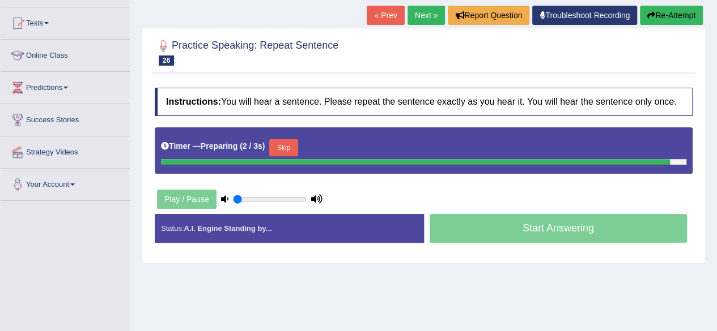
click at [381, 19] on link "« Prev" at bounding box center [385, 15] width 37 height 19
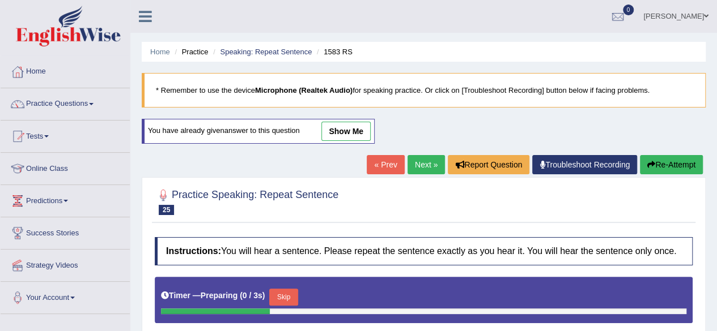
click at [279, 294] on button "Skip" at bounding box center [283, 297] width 28 height 17
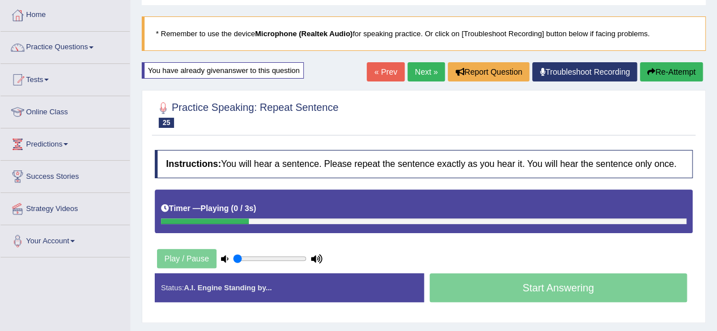
scroll to position [113, 0]
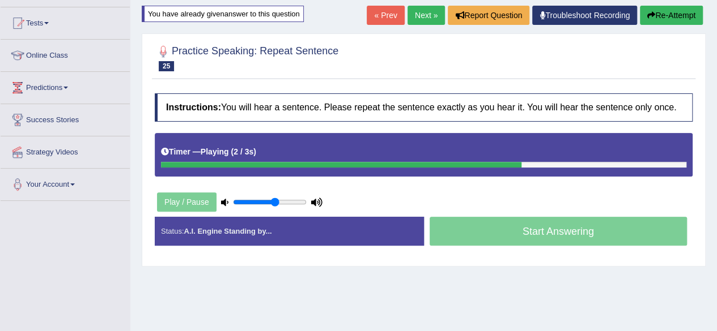
drag, startPoint x: 254, startPoint y: 201, endPoint x: 274, endPoint y: 202, distance: 19.3
type input "0.6"
click at [274, 202] on input "range" at bounding box center [270, 202] width 74 height 9
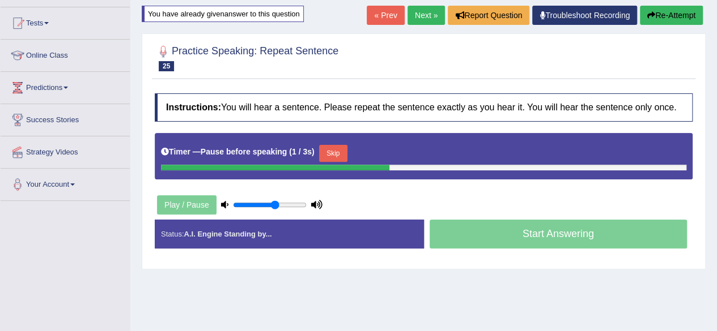
click at [335, 148] on button "Skip" at bounding box center [333, 153] width 28 height 17
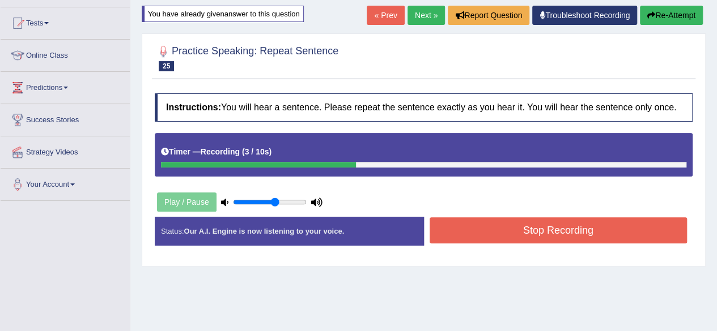
click at [525, 228] on button "Stop Recording" at bounding box center [558, 231] width 258 height 26
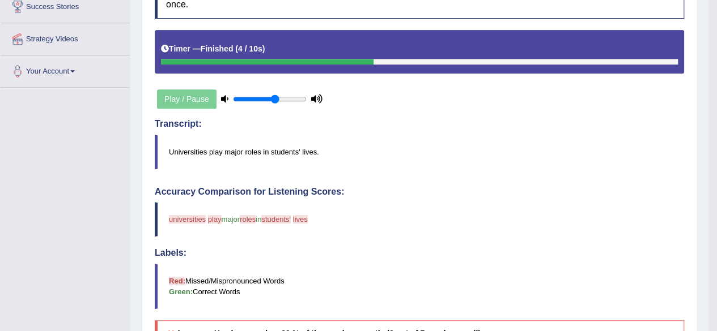
scroll to position [57, 0]
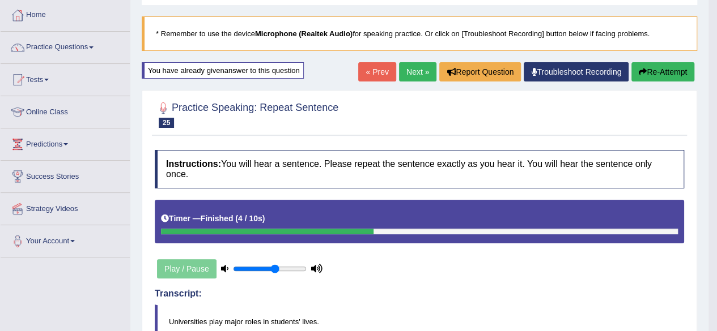
click at [401, 65] on link "Next »" at bounding box center [417, 71] width 37 height 19
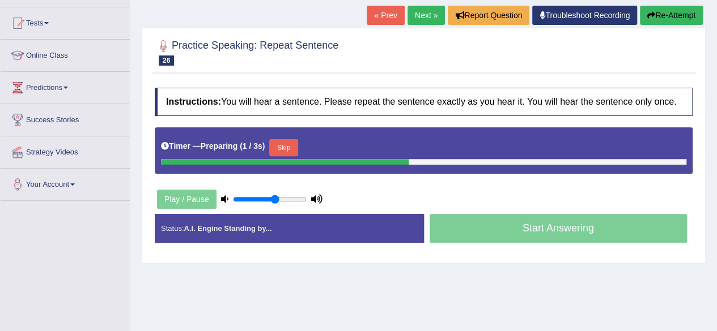
click at [290, 139] on button "Skip" at bounding box center [283, 147] width 28 height 17
click at [338, 144] on button "Skip" at bounding box center [333, 147] width 28 height 17
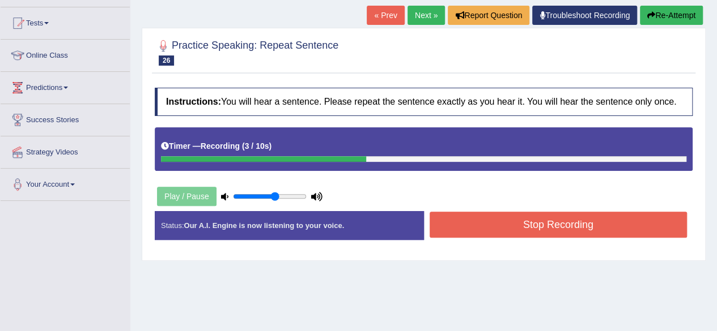
click at [547, 219] on button "Stop Recording" at bounding box center [558, 225] width 258 height 26
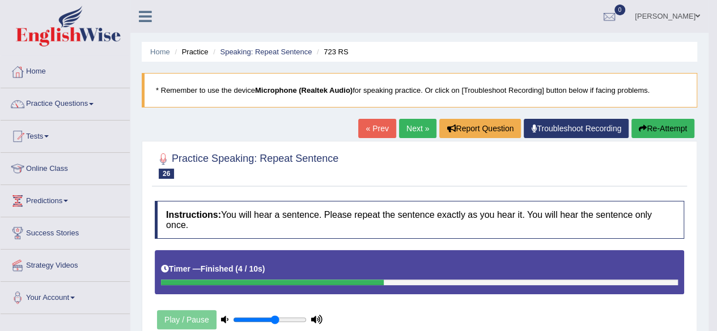
click at [427, 125] on link "Next »" at bounding box center [417, 128] width 37 height 19
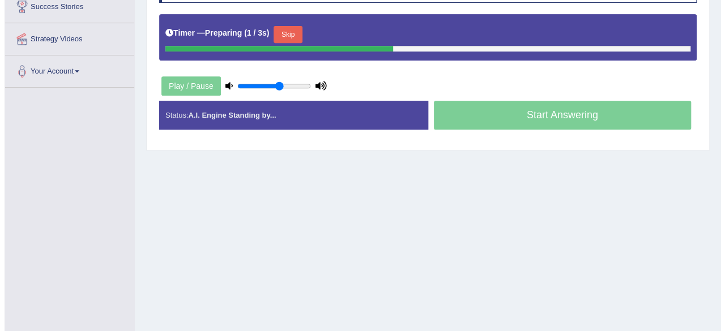
scroll to position [113, 0]
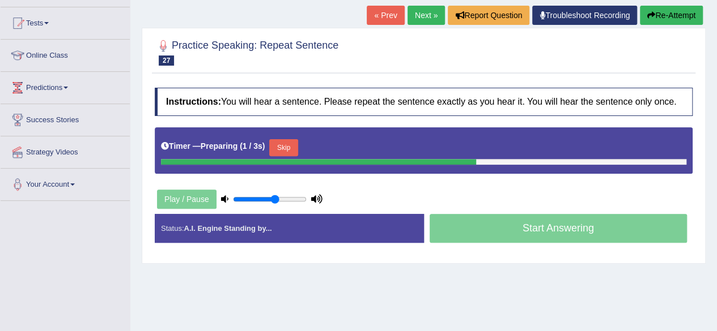
click at [286, 144] on button "Skip" at bounding box center [283, 147] width 28 height 17
click at [332, 149] on button "Skip" at bounding box center [333, 147] width 28 height 17
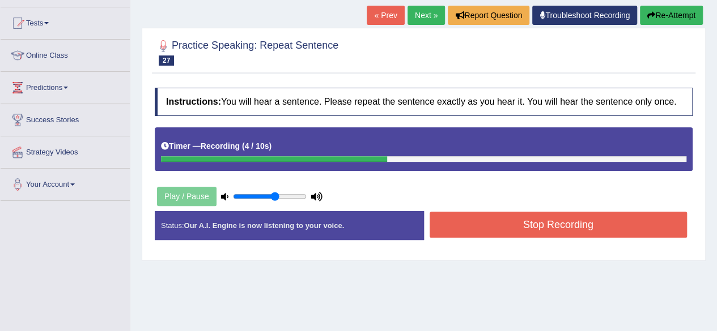
click at [521, 223] on button "Stop Recording" at bounding box center [558, 225] width 258 height 26
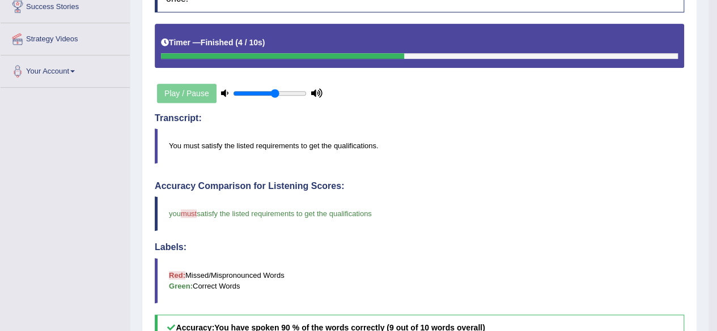
scroll to position [57, 0]
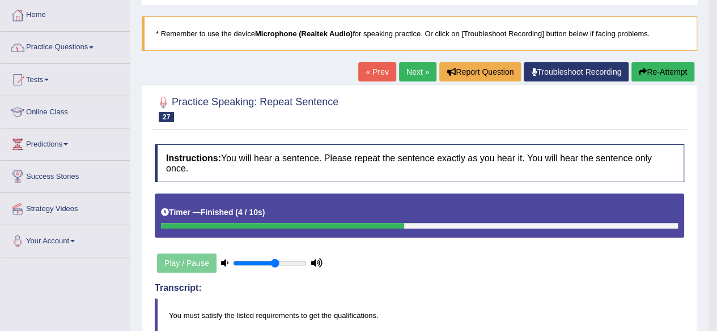
click at [52, 45] on link "Practice Questions" at bounding box center [65, 46] width 129 height 28
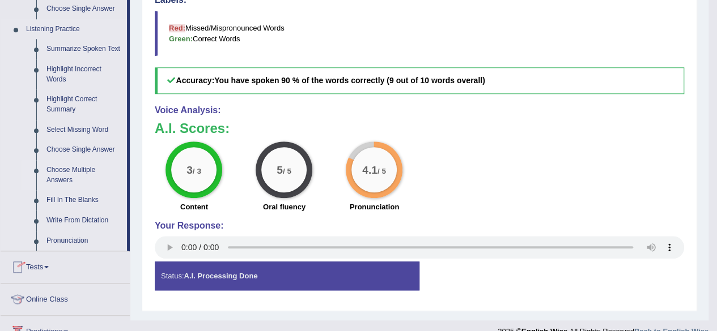
scroll to position [474, 0]
click at [84, 46] on link "Summarize Spoken Text" at bounding box center [84, 50] width 86 height 20
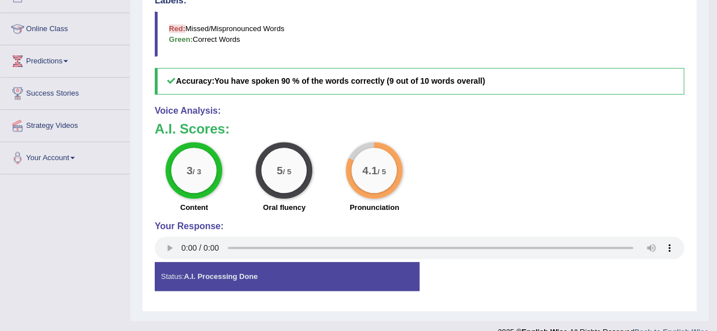
scroll to position [360, 0]
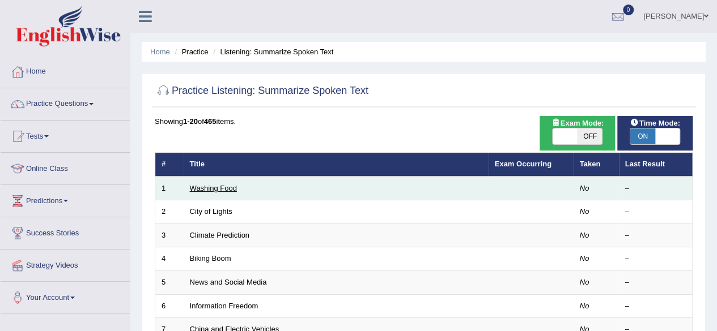
click at [197, 189] on link "Washing Food" at bounding box center [213, 188] width 47 height 8
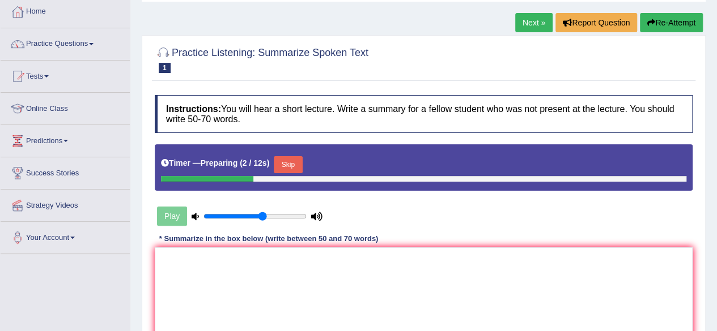
scroll to position [95, 0]
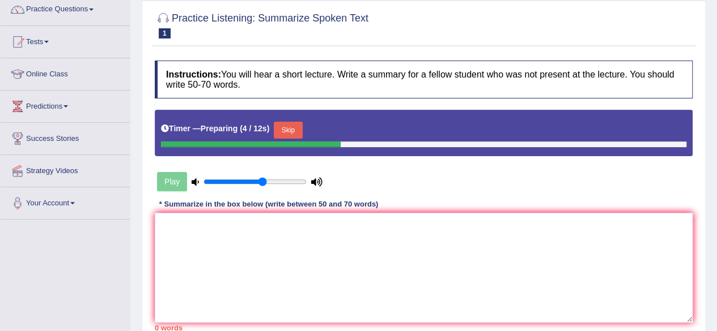
click at [288, 133] on button "Skip" at bounding box center [288, 130] width 28 height 17
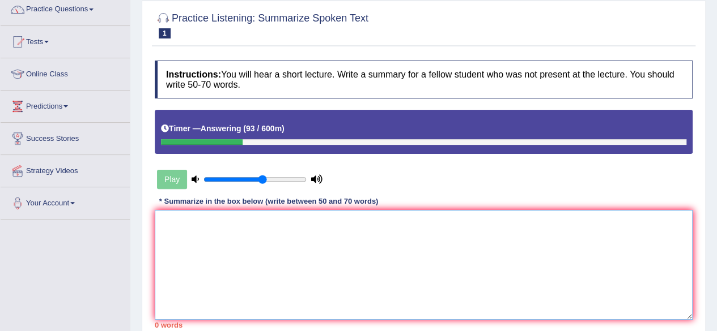
click at [228, 242] on textarea at bounding box center [424, 265] width 538 height 110
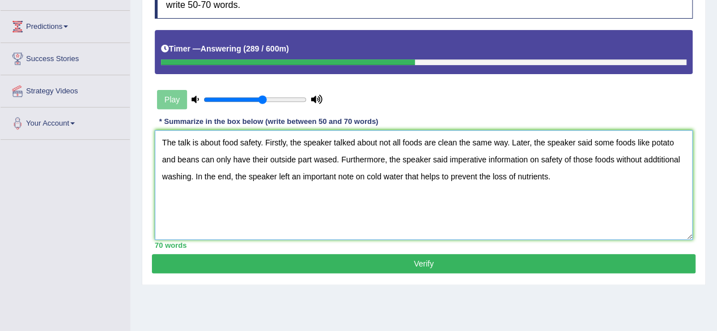
scroll to position [173, 0]
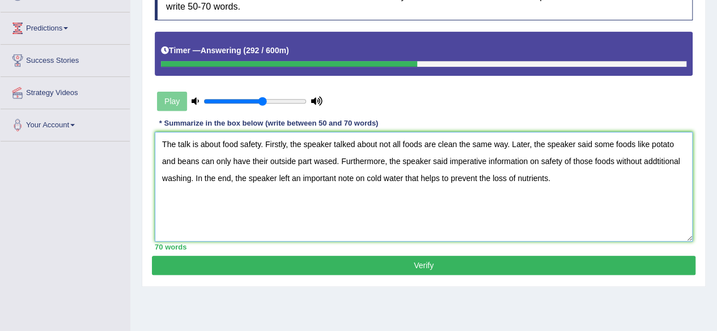
type textarea "The talk is about food safety. Firstly, the speaker talked about not all foods …"
click at [374, 265] on button "Verify" at bounding box center [423, 265] width 543 height 19
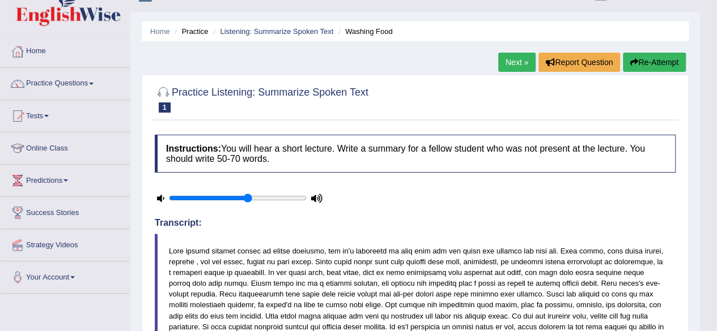
scroll to position [19, 0]
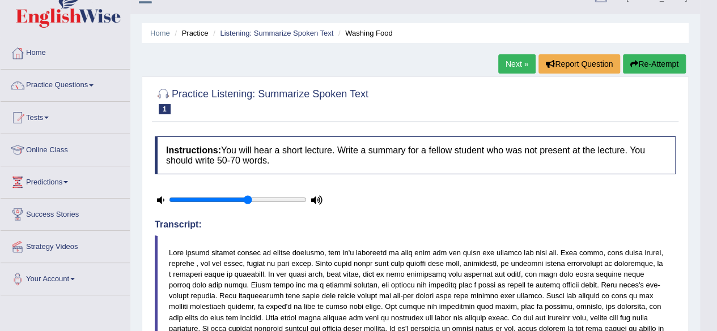
click at [662, 60] on button "Re-Attempt" at bounding box center [654, 63] width 63 height 19
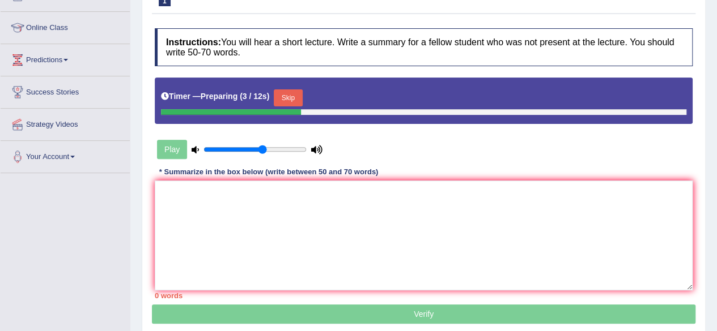
click at [300, 95] on button "Skip" at bounding box center [288, 98] width 28 height 17
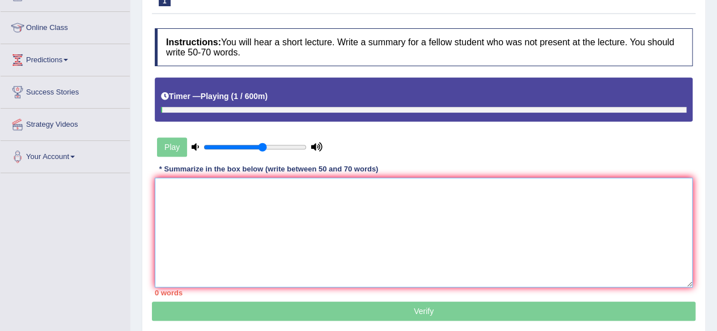
click at [218, 182] on textarea at bounding box center [424, 233] width 538 height 110
paste textarea "The talk is about food safety. Firstly, the speaker talked about not all foods …"
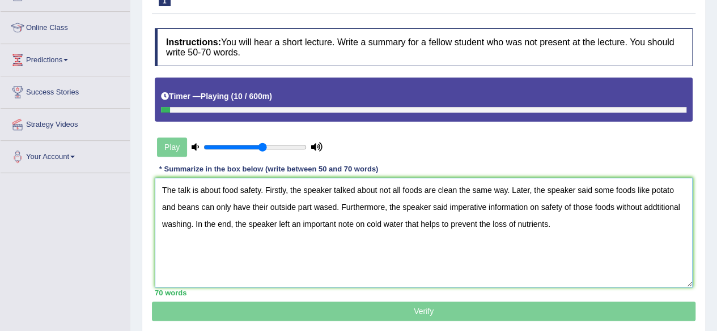
click at [327, 206] on textarea "The talk is about food safety. Firstly, the speaker talked about not all foods …" at bounding box center [424, 233] width 538 height 110
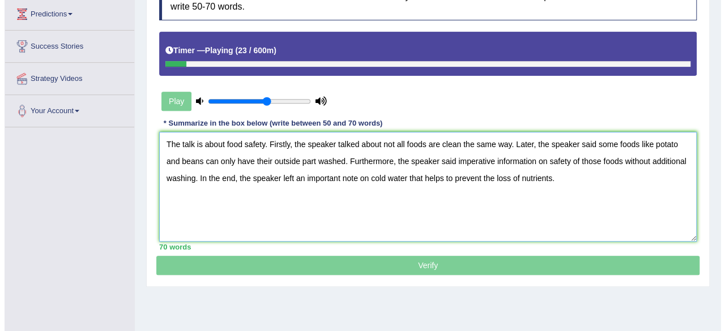
scroll to position [188, 0]
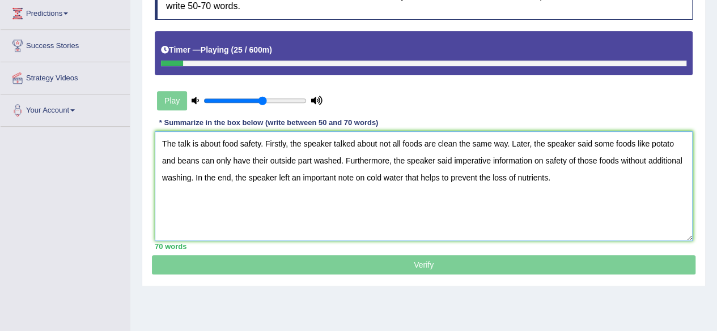
type textarea "The talk is about food safety. Firstly, the speaker talked about not all foods …"
drag, startPoint x: 259, startPoint y: 97, endPoint x: 228, endPoint y: 100, distance: 31.8
type input "0.25"
click at [228, 100] on input "range" at bounding box center [254, 100] width 103 height 9
click at [576, 186] on textarea "The talk is about food safety. Firstly, the speaker talked about not all foods …" at bounding box center [424, 186] width 538 height 110
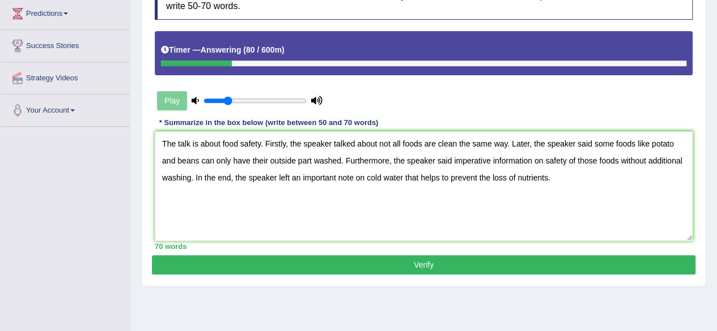
click at [466, 261] on button "Verify" at bounding box center [423, 265] width 543 height 19
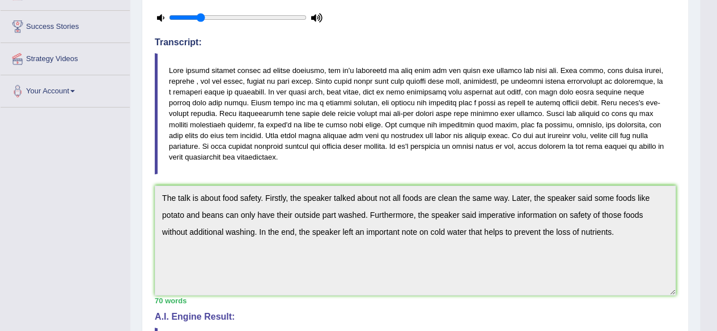
scroll to position [0, 0]
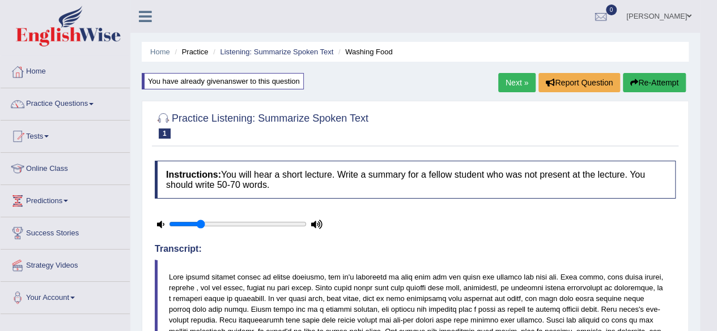
click at [509, 79] on link "Next »" at bounding box center [516, 82] width 37 height 19
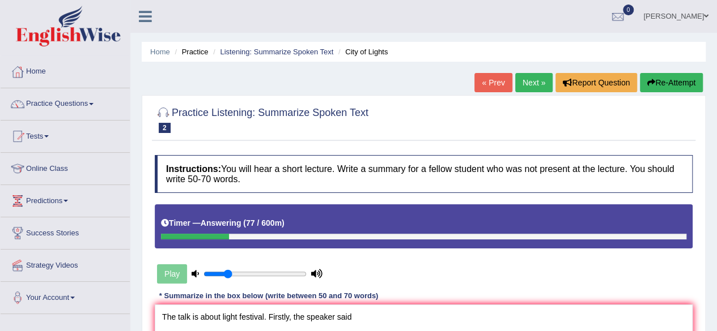
drag, startPoint x: 58, startPoint y: 358, endPoint x: 49, endPoint y: 358, distance: 9.6
click at [49, 331] on html "Toggle navigation Home Practice Questions Speaking Practice Read Aloud Repeat S…" at bounding box center [358, 165] width 717 height 331
click at [564, 279] on div "Play" at bounding box center [423, 246] width 549 height 83
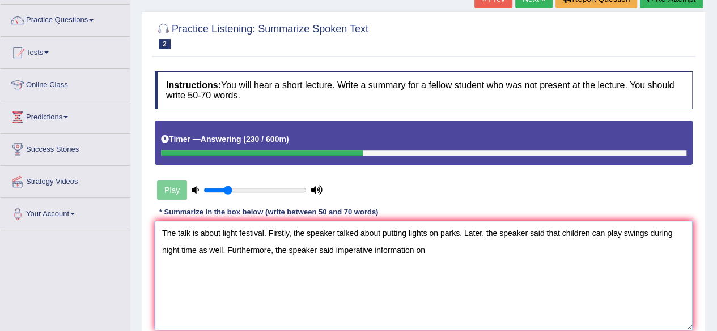
scroll to position [134, 0]
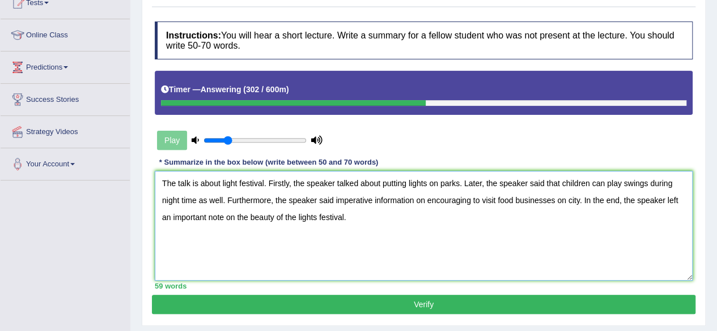
type textarea "The talk is about light festival. Firstly, the speaker talked about putting lig…"
click at [318, 301] on button "Verify" at bounding box center [423, 304] width 543 height 19
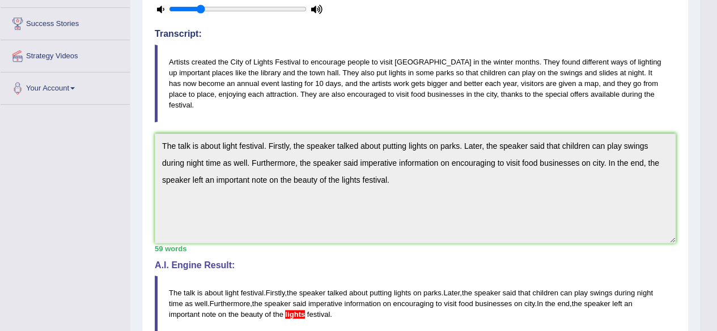
scroll to position [204, 0]
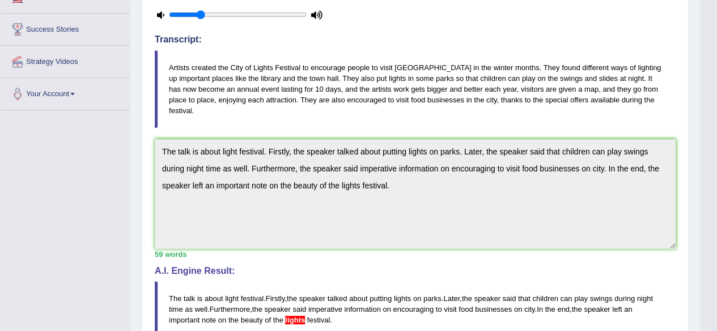
click at [162, 112] on div "Instructions: You will hear a short lecture. Write a summary for a fellow stude…" at bounding box center [415, 196] width 526 height 501
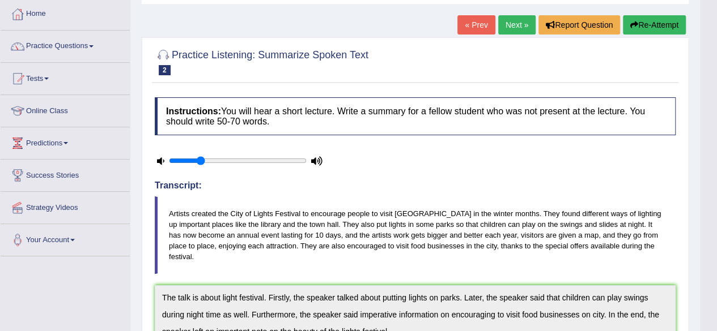
scroll to position [56, 0]
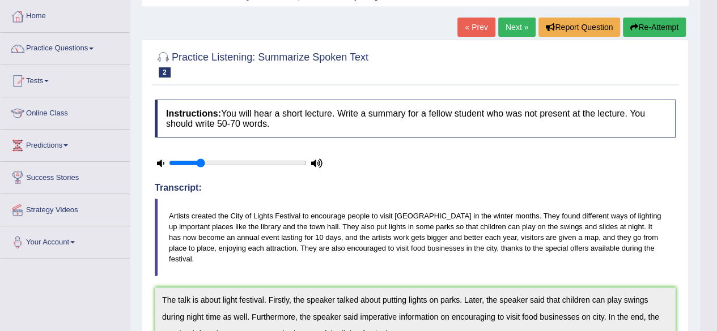
click at [634, 28] on icon "button" at bounding box center [634, 27] width 8 height 8
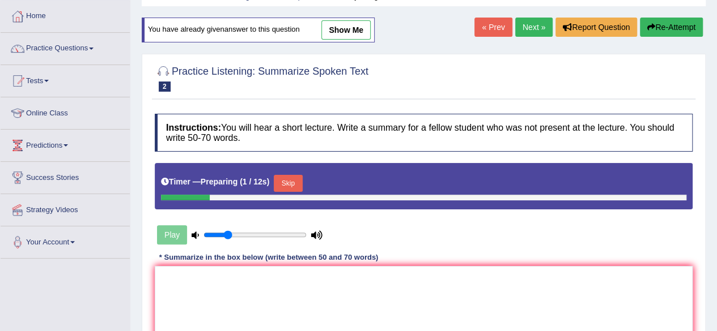
click at [289, 180] on button "Skip" at bounding box center [288, 183] width 28 height 17
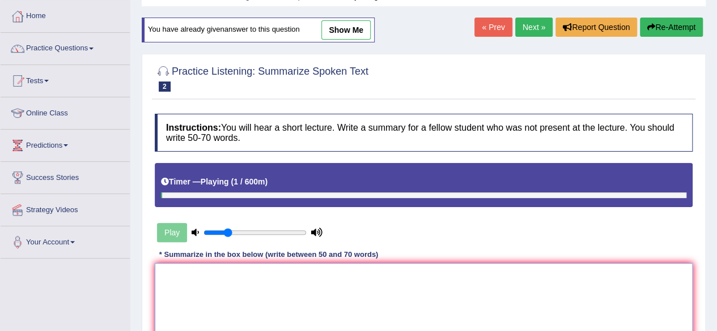
click at [233, 277] on textarea at bounding box center [424, 318] width 538 height 110
paste textarea "The talk is about light festival. Firstly, the speaker talked about putting lig…"
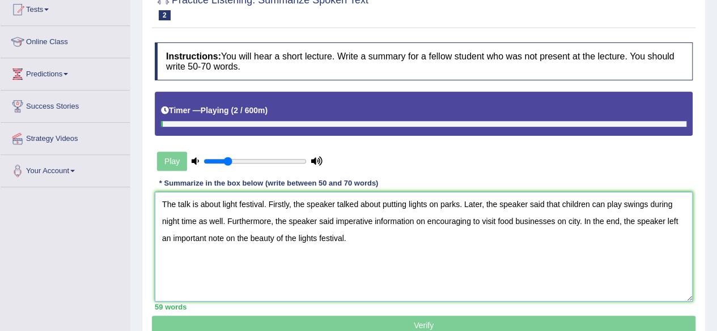
scroll to position [136, 0]
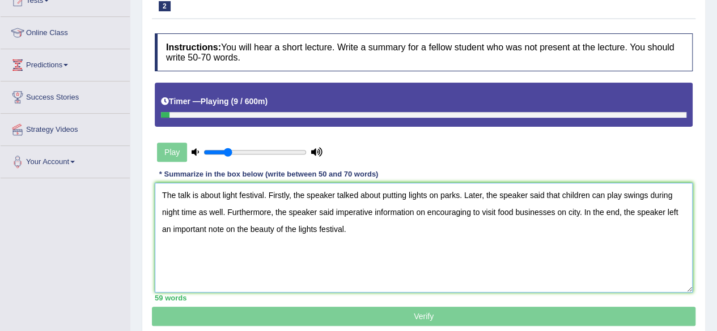
click at [316, 233] on textarea "The talk is about light festival. Firstly, the speaker talked about putting lig…" at bounding box center [424, 238] width 538 height 110
click at [429, 195] on textarea "The talk is about light festival. Firstly, the speaker talked about putting lig…" at bounding box center [424, 238] width 538 height 110
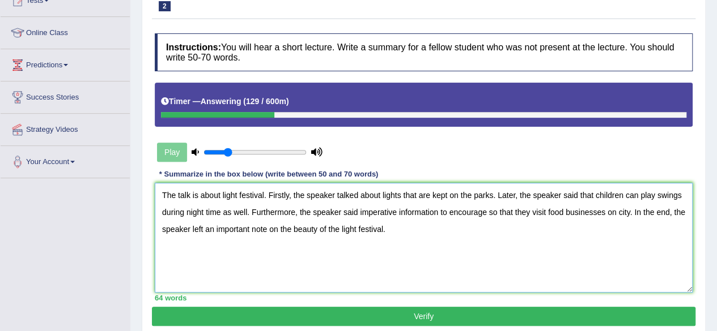
type textarea "The talk is about light festival. Firstly, the speaker talked about lights that…"
click at [466, 317] on button "Verify" at bounding box center [423, 316] width 543 height 19
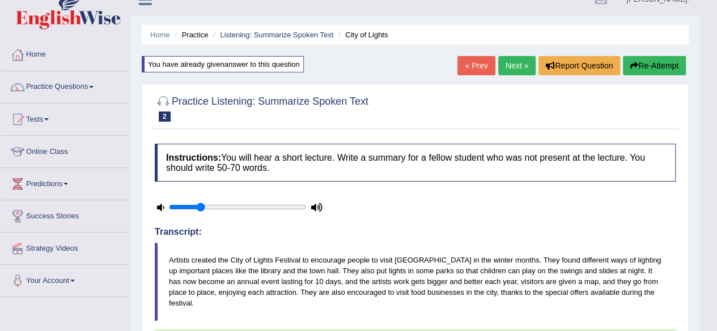
scroll to position [0, 0]
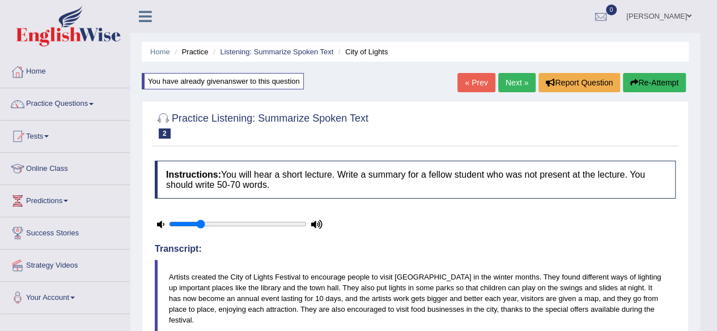
click at [512, 82] on link "Next »" at bounding box center [516, 82] width 37 height 19
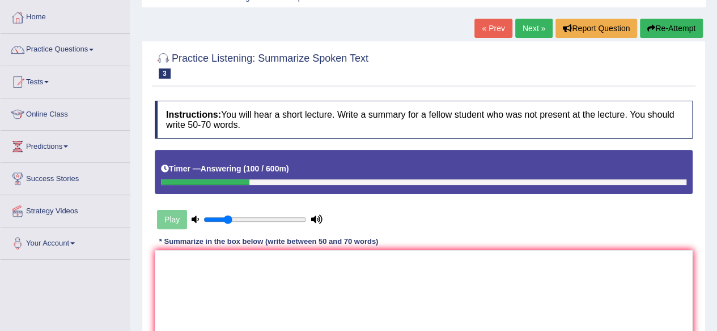
scroll to position [55, 0]
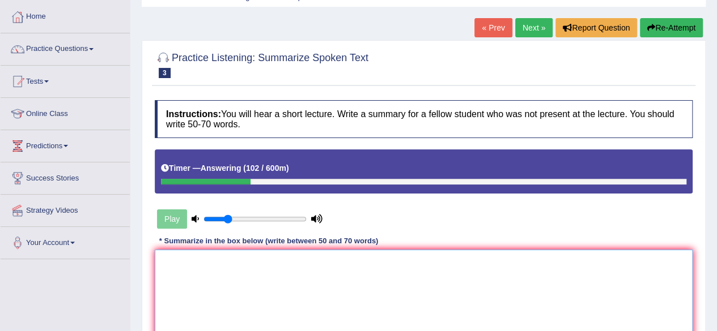
click at [270, 291] on textarea at bounding box center [424, 305] width 538 height 110
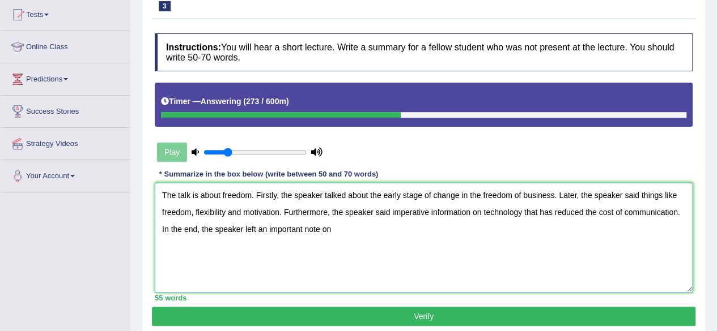
scroll to position [138, 0]
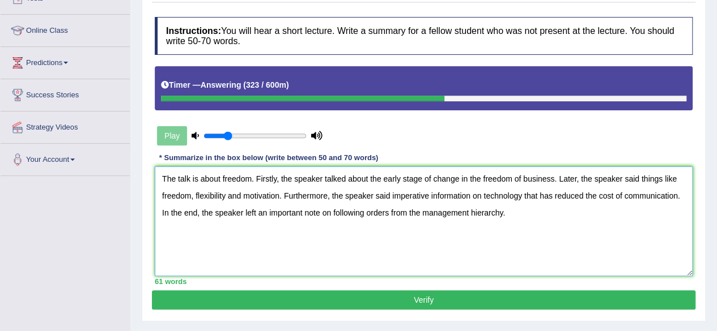
type textarea "The talk is about freedom. Firstly, the speaker talked about the early stage of…"
click at [401, 301] on button "Verify" at bounding box center [423, 300] width 543 height 19
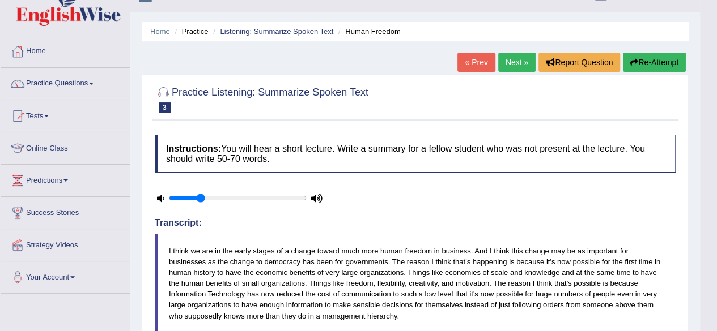
scroll to position [22, 0]
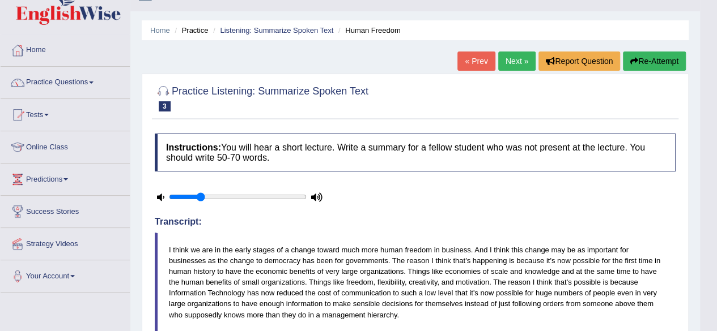
click at [518, 61] on link "Next »" at bounding box center [516, 61] width 37 height 19
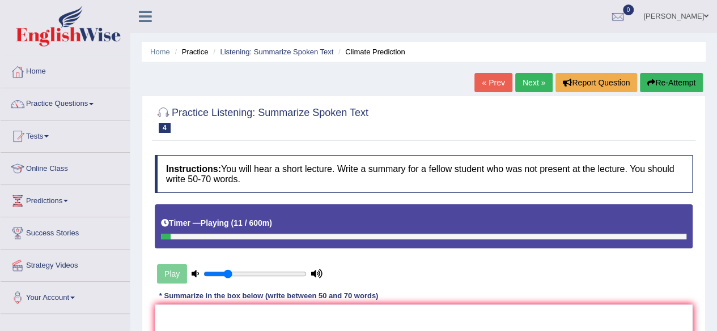
click at [657, 80] on button "Re-Attempt" at bounding box center [671, 82] width 63 height 19
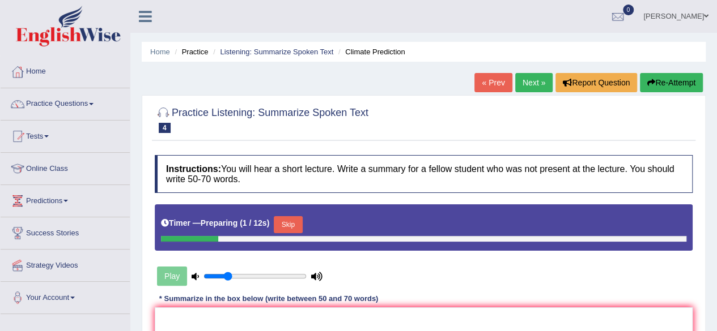
click at [291, 220] on button "Skip" at bounding box center [288, 224] width 28 height 17
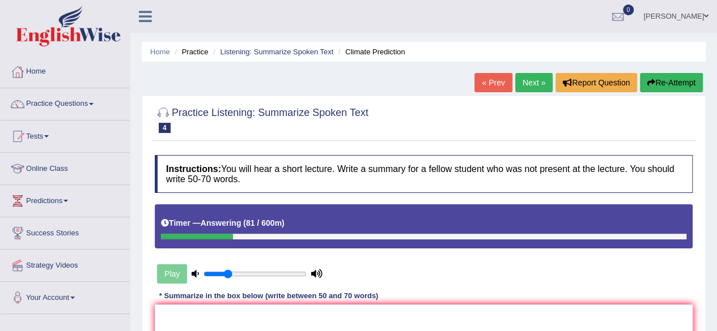
click at [535, 76] on link "Next »" at bounding box center [533, 82] width 37 height 19
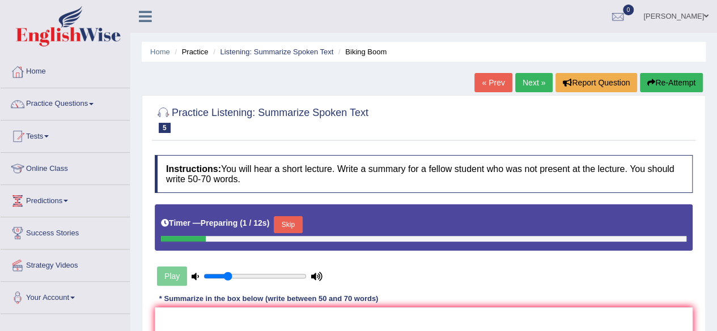
click at [279, 225] on button "Skip" at bounding box center [288, 224] width 28 height 17
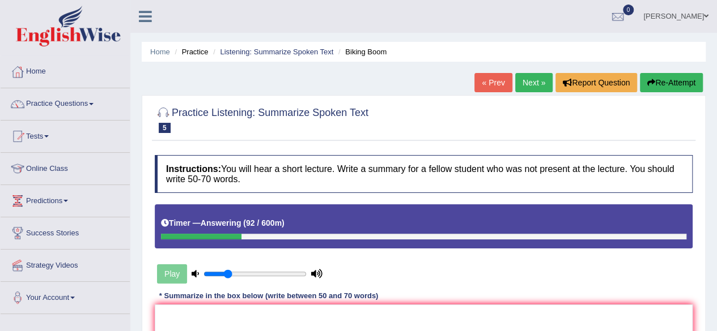
scroll to position [46, 0]
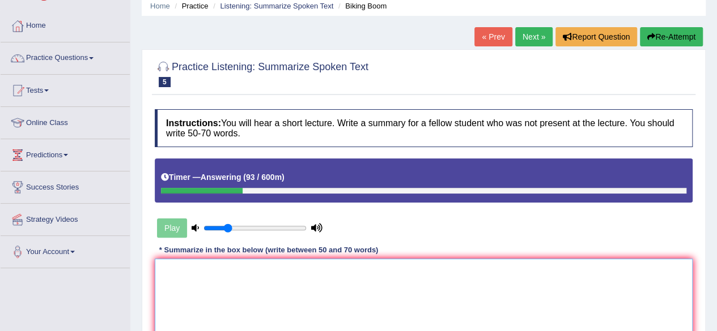
click at [258, 276] on textarea at bounding box center [424, 314] width 538 height 110
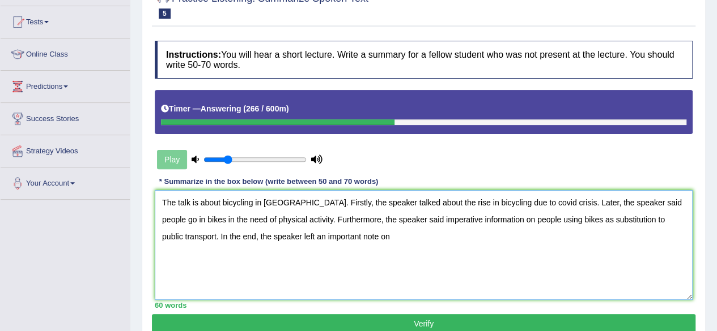
scroll to position [117, 0]
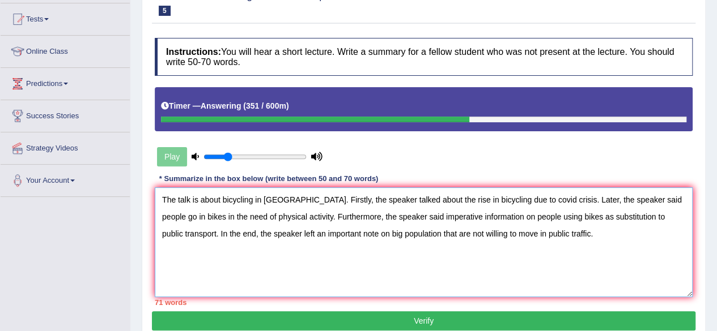
click at [628, 217] on textarea "The talk is about bicycling in United States. Firstly, the speaker talked about…" at bounding box center [424, 243] width 538 height 110
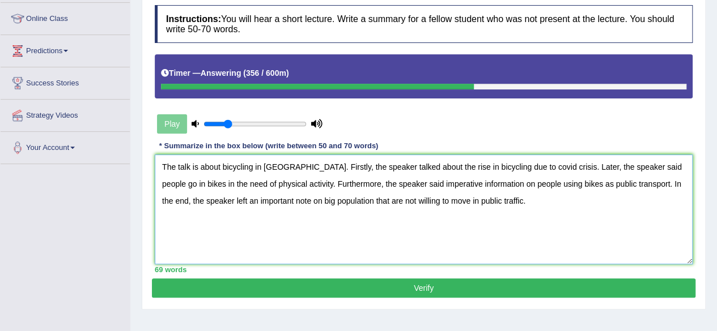
scroll to position [158, 0]
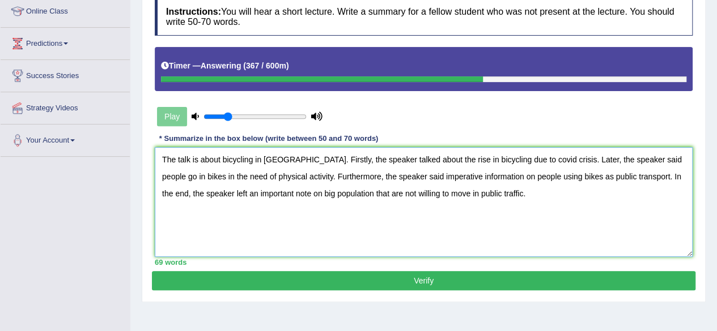
click at [598, 175] on textarea "The talk is about bicycling in United States. Firstly, the speaker talked about…" at bounding box center [424, 202] width 538 height 110
type textarea "The talk is about bicycling in United States. Firstly, the speaker talked about…"
click at [422, 280] on button "Verify" at bounding box center [423, 280] width 543 height 19
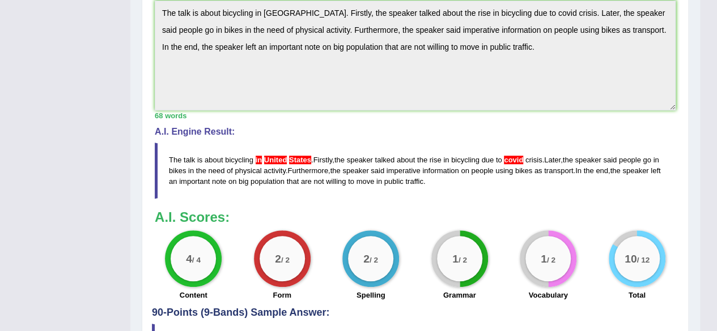
scroll to position [390, 0]
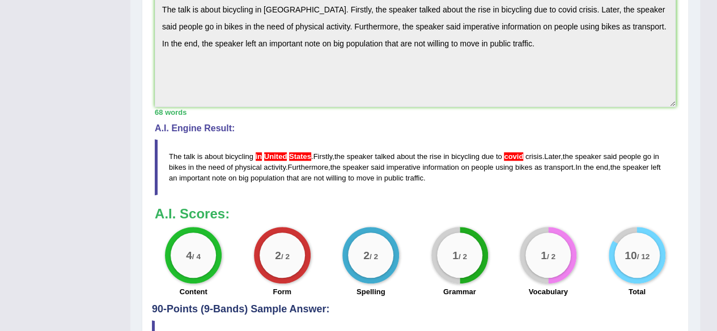
click at [491, 164] on blockquote "The talk is about bicycling in United States . Firstly , the speaker talked abo…" at bounding box center [415, 167] width 521 height 56
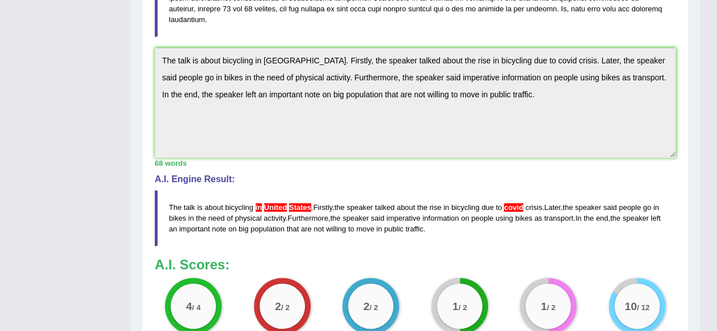
scroll to position [338, 0]
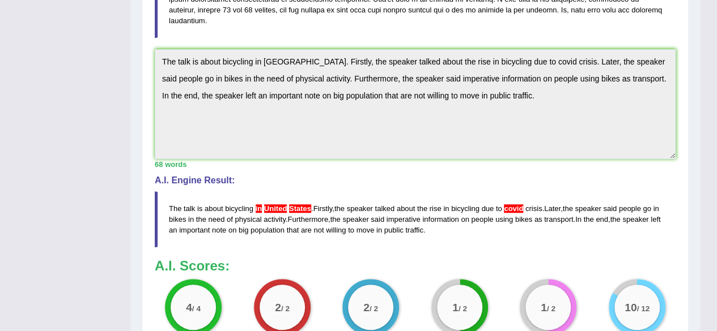
click at [136, 42] on div "Home Practice Listening: Summarize Spoken Text Biking Boom « Prev Next » Report…" at bounding box center [414, 48] width 569 height 772
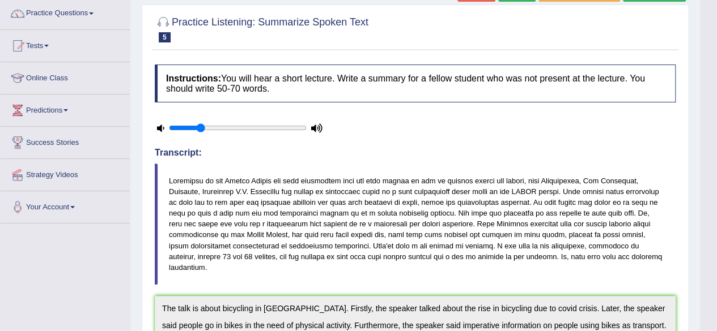
scroll to position [83, 0]
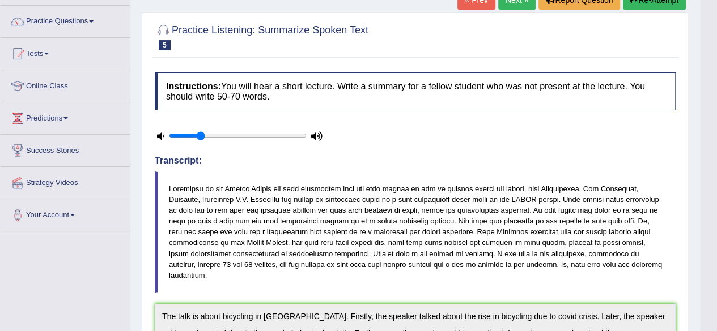
click at [637, 6] on button "Re-Attempt" at bounding box center [654, -1] width 63 height 19
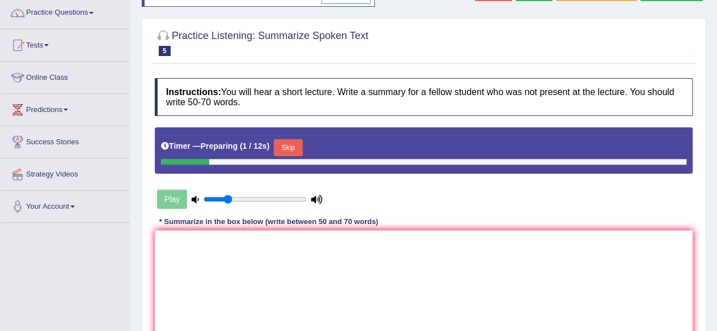
click at [284, 141] on button "Skip" at bounding box center [288, 147] width 28 height 17
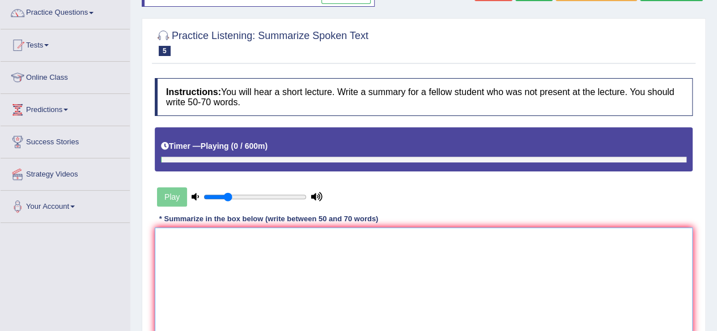
click at [201, 269] on textarea at bounding box center [424, 283] width 538 height 110
paste textarea "The talk is about bicycling in United States. Firstly, the speaker talked about…"
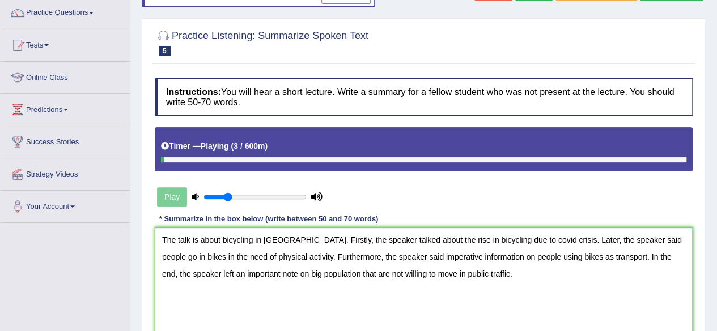
click at [262, 242] on textarea "The talk is about bicycling in United States. Firstly, the speaker talked about…" at bounding box center [424, 283] width 538 height 110
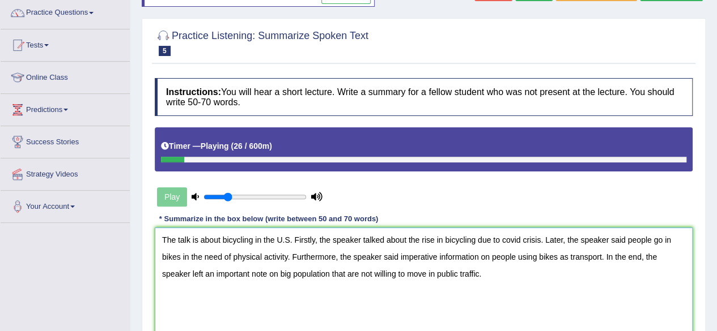
click at [506, 240] on textarea "The talk is about bicycling in the U.S. Firstly, the speaker talked about the r…" at bounding box center [424, 283] width 538 height 110
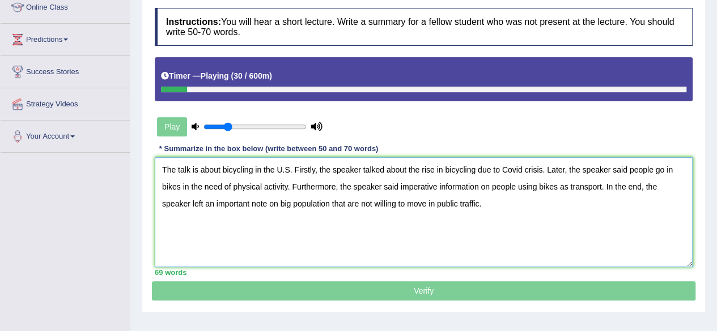
scroll to position [163, 0]
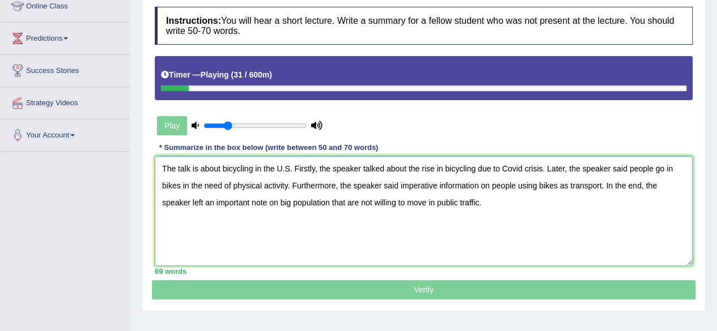
type textarea "The talk is about bicycling in the U.S. Firstly, the speaker talked about the r…"
click at [391, 279] on p "Verify" at bounding box center [423, 148] width 543 height 301
click at [338, 229] on textarea "The talk is about bicycling in the U.S. Firstly, the speaker talked about the r…" at bounding box center [424, 211] width 538 height 110
click at [496, 207] on textarea "The talk is about bicycling in the U.S. Firstly, the speaker talked about the r…" at bounding box center [424, 211] width 538 height 110
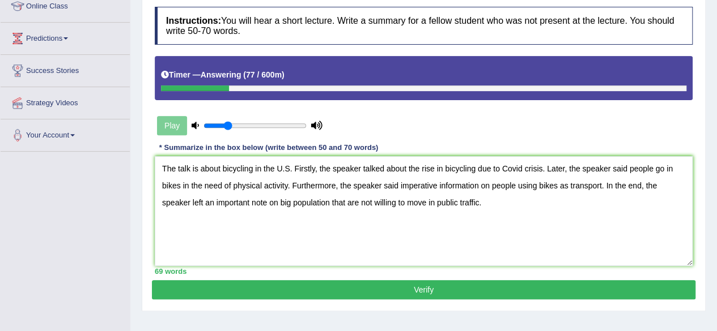
click at [403, 287] on button "Verify" at bounding box center [423, 289] width 543 height 19
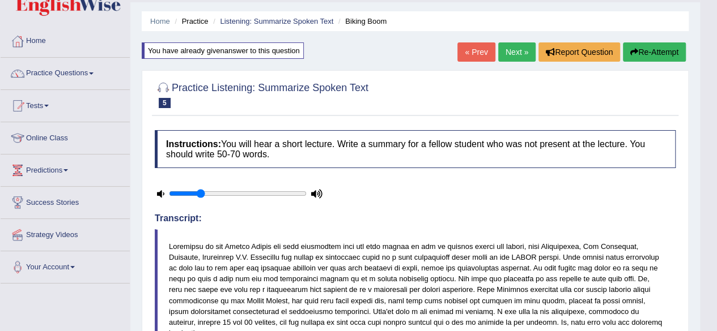
scroll to position [0, 0]
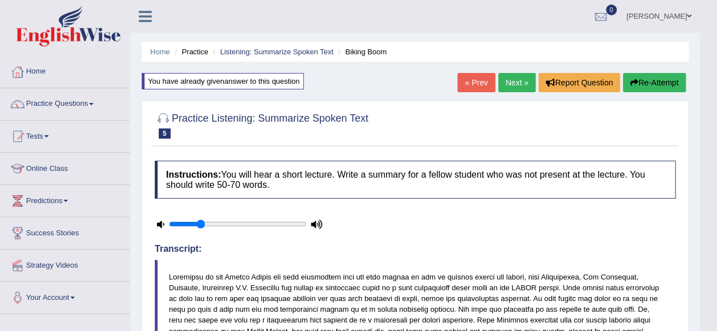
click at [524, 82] on link "Next »" at bounding box center [516, 82] width 37 height 19
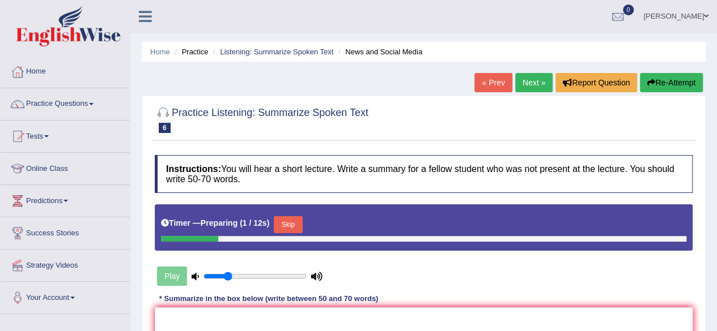
click at [524, 82] on link "Next »" at bounding box center [533, 82] width 37 height 19
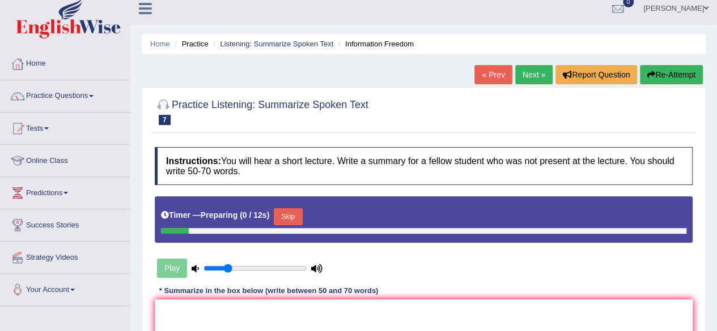
scroll to position [8, 0]
click at [496, 79] on link "« Prev" at bounding box center [492, 74] width 37 height 19
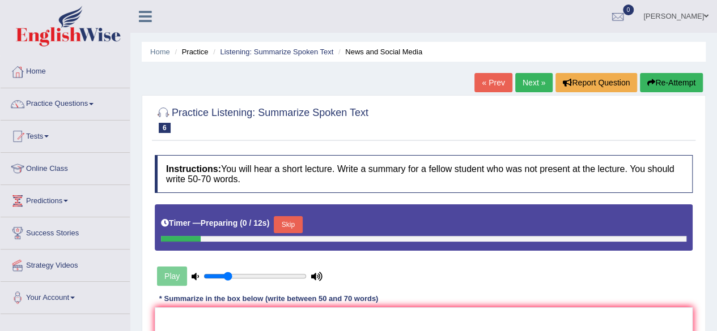
click at [289, 225] on button "Skip" at bounding box center [288, 224] width 28 height 17
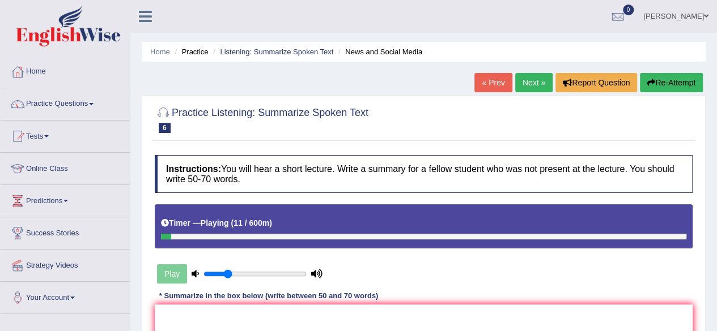
click at [684, 78] on button "Re-Attempt" at bounding box center [671, 82] width 63 height 19
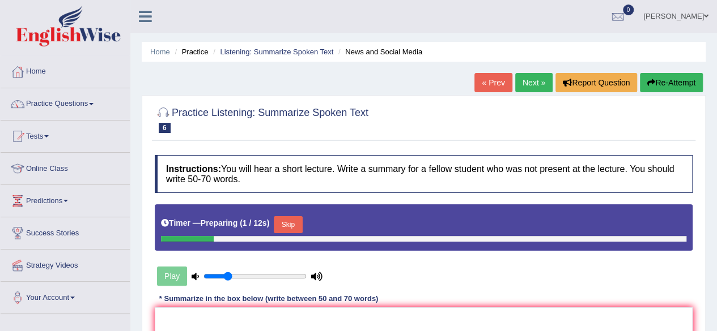
click at [298, 222] on button "Skip" at bounding box center [288, 224] width 28 height 17
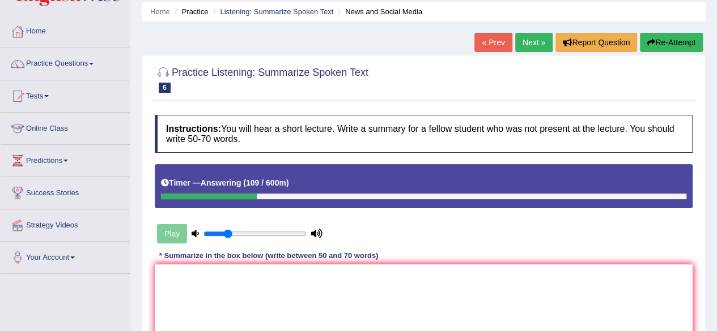
scroll to position [80, 0]
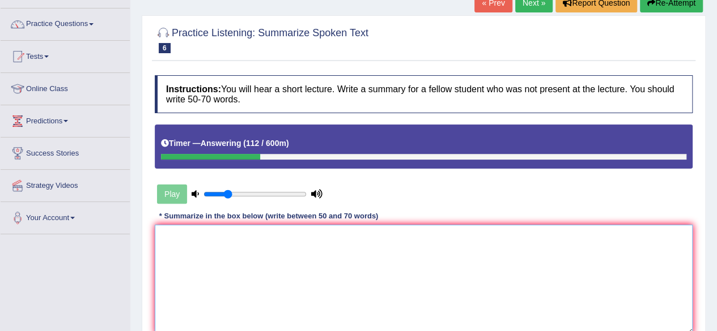
click at [249, 282] on textarea at bounding box center [424, 280] width 538 height 110
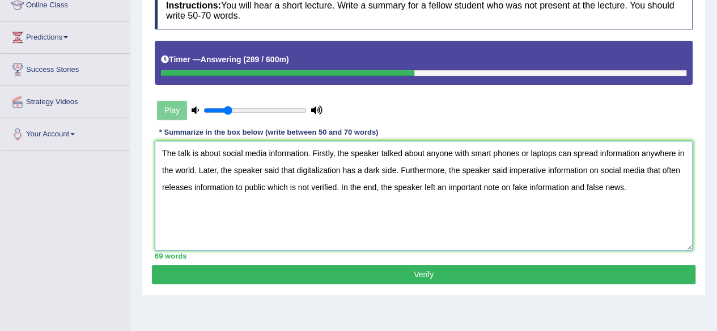
scroll to position [134, 0]
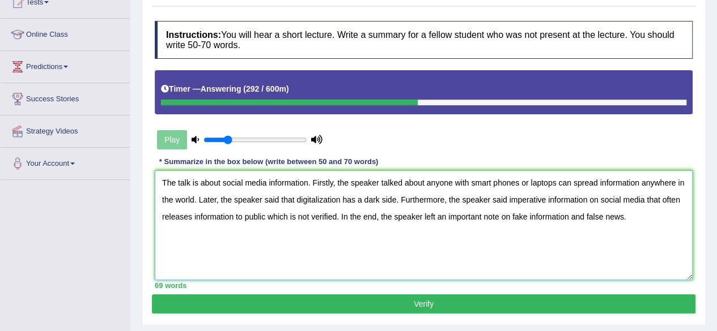
click at [493, 185] on textarea "The talk is about social media information. Firstly, the speaker talked about a…" at bounding box center [424, 226] width 538 height 110
type textarea "The talk is about social media information. Firstly, the speaker talked about a…"
click at [429, 302] on button "Verify" at bounding box center [423, 304] width 543 height 19
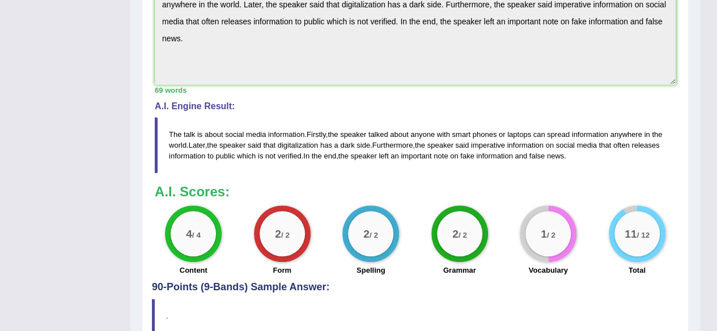
scroll to position [0, 0]
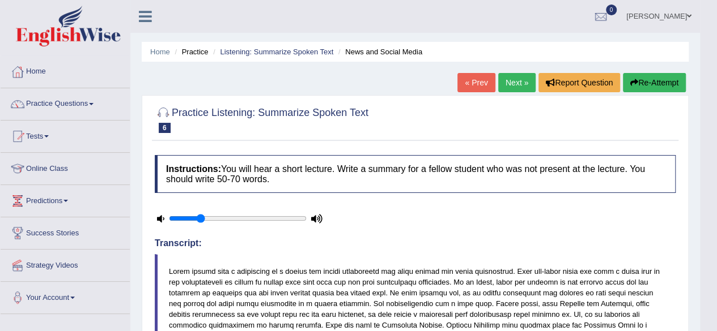
click at [508, 84] on link "Next »" at bounding box center [516, 82] width 37 height 19
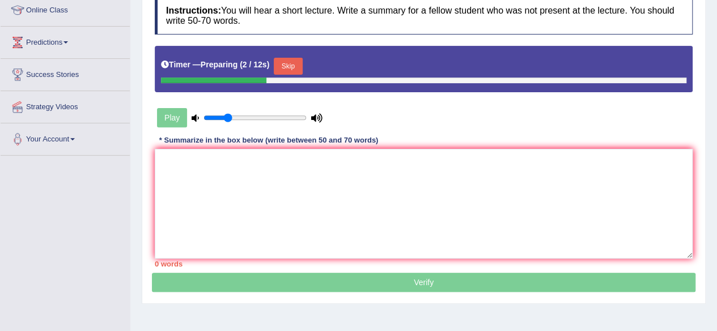
scroll to position [158, 0]
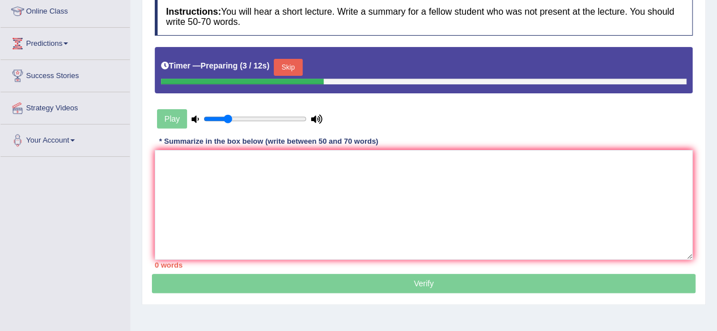
click at [293, 67] on button "Skip" at bounding box center [288, 67] width 28 height 17
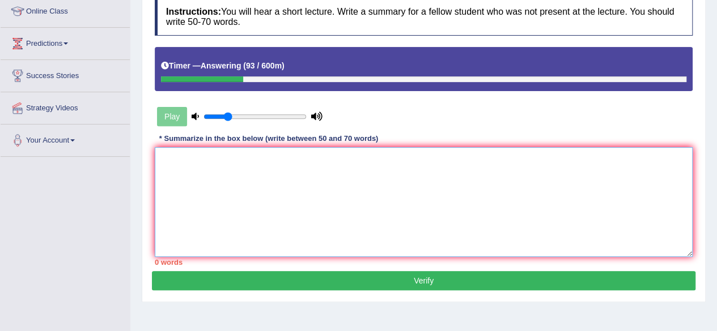
click at [232, 169] on textarea at bounding box center [424, 202] width 538 height 110
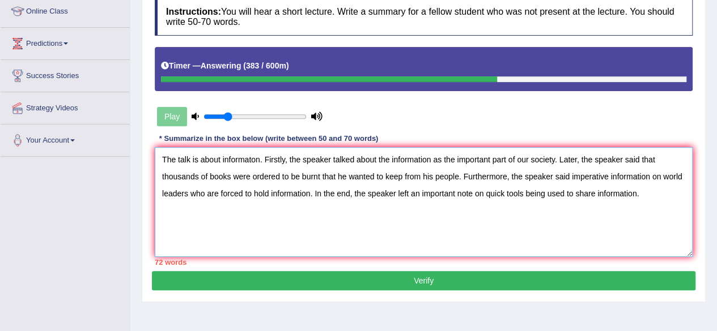
click at [278, 177] on textarea "The talk is about informaton. Firstly, the speaker talked about the information…" at bounding box center [424, 202] width 538 height 110
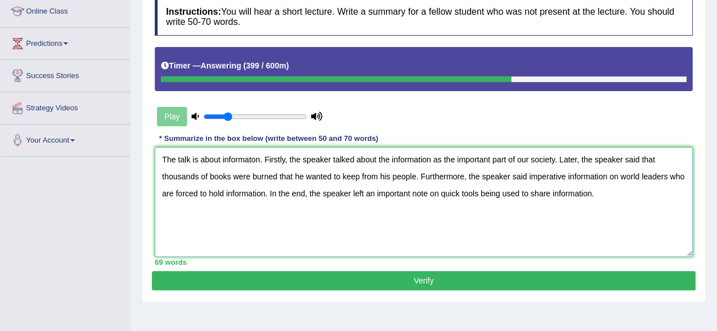
scroll to position [147, 0]
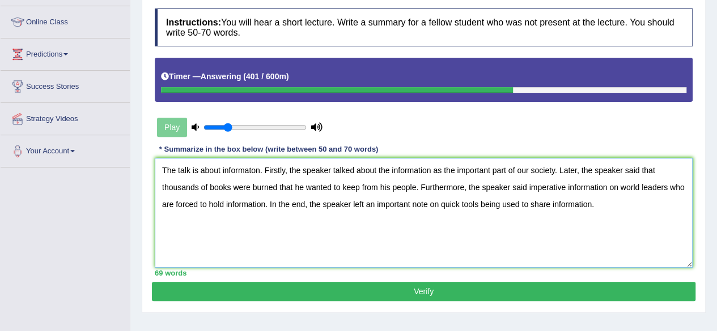
type textarea "The talk is about informaton. Firstly, the speaker talked about the information…"
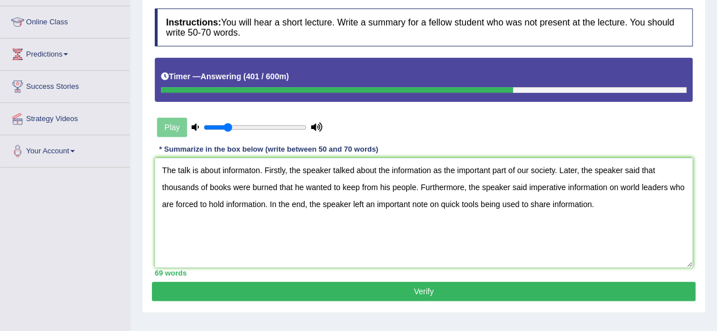
click at [377, 289] on button "Verify" at bounding box center [423, 291] width 543 height 19
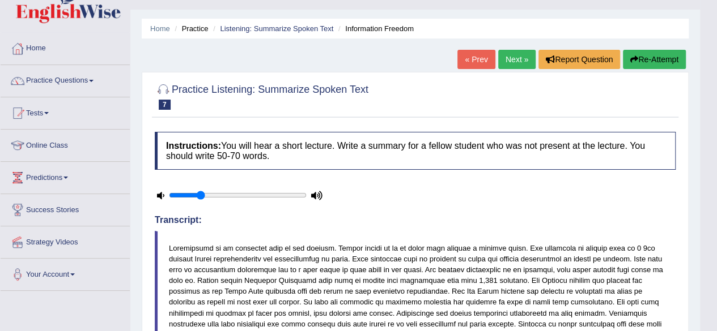
scroll to position [0, 0]
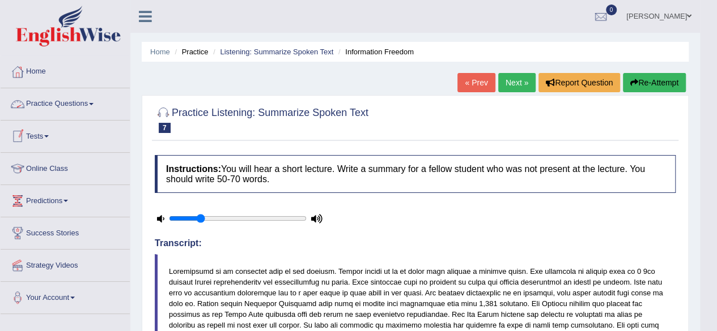
click at [73, 107] on link "Practice Questions" at bounding box center [65, 102] width 129 height 28
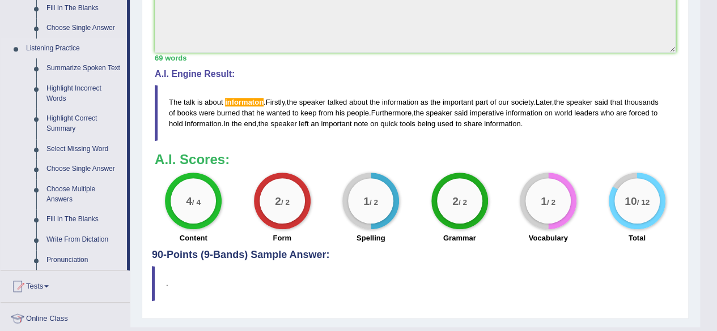
scroll to position [456, 0]
click at [61, 113] on link "Highlight Correct Summary" at bounding box center [84, 123] width 86 height 30
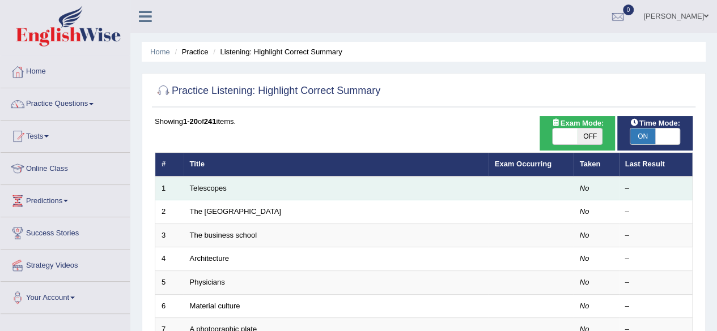
click at [186, 193] on td "Telescopes" at bounding box center [336, 189] width 305 height 24
click at [201, 186] on link "Telescopes" at bounding box center [208, 188] width 37 height 8
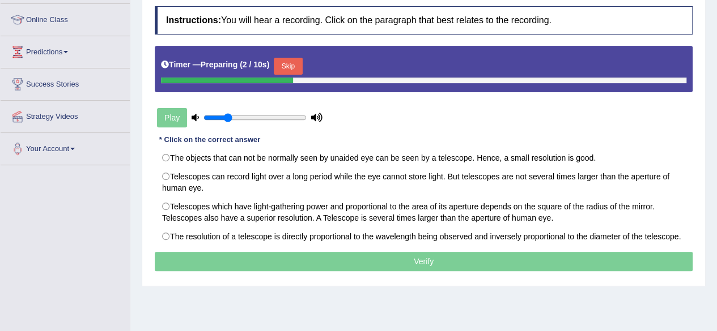
scroll to position [148, 0]
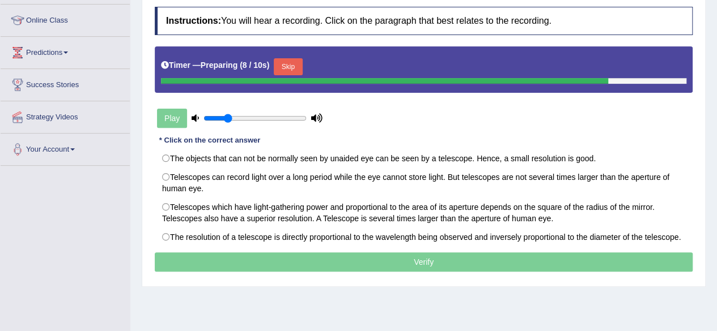
click at [291, 69] on button "Skip" at bounding box center [288, 66] width 28 height 17
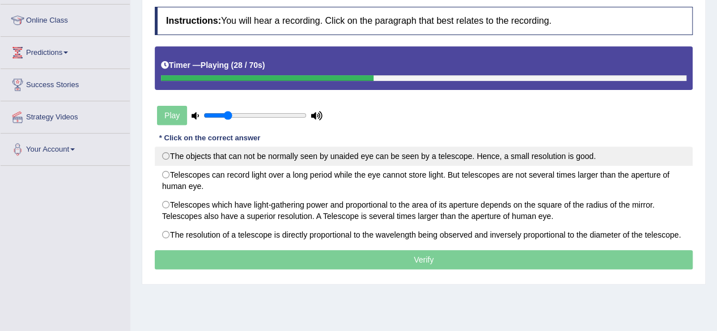
click at [169, 155] on label "The objects that can not be normally seen by unaided eye can be seen by a teles…" at bounding box center [424, 156] width 538 height 19
radio input "true"
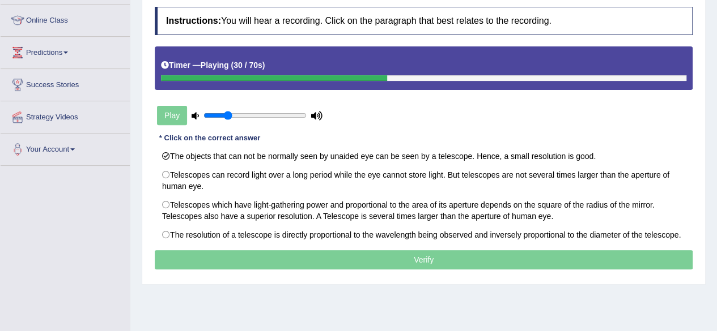
click at [422, 259] on p "Verify" at bounding box center [424, 259] width 538 height 19
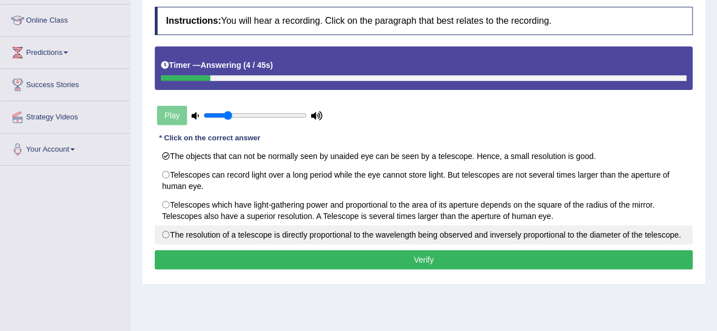
click at [257, 234] on label "The resolution of a telescope is directly proportional to the wavelength being …" at bounding box center [424, 234] width 538 height 19
radio input "true"
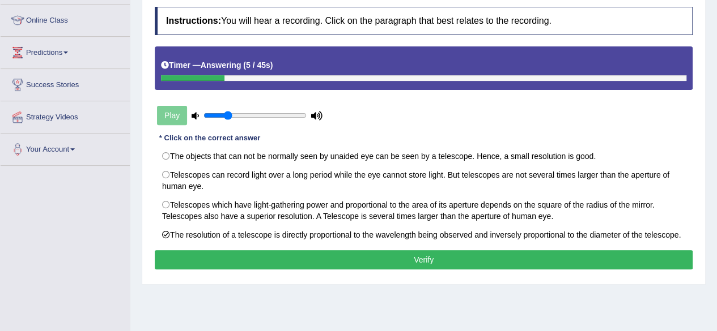
click at [305, 257] on button "Verify" at bounding box center [424, 259] width 538 height 19
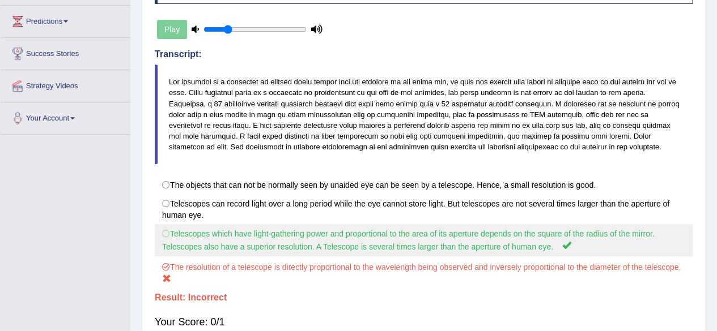
scroll to position [180, 0]
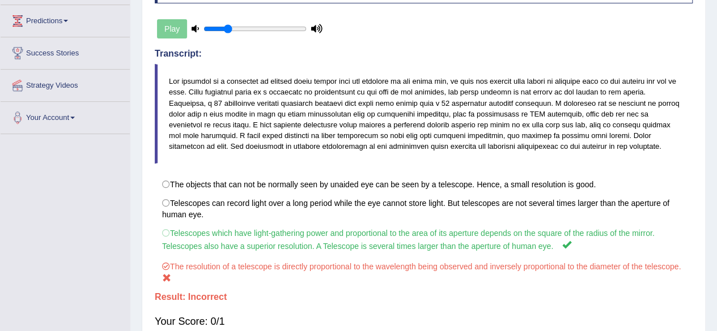
drag, startPoint x: 348, startPoint y: 209, endPoint x: 345, endPoint y: -30, distance: 239.1
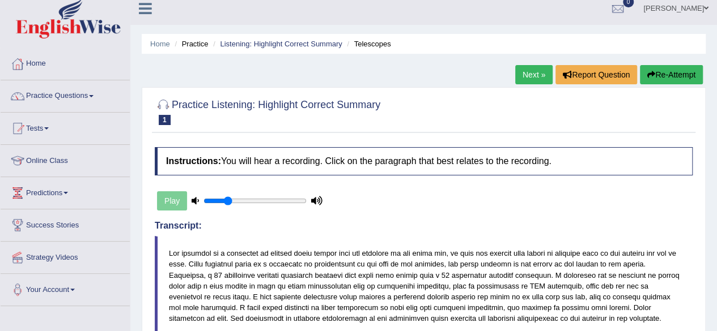
scroll to position [0, 0]
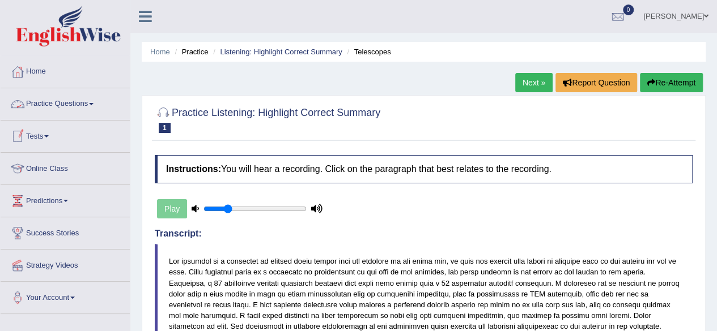
click at [81, 99] on link "Practice Questions" at bounding box center [65, 102] width 129 height 28
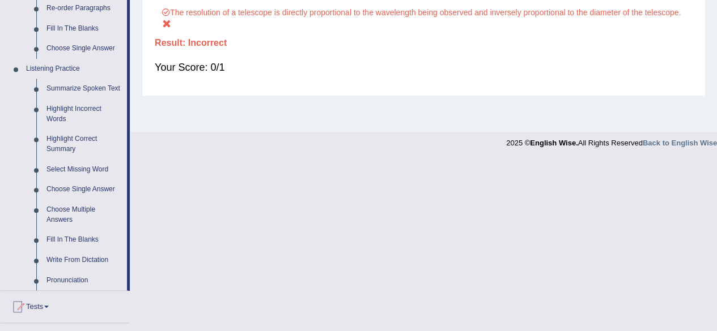
scroll to position [456, 0]
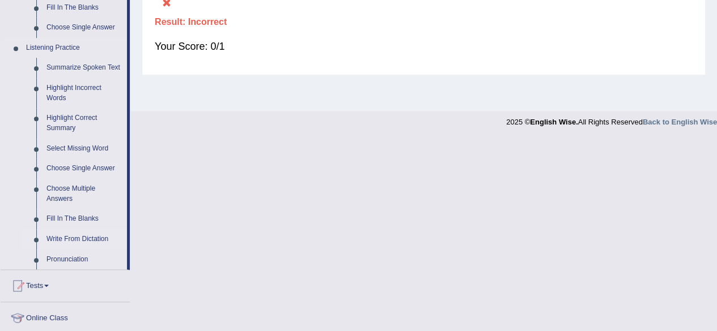
click at [87, 241] on link "Write From Dictation" at bounding box center [84, 239] width 86 height 20
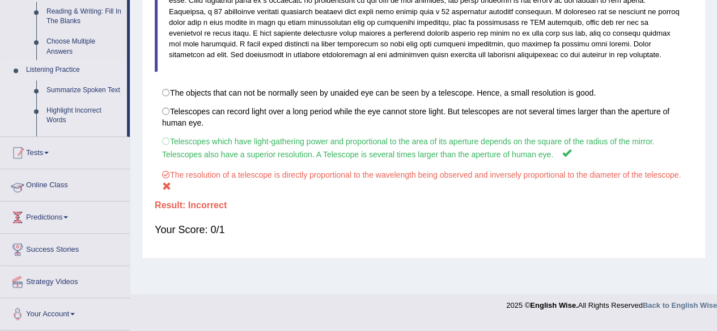
scroll to position [263, 0]
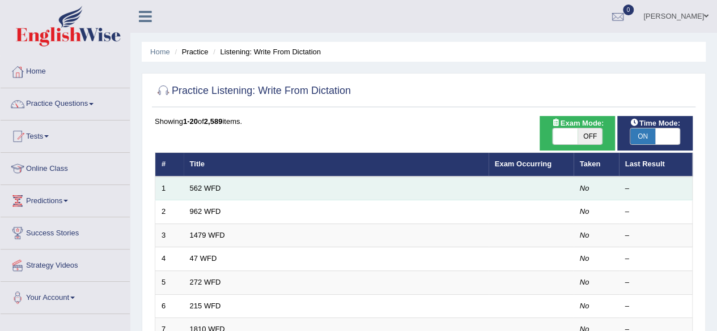
click at [246, 197] on td "562 WFD" at bounding box center [336, 189] width 305 height 24
click at [215, 188] on link "562 WFD" at bounding box center [205, 188] width 31 height 8
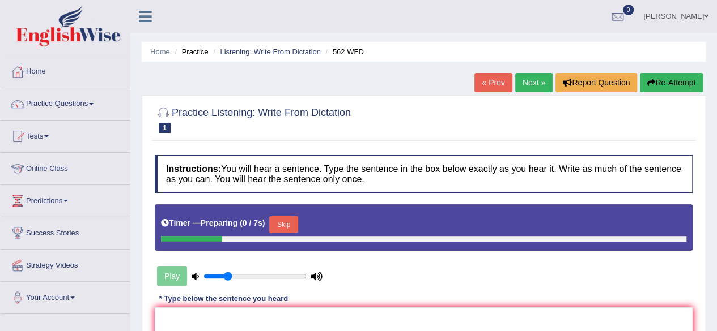
click at [282, 220] on button "Skip" at bounding box center [283, 224] width 28 height 17
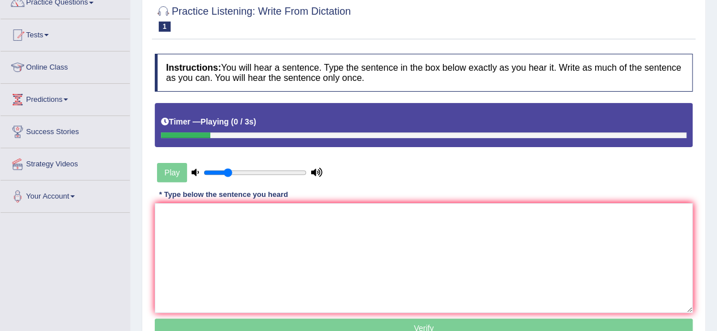
scroll to position [105, 0]
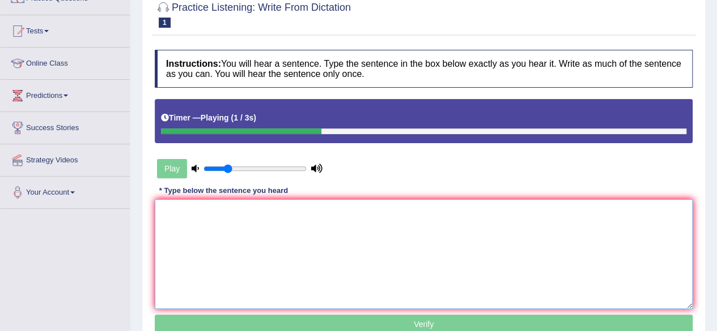
click at [244, 219] on textarea at bounding box center [424, 254] width 538 height 110
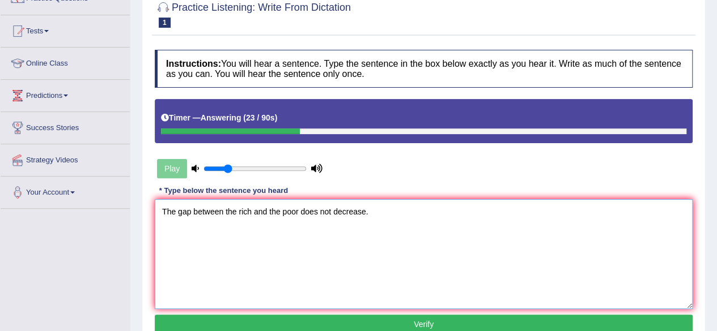
type textarea "The gap between the rich and the poor does not decrease."
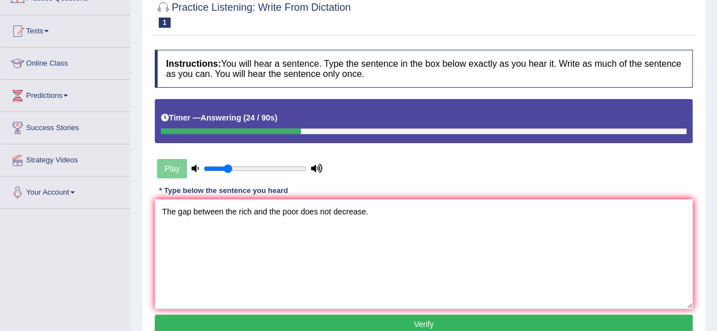
click at [296, 320] on button "Verify" at bounding box center [424, 324] width 538 height 19
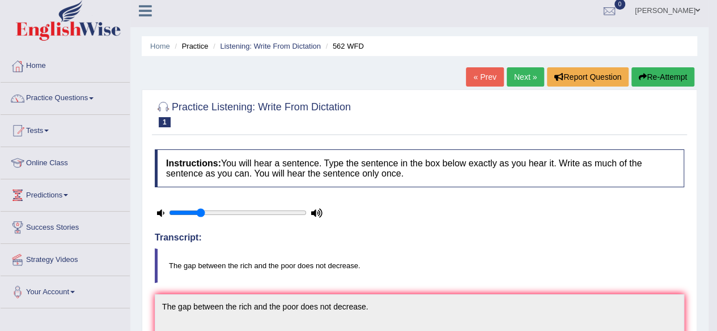
scroll to position [0, 0]
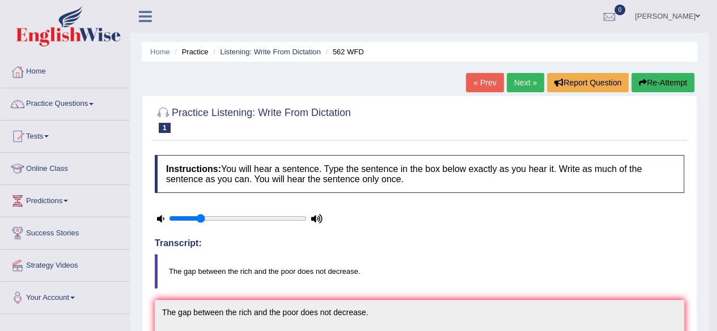
click at [513, 80] on link "Next »" at bounding box center [525, 82] width 37 height 19
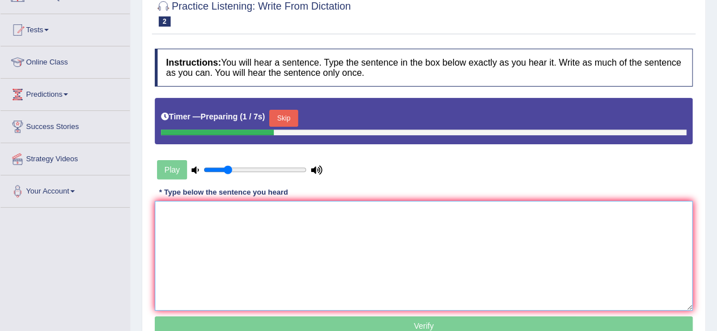
click at [262, 244] on textarea at bounding box center [424, 256] width 538 height 110
click at [296, 113] on button "Skip" at bounding box center [283, 118] width 28 height 17
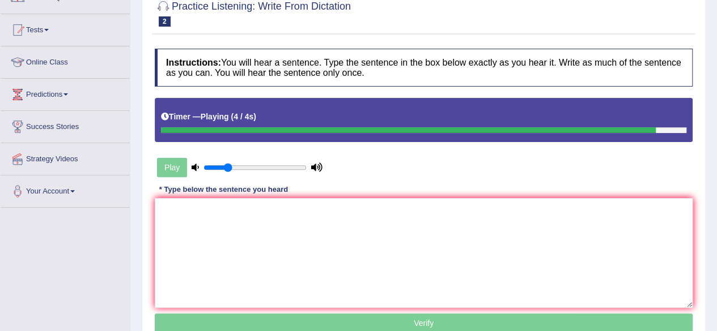
scroll to position [263, 0]
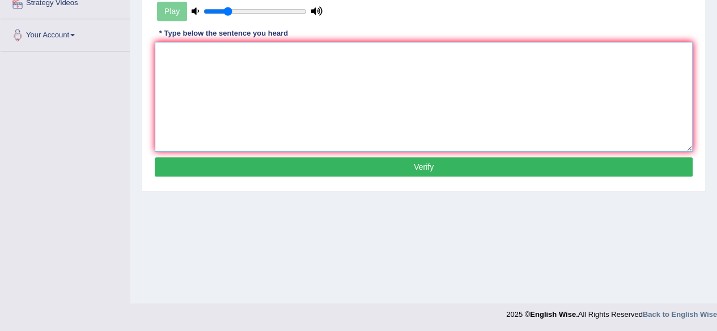
click at [296, 113] on textarea at bounding box center [424, 97] width 538 height 110
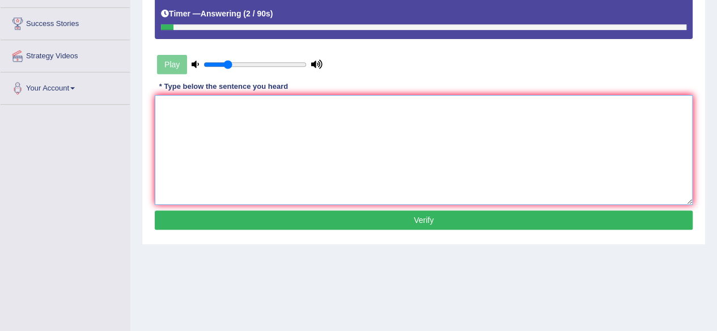
scroll to position [209, 0]
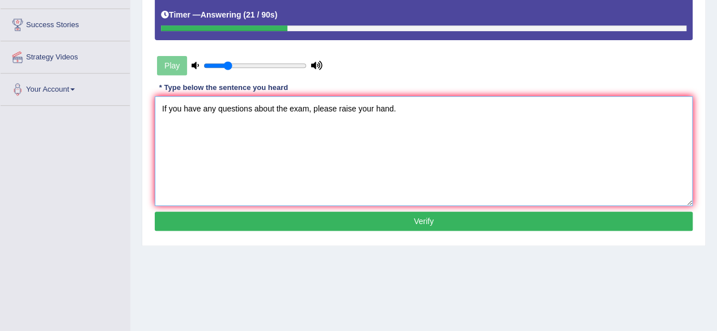
type textarea "If you have any questions about the exam, please raise your hand."
click at [316, 216] on button "Verify" at bounding box center [424, 221] width 538 height 19
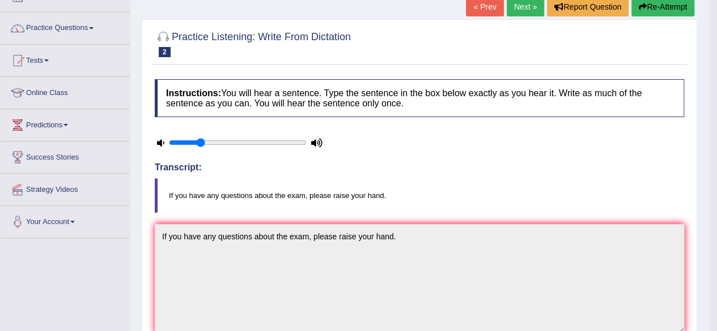
scroll to position [24, 0]
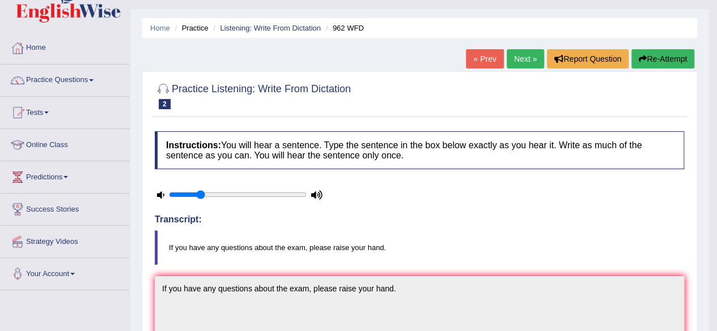
click at [517, 59] on link "Next »" at bounding box center [525, 58] width 37 height 19
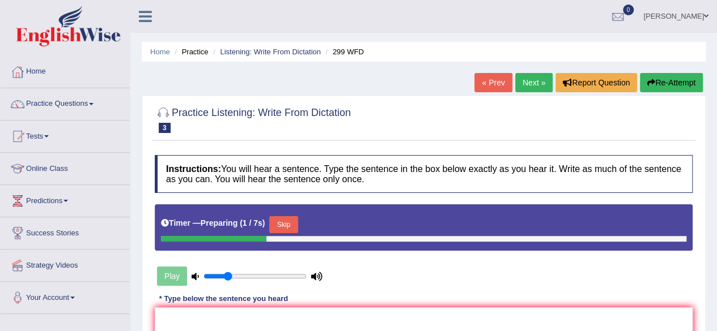
click at [282, 219] on button "Skip" at bounding box center [283, 224] width 28 height 17
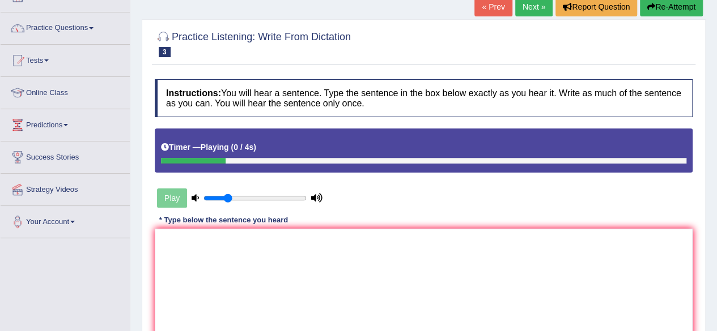
scroll to position [78, 0]
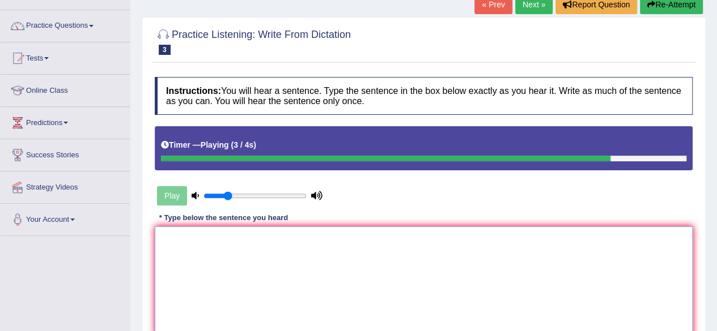
click at [275, 243] on textarea at bounding box center [424, 282] width 538 height 110
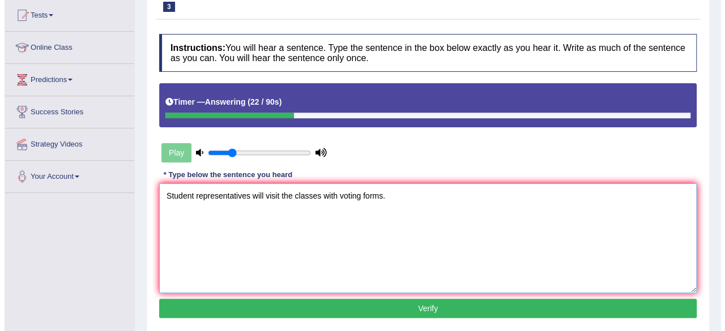
scroll to position [122, 0]
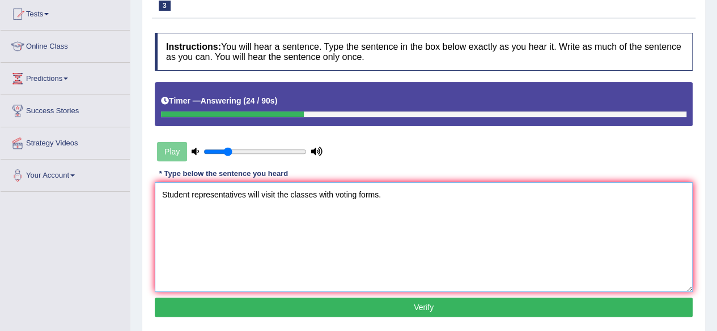
type textarea "Student representatives will visit the classes with voting forms."
click at [320, 301] on button "Verify" at bounding box center [424, 307] width 538 height 19
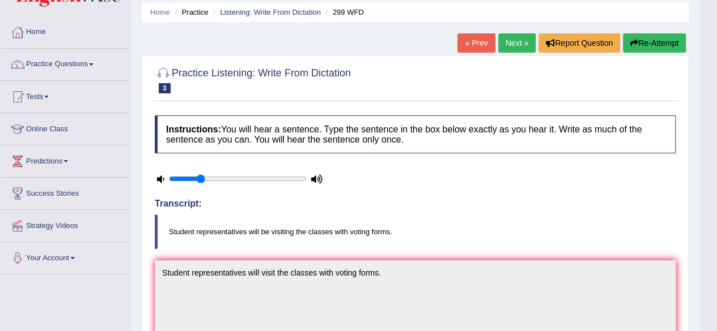
scroll to position [37, 0]
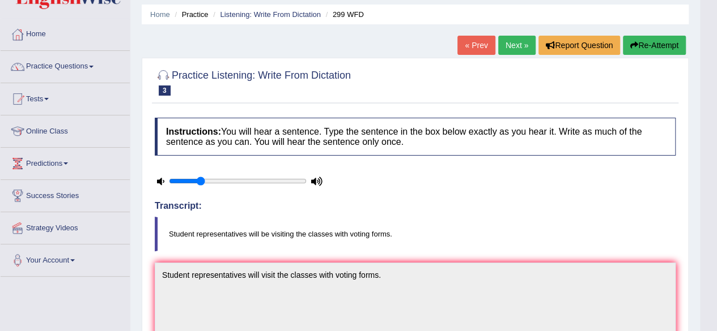
click at [505, 41] on link "Next »" at bounding box center [516, 45] width 37 height 19
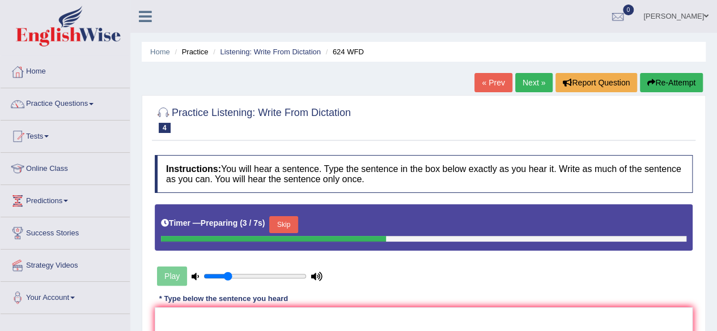
click at [290, 219] on button "Skip" at bounding box center [283, 224] width 28 height 17
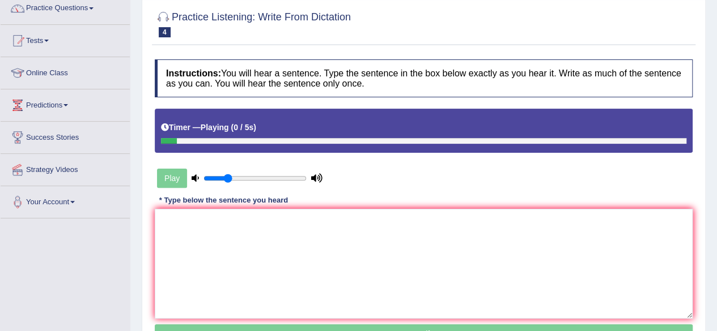
scroll to position [102, 0]
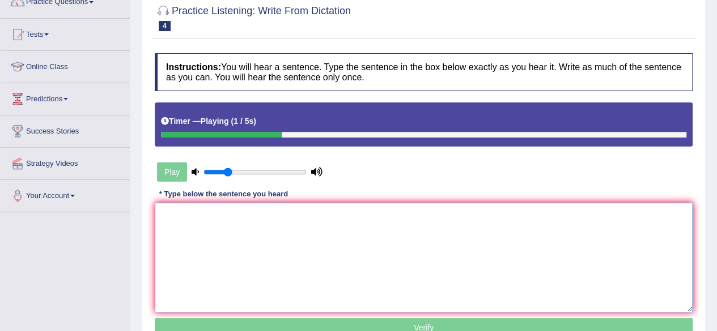
click at [257, 233] on textarea at bounding box center [424, 258] width 538 height 110
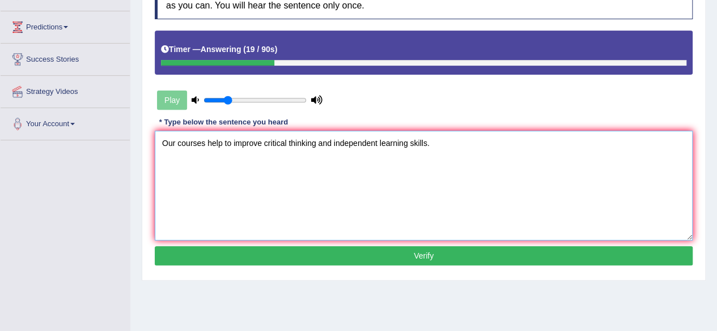
scroll to position [175, 0]
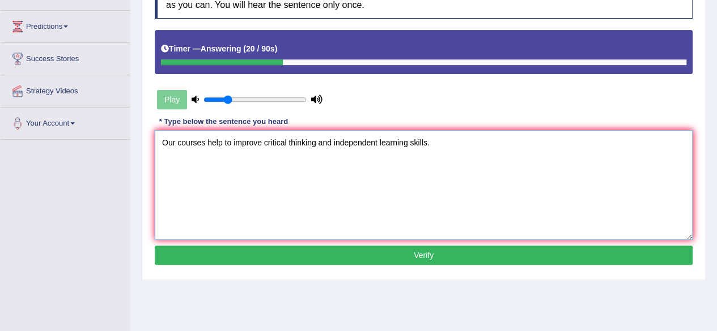
type textarea "Our courses help to improve critical thinking and independent learning skills."
click at [267, 254] on button "Verify" at bounding box center [424, 255] width 538 height 19
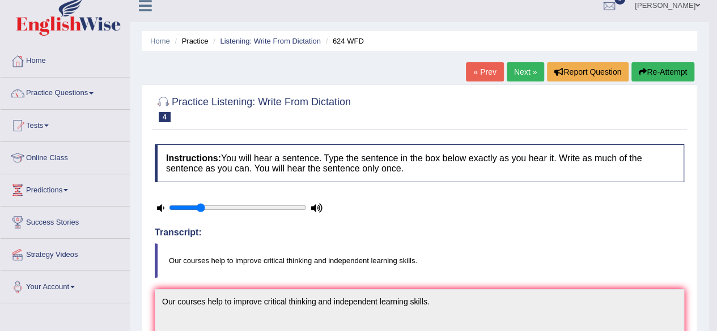
scroll to position [10, 0]
click at [523, 66] on link "Next »" at bounding box center [525, 72] width 37 height 19
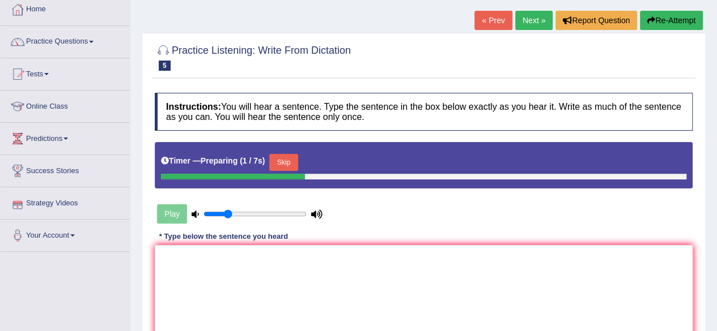
click at [177, 214] on div "Play" at bounding box center [240, 214] width 170 height 28
click at [282, 161] on button "Skip" at bounding box center [283, 162] width 28 height 17
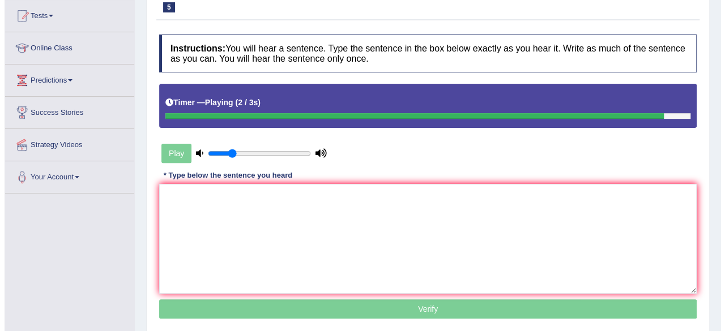
scroll to position [121, 0]
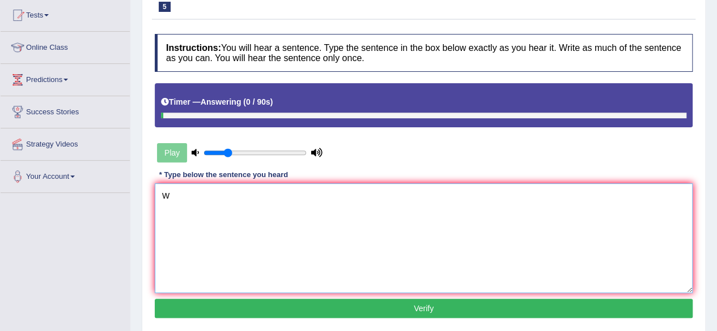
click at [250, 201] on textarea "W" at bounding box center [424, 239] width 538 height 110
type textarea "We are able to work in a team."
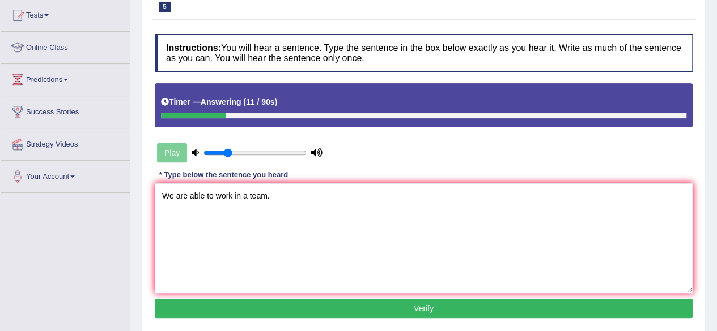
click button "Verify" at bounding box center [424, 308] width 538 height 19
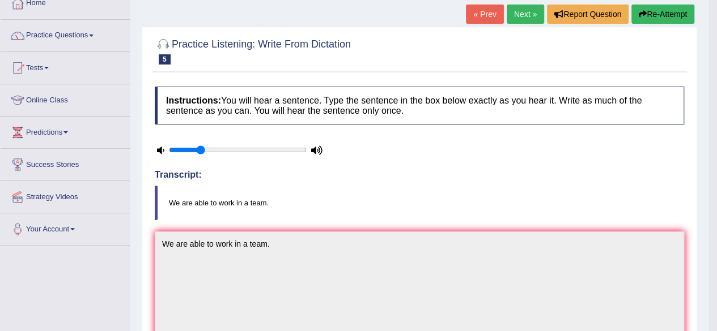
scroll to position [66, 0]
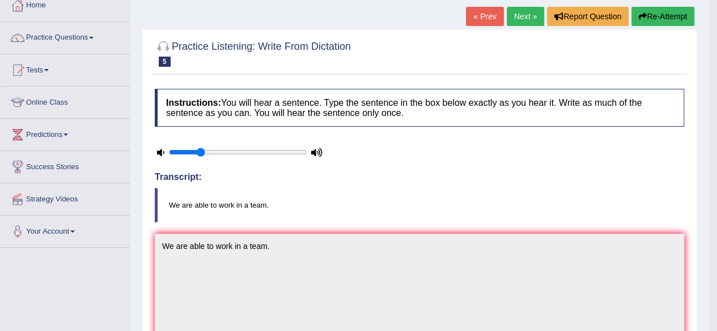
click at [526, 21] on link "Next »" at bounding box center [525, 16] width 37 height 19
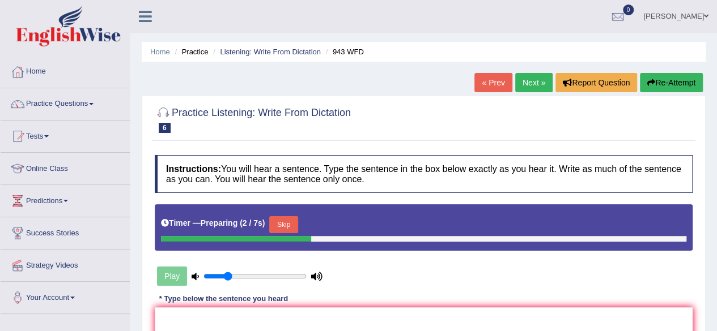
click at [288, 217] on button "Skip" at bounding box center [283, 224] width 28 height 17
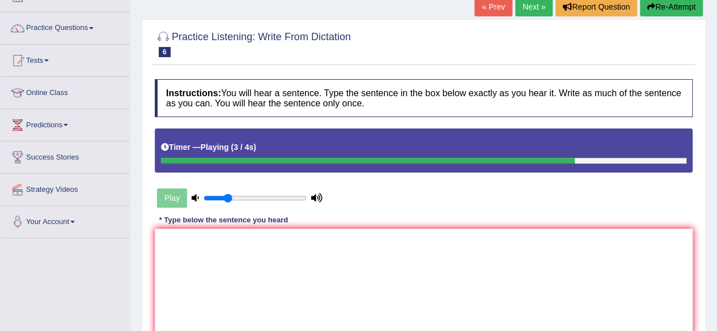
scroll to position [76, 0]
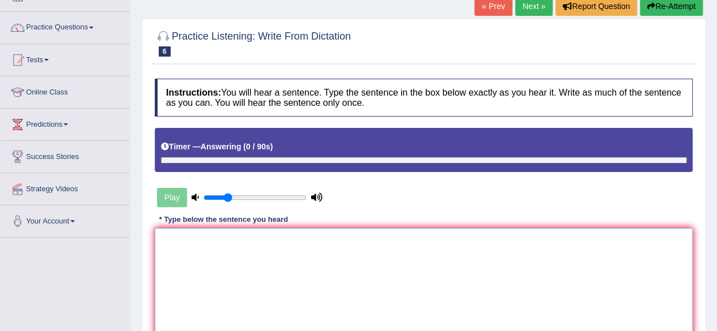
click at [269, 250] on textarea at bounding box center [424, 283] width 538 height 110
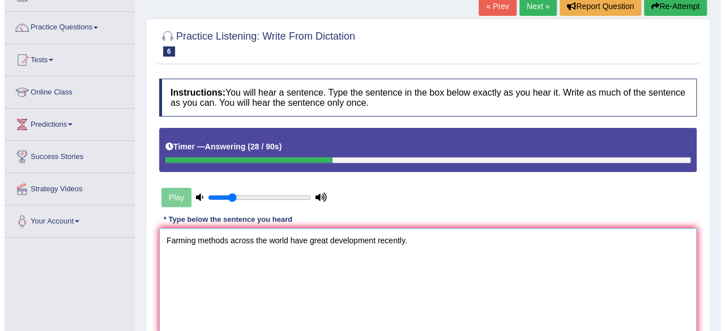
scroll to position [225, 0]
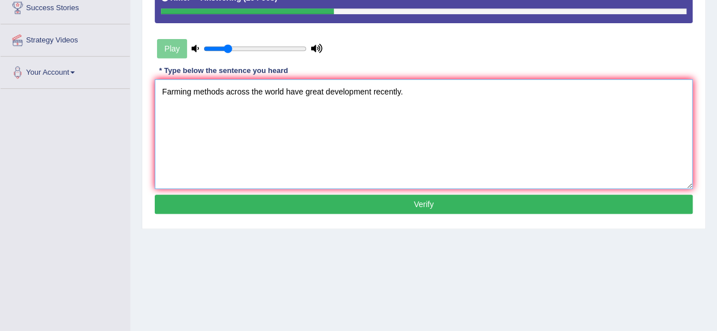
type textarea "Farming methods across the world have great development recently."
click at [310, 204] on button "Verify" at bounding box center [424, 204] width 538 height 19
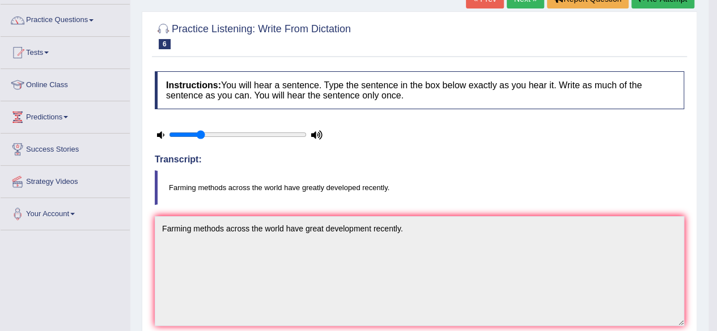
scroll to position [80, 0]
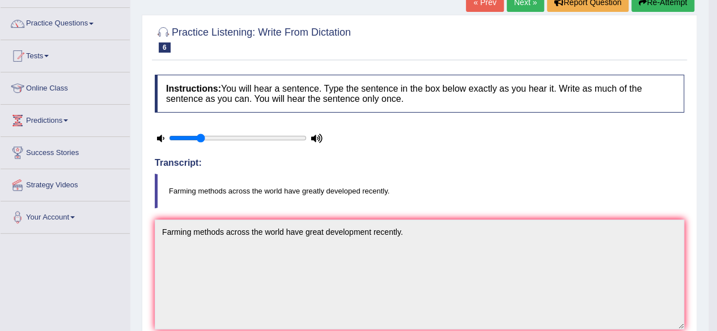
click at [520, 10] on link "Next »" at bounding box center [525, 2] width 37 height 19
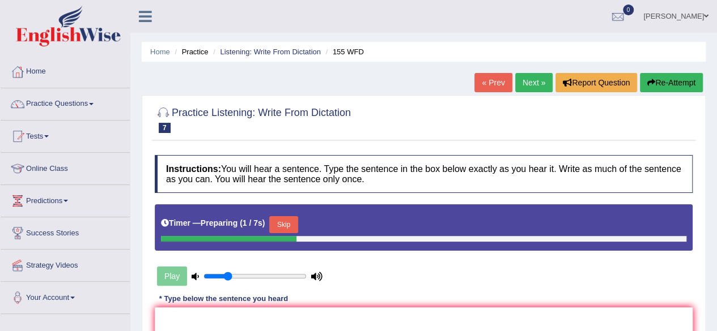
click at [292, 223] on button "Skip" at bounding box center [283, 224] width 28 height 17
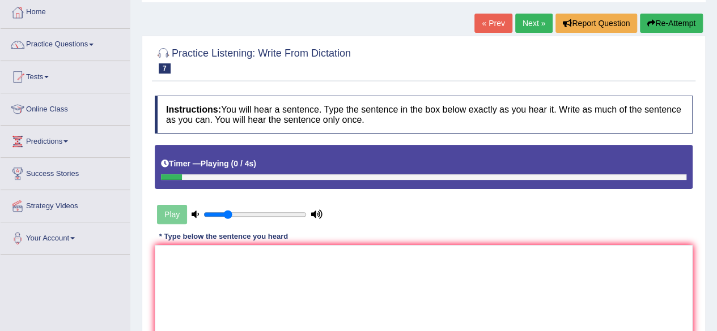
scroll to position [65, 0]
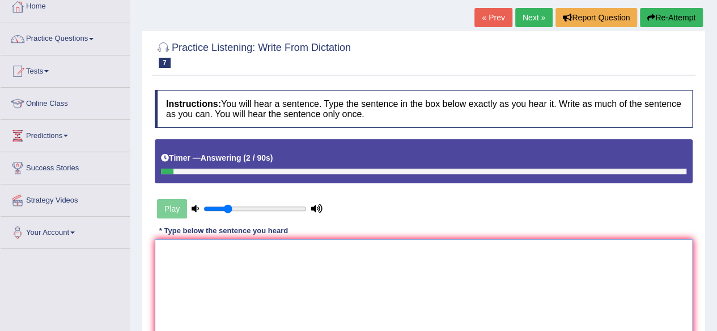
click at [236, 256] on textarea at bounding box center [424, 295] width 538 height 110
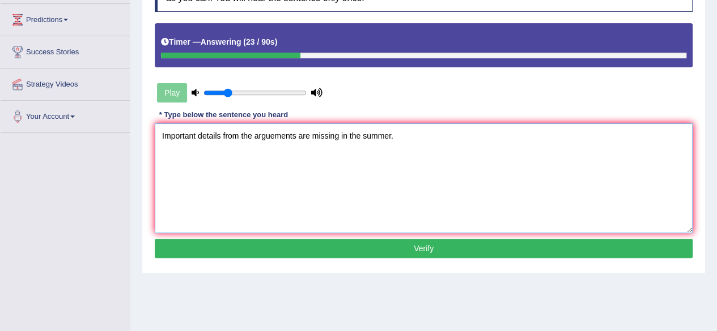
scroll to position [182, 0]
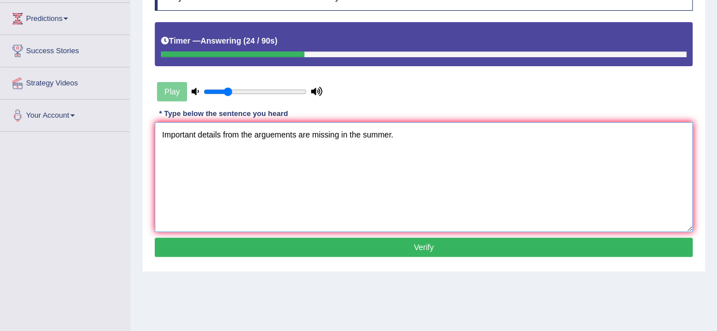
type textarea "Important details from the arguements are missing in the summer."
click at [284, 242] on button "Verify" at bounding box center [424, 247] width 538 height 19
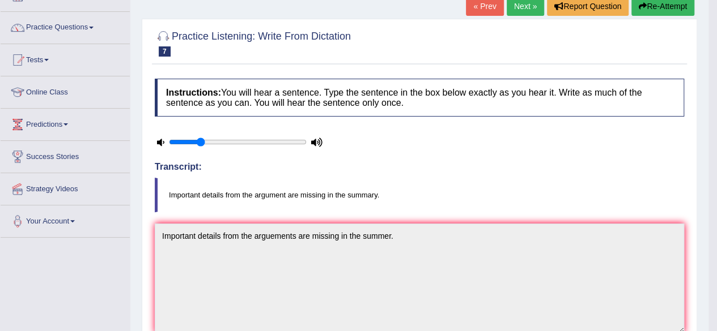
scroll to position [10, 0]
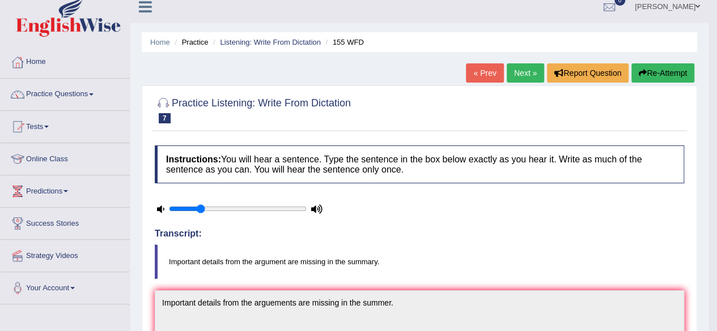
click at [525, 69] on link "Next »" at bounding box center [525, 72] width 37 height 19
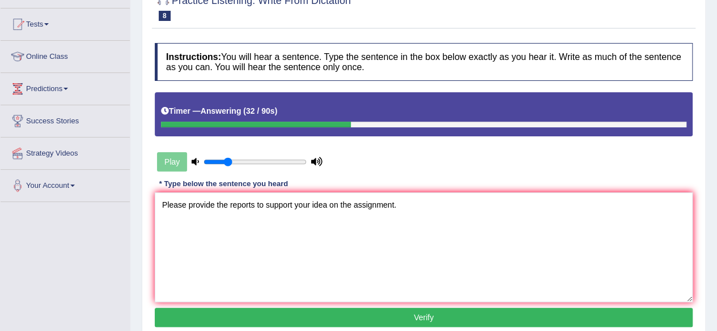
type textarea "Please provide the reports to support your idea on the assignment."
click at [307, 314] on button "Verify" at bounding box center [424, 317] width 538 height 19
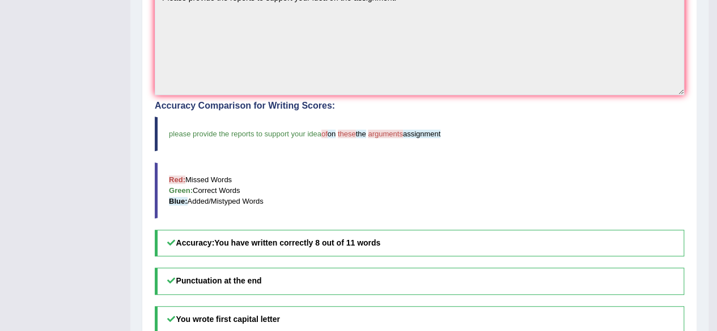
scroll to position [320, 0]
